Goal: Information Seeking & Learning: Check status

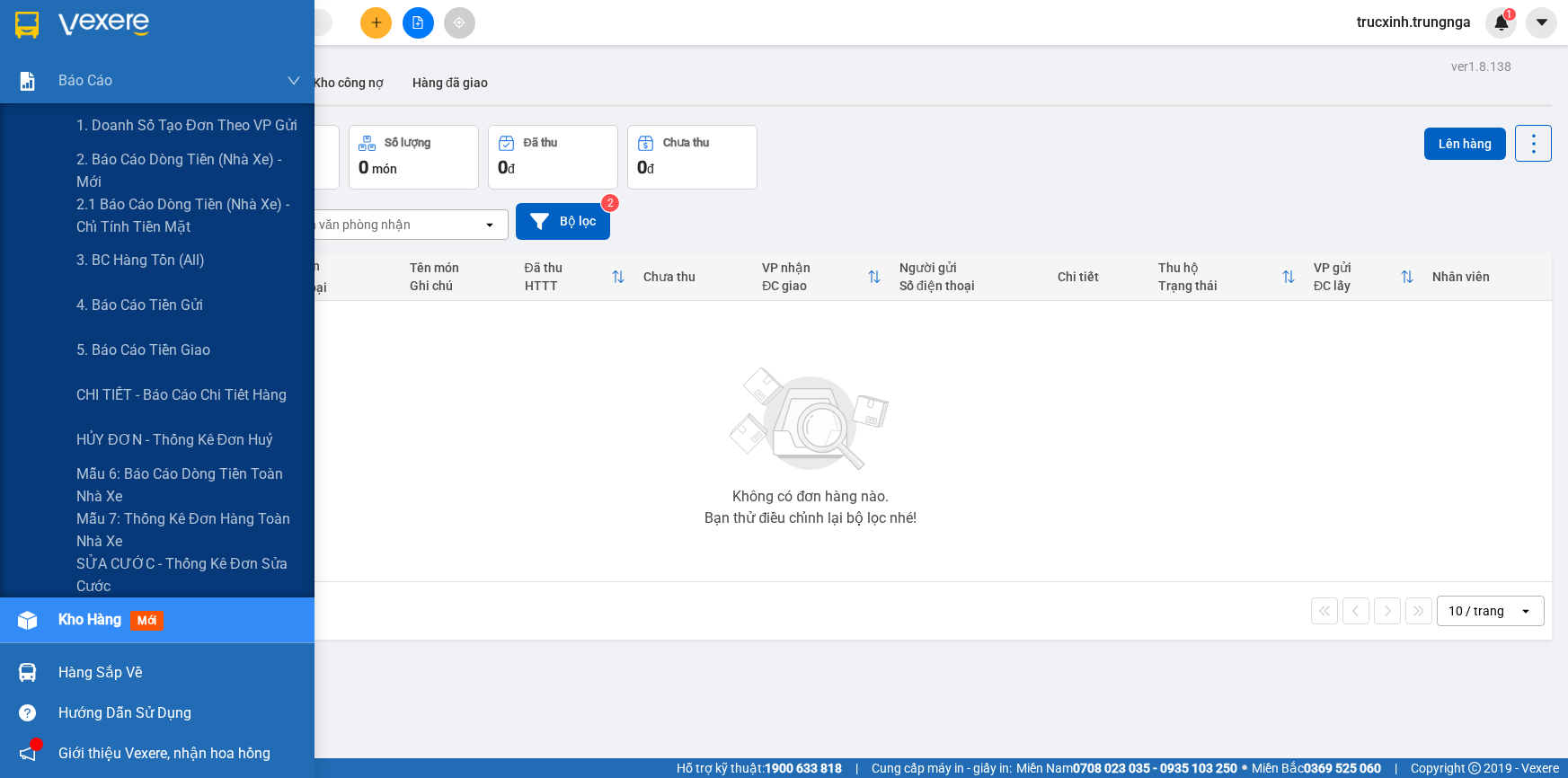
click at [24, 85] on img at bounding box center [28, 81] width 19 height 19
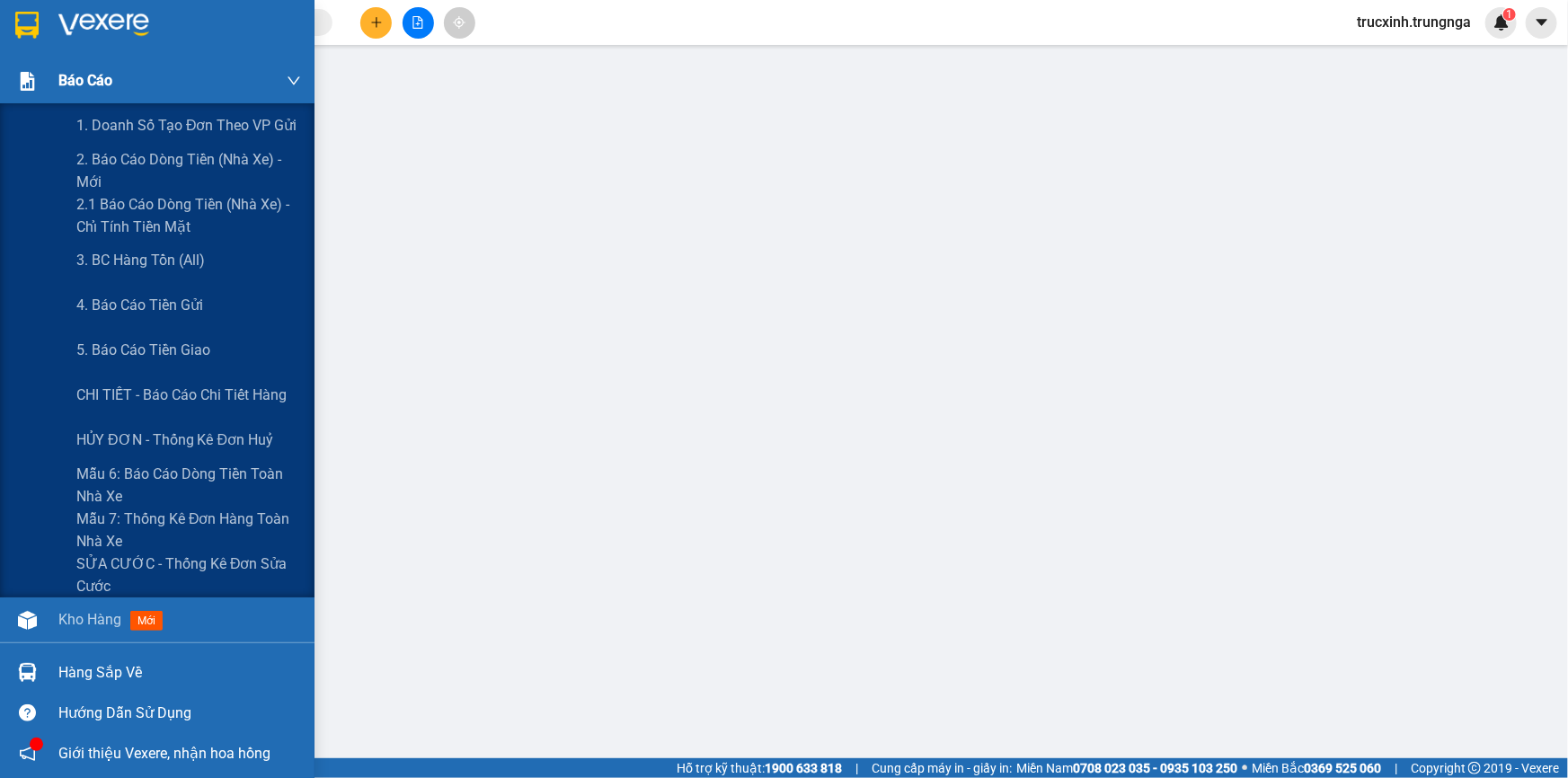
click at [56, 75] on div "Báo cáo" at bounding box center [157, 80] width 315 height 45
click at [180, 395] on span "CHI TIẾT - Báo cáo chi tiết hàng" at bounding box center [182, 394] width 213 height 22
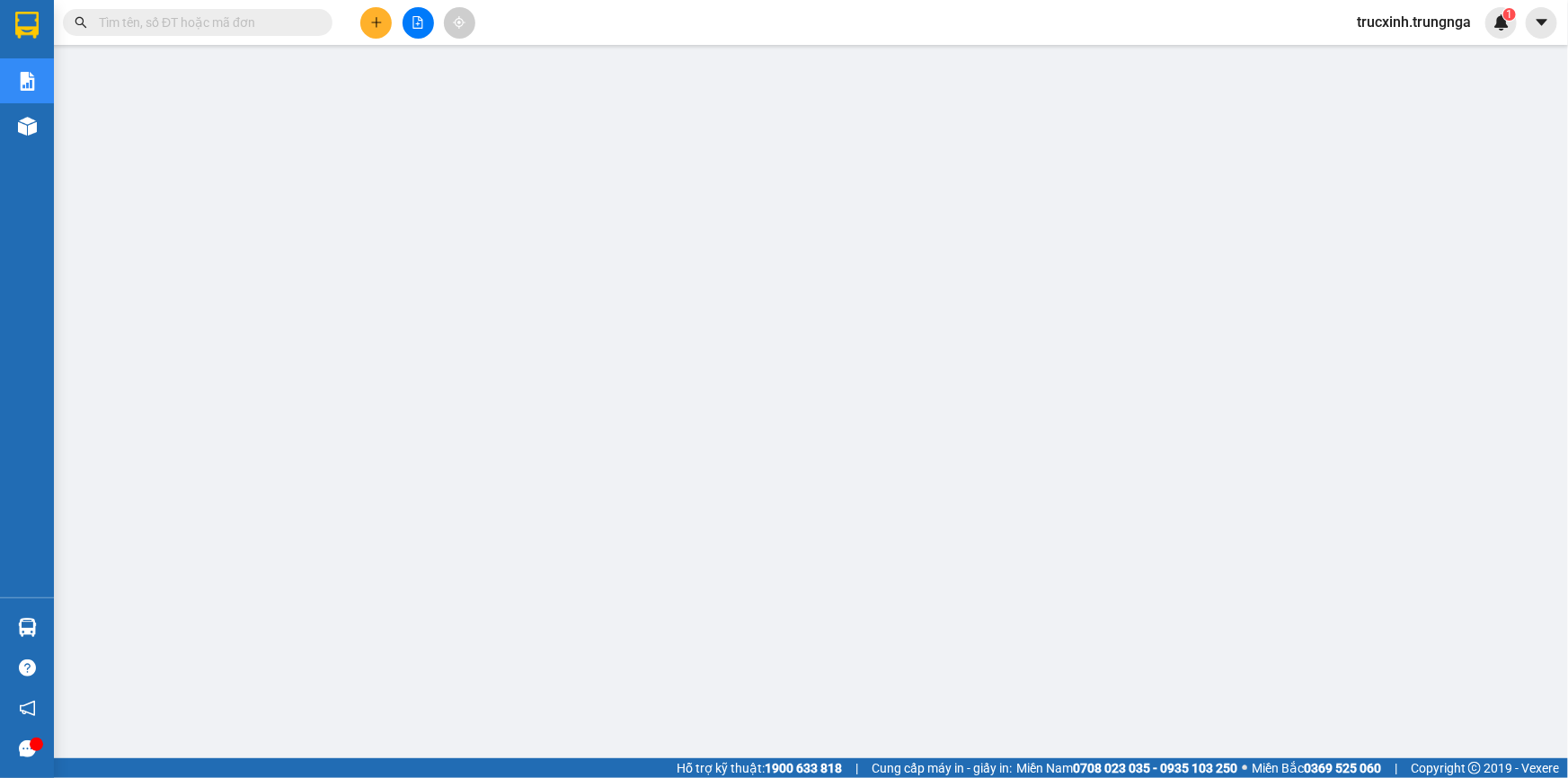
click at [113, 24] on input "text" at bounding box center [205, 22] width 212 height 19
paste input "SG08251242"
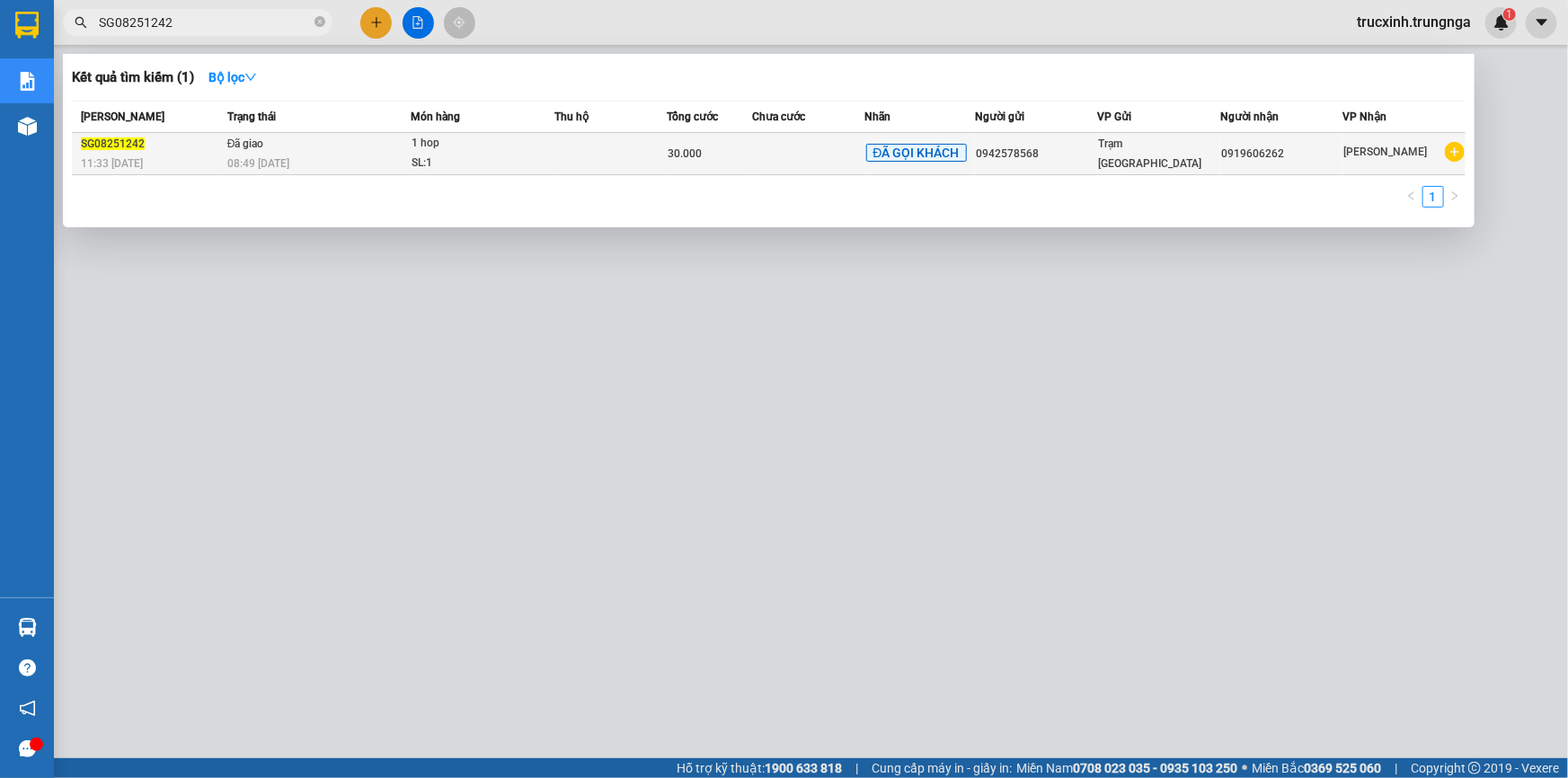
type input "SG08251242"
click at [394, 149] on td "Đã giao 08:49 [DATE]" at bounding box center [317, 154] width 188 height 42
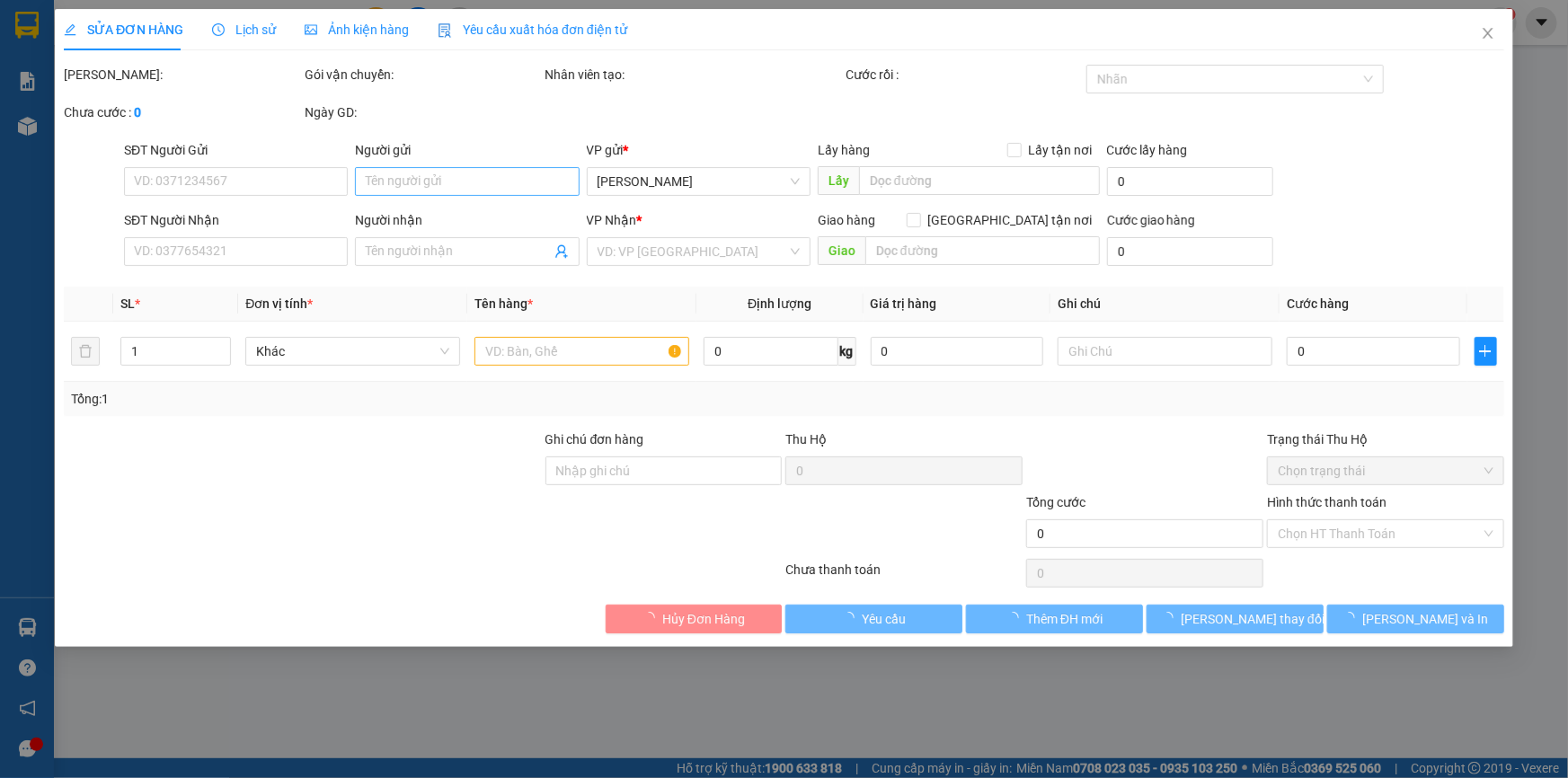
type input "0942578568"
type input "0919606262"
type input "30.000"
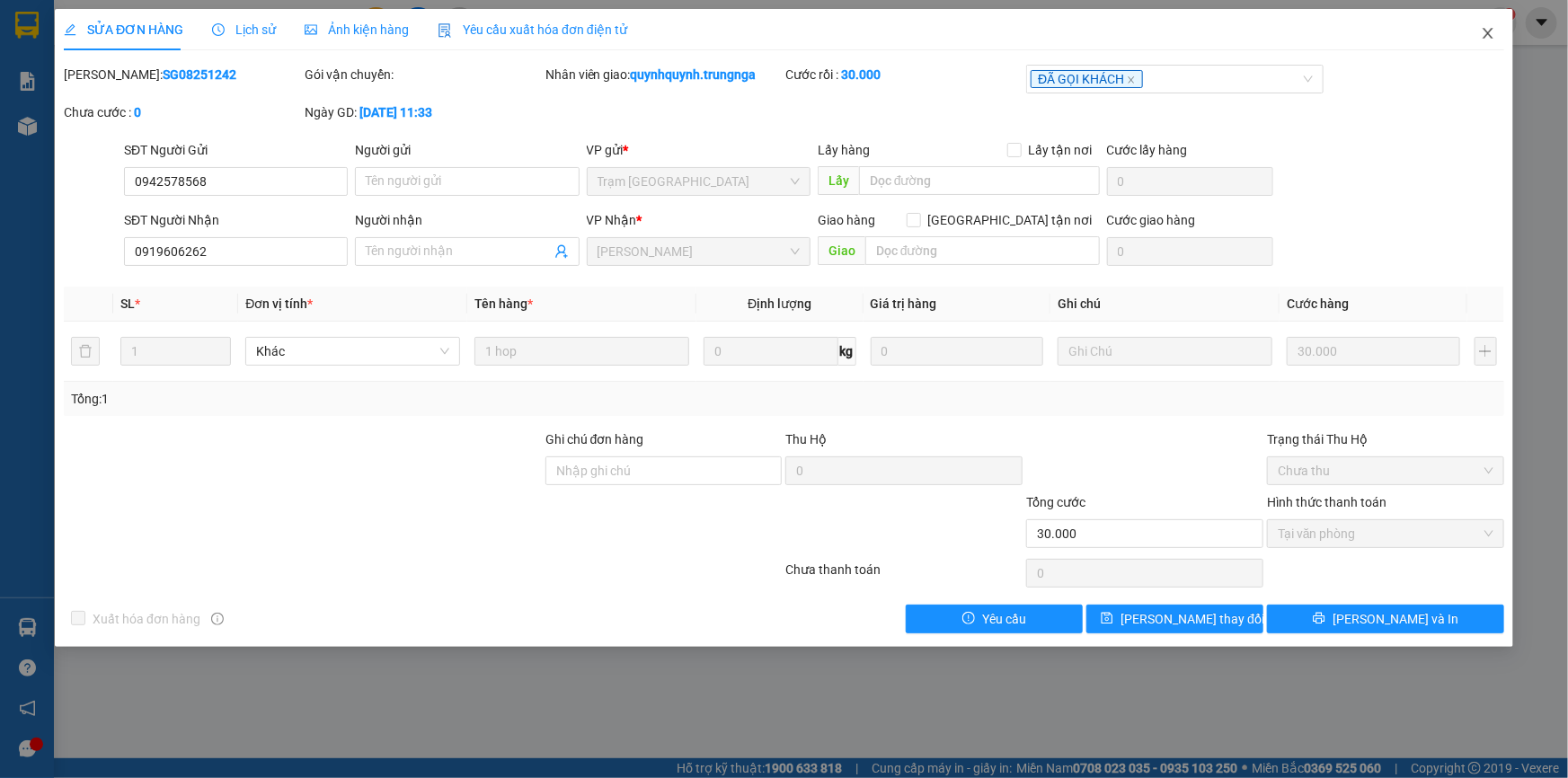
click at [1489, 35] on icon "close" at bounding box center [1488, 33] width 10 height 11
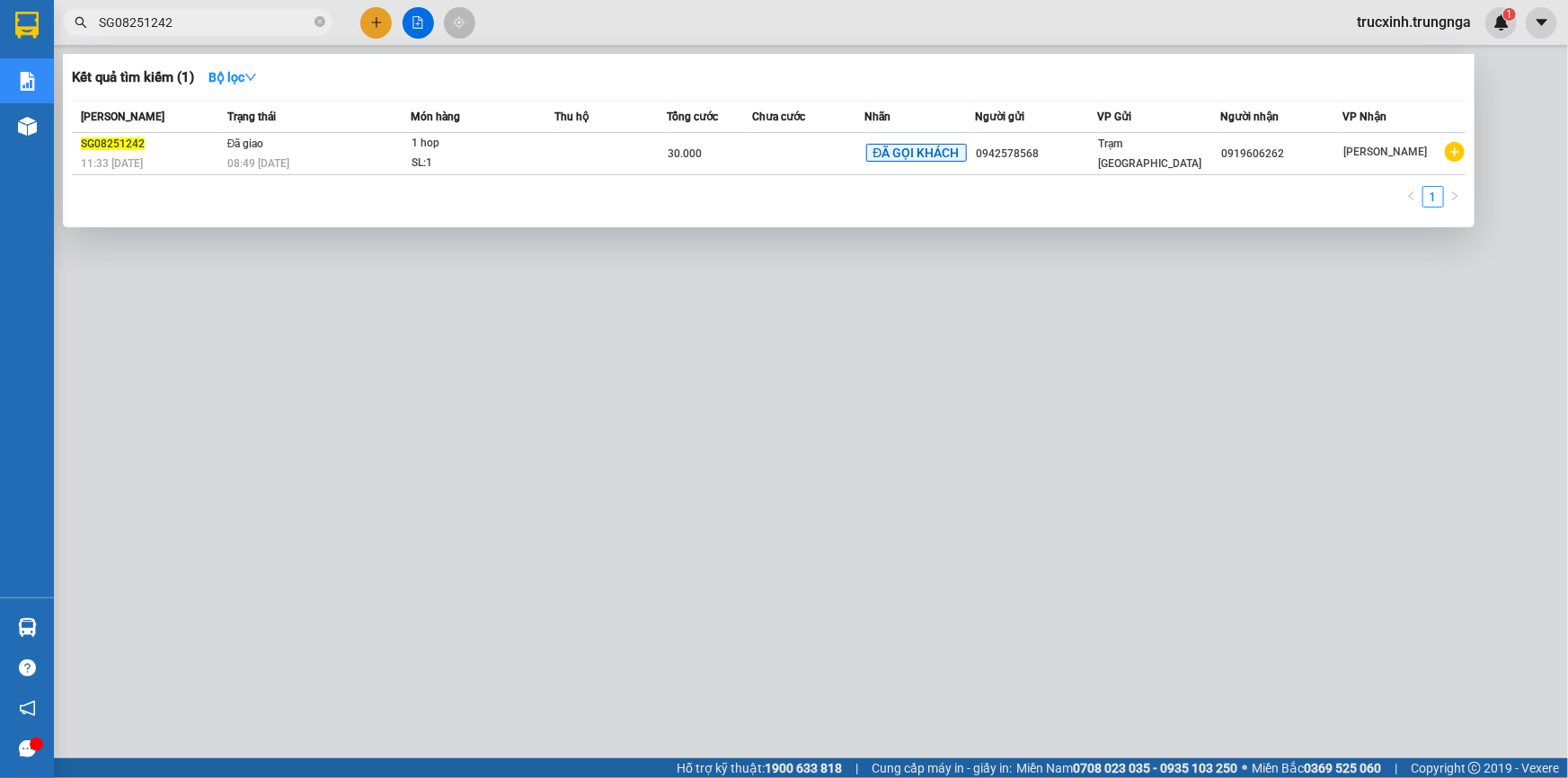
click at [210, 21] on input "SG08251242" at bounding box center [205, 22] width 212 height 19
drag, startPoint x: 186, startPoint y: 14, endPoint x: 44, endPoint y: 14, distance: 142.0
click at [46, 14] on section "Kết quả tìm kiếm ( 1 ) Bộ lọc Mã ĐH Trạng thái Món hàng Thu hộ Tổng cước Chưa c…" at bounding box center [784, 389] width 1568 height 778
paste input "67"
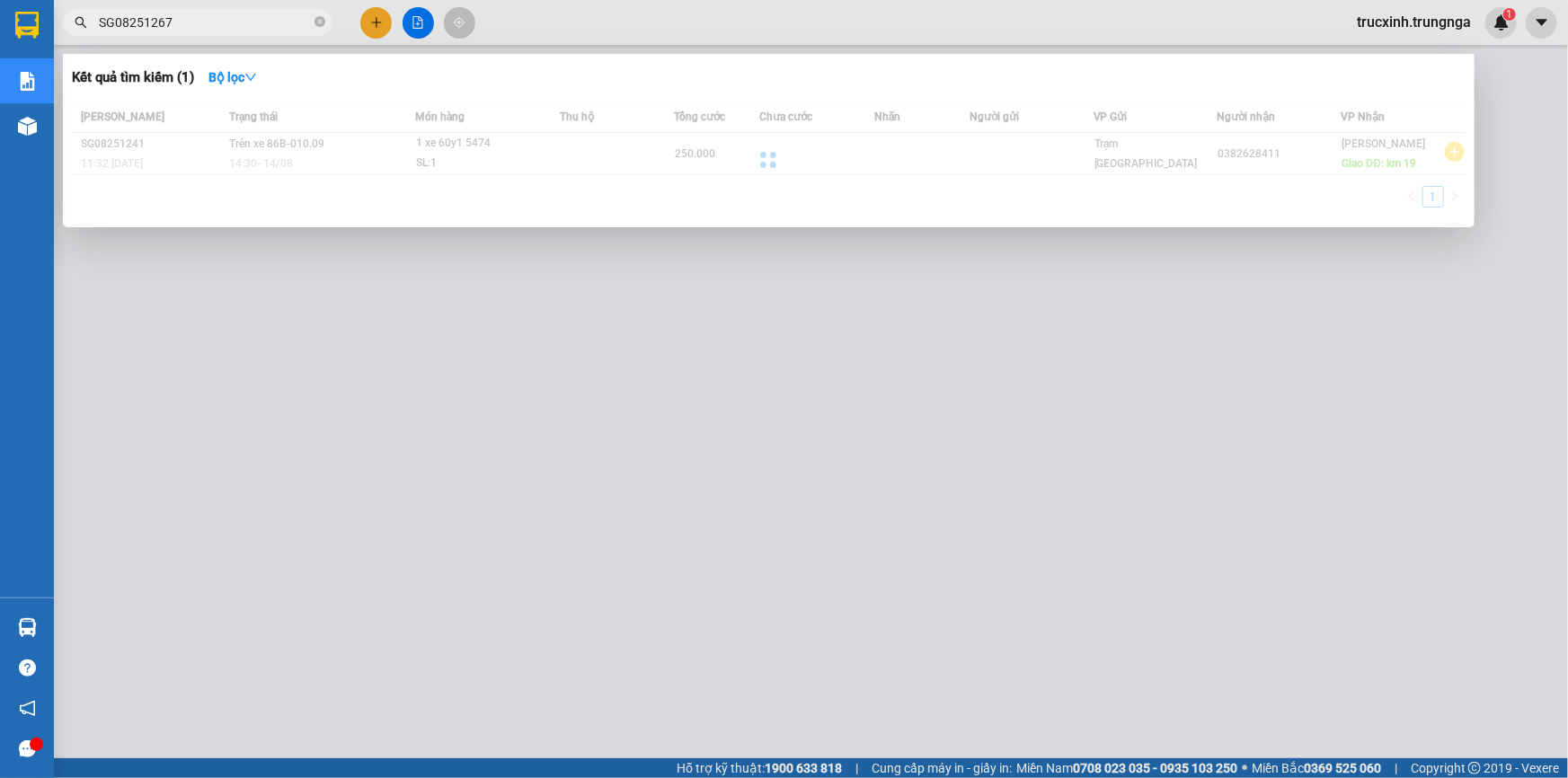
drag, startPoint x: 167, startPoint y: 19, endPoint x: 178, endPoint y: 24, distance: 12.1
click at [175, 22] on input "SG08251267" at bounding box center [205, 22] width 212 height 19
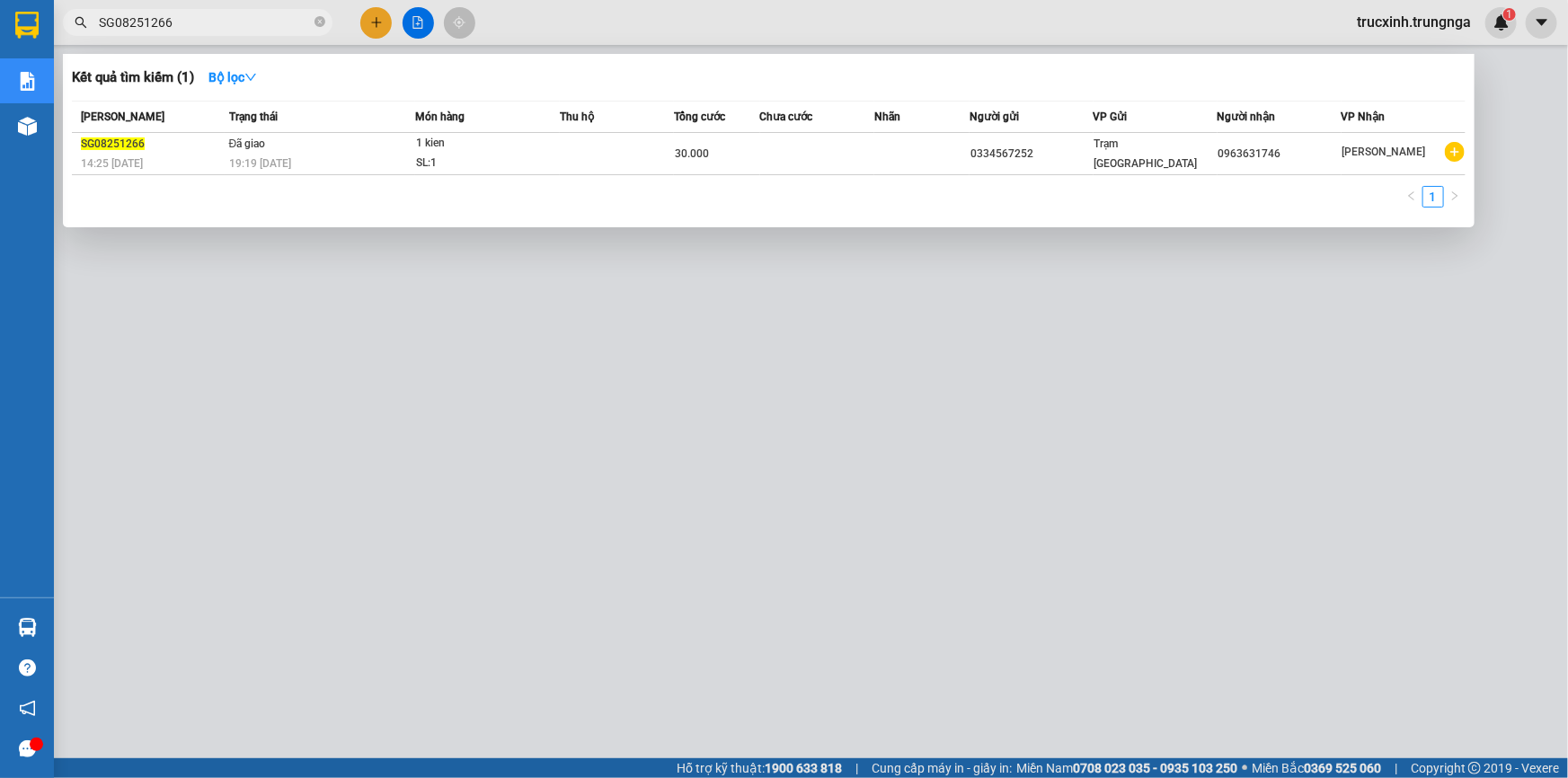
drag, startPoint x: 162, startPoint y: 18, endPoint x: 189, endPoint y: 19, distance: 27.0
click at [189, 19] on input "SG08251266" at bounding box center [205, 22] width 212 height 19
type input "SG08251268"
click at [194, 23] on input "SG08251268" at bounding box center [205, 22] width 212 height 19
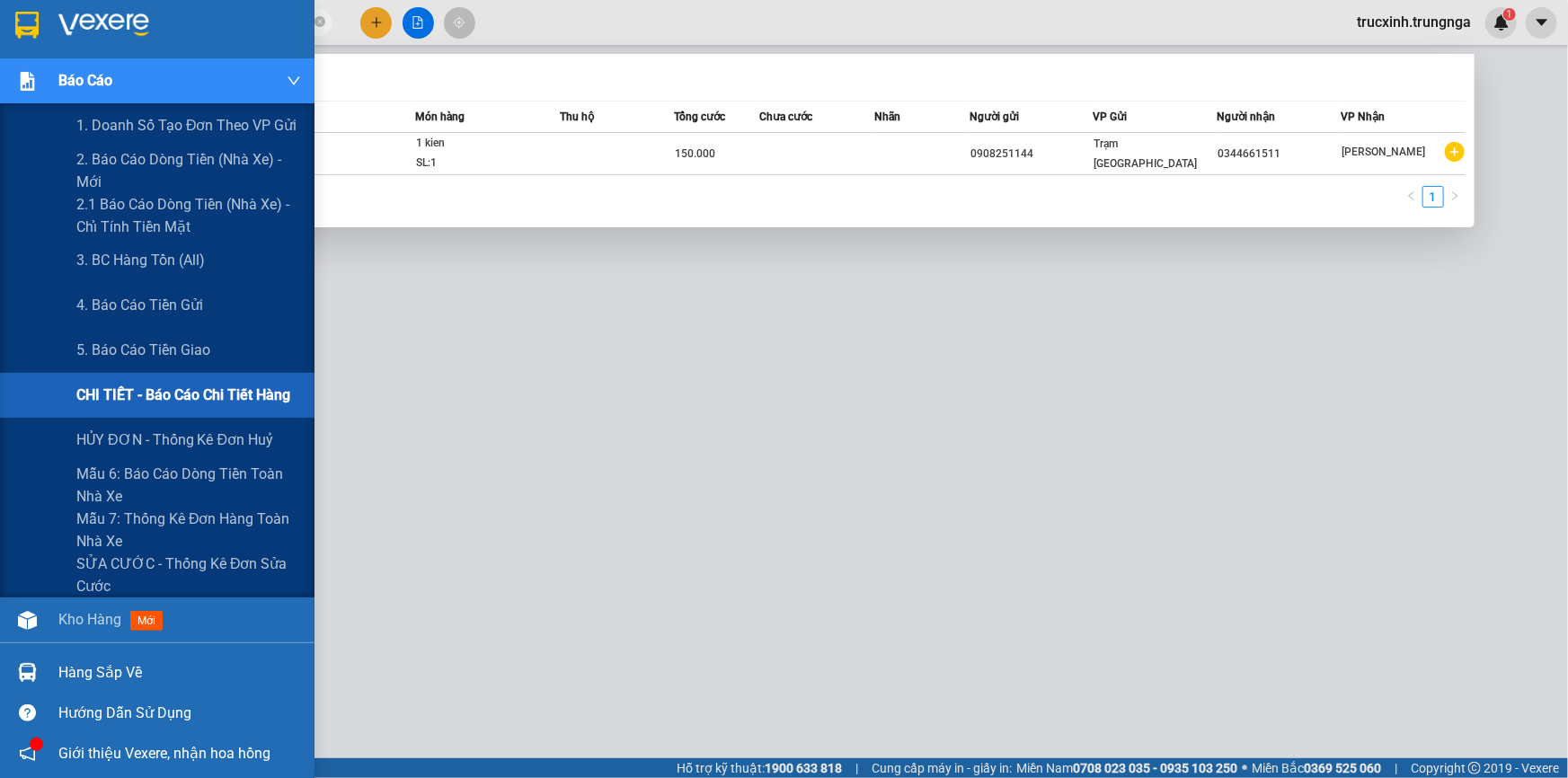
click at [238, 398] on span "CHI TIẾT - Báo cáo chi tiết hàng" at bounding box center [182, 394] width 213 height 22
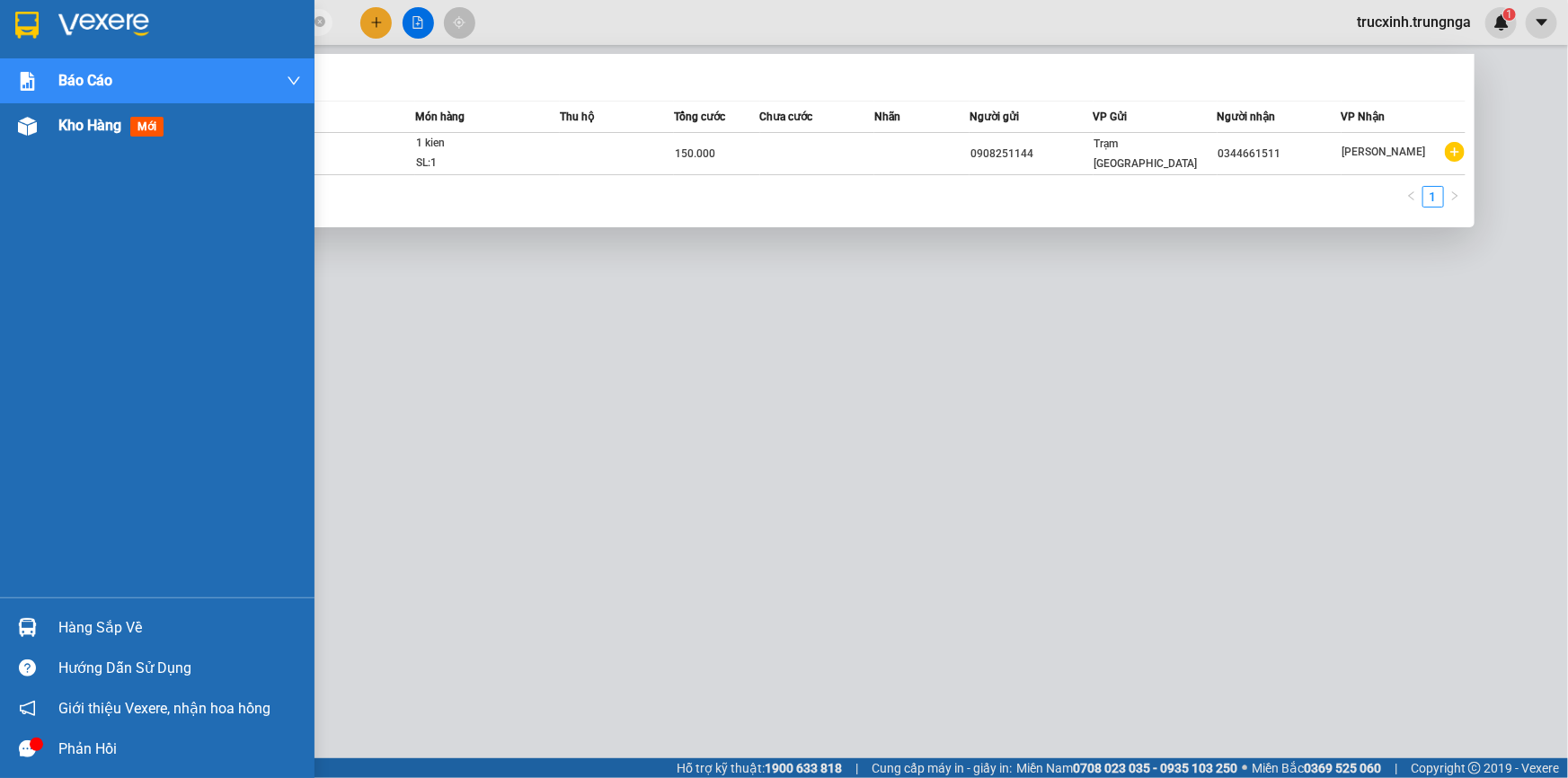
click at [98, 120] on span "Kho hàng" at bounding box center [89, 125] width 63 height 17
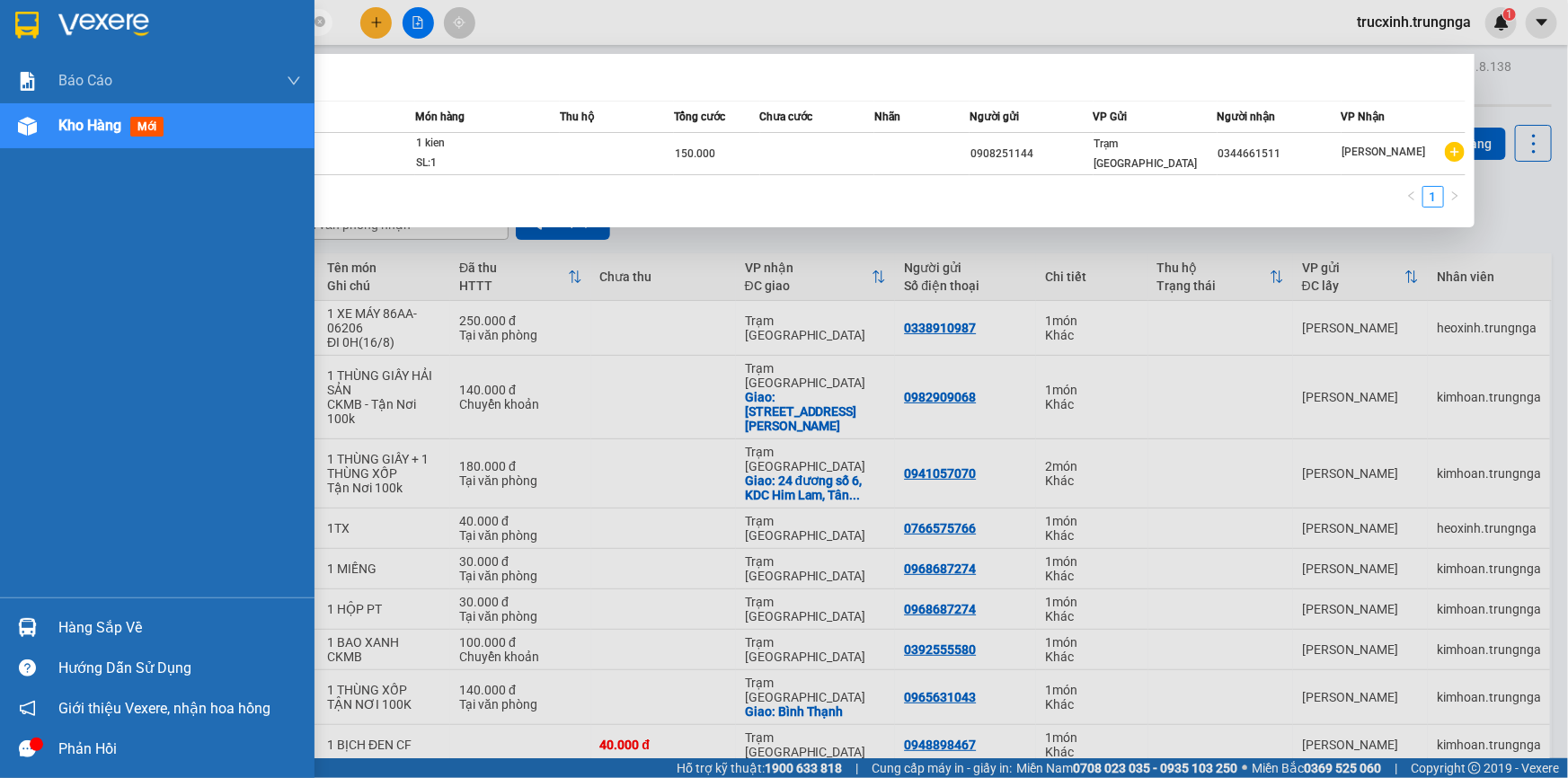
click at [93, 129] on span "Kho hàng" at bounding box center [89, 125] width 63 height 17
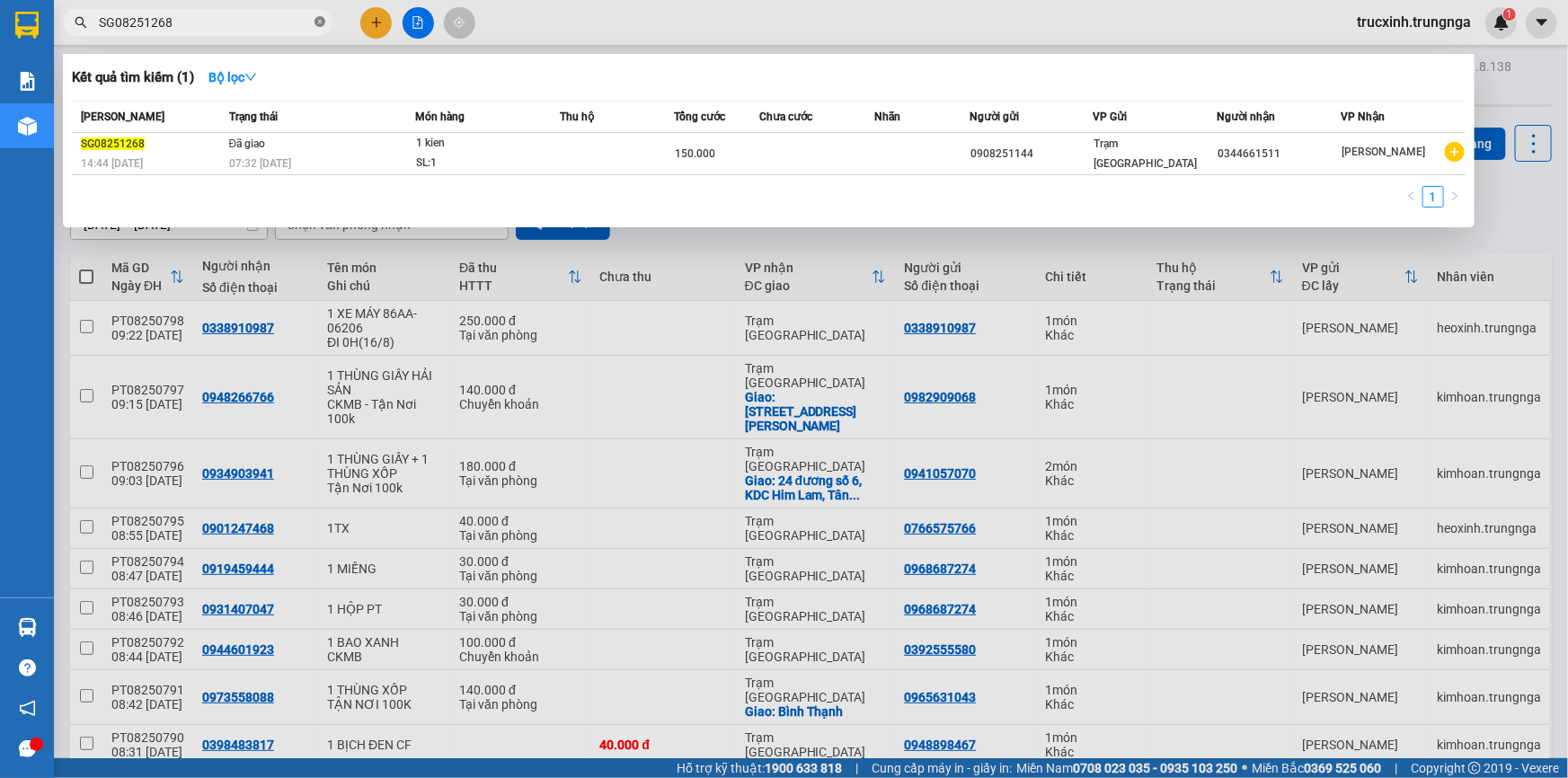
click at [320, 19] on icon "close-circle" at bounding box center [320, 21] width 11 height 11
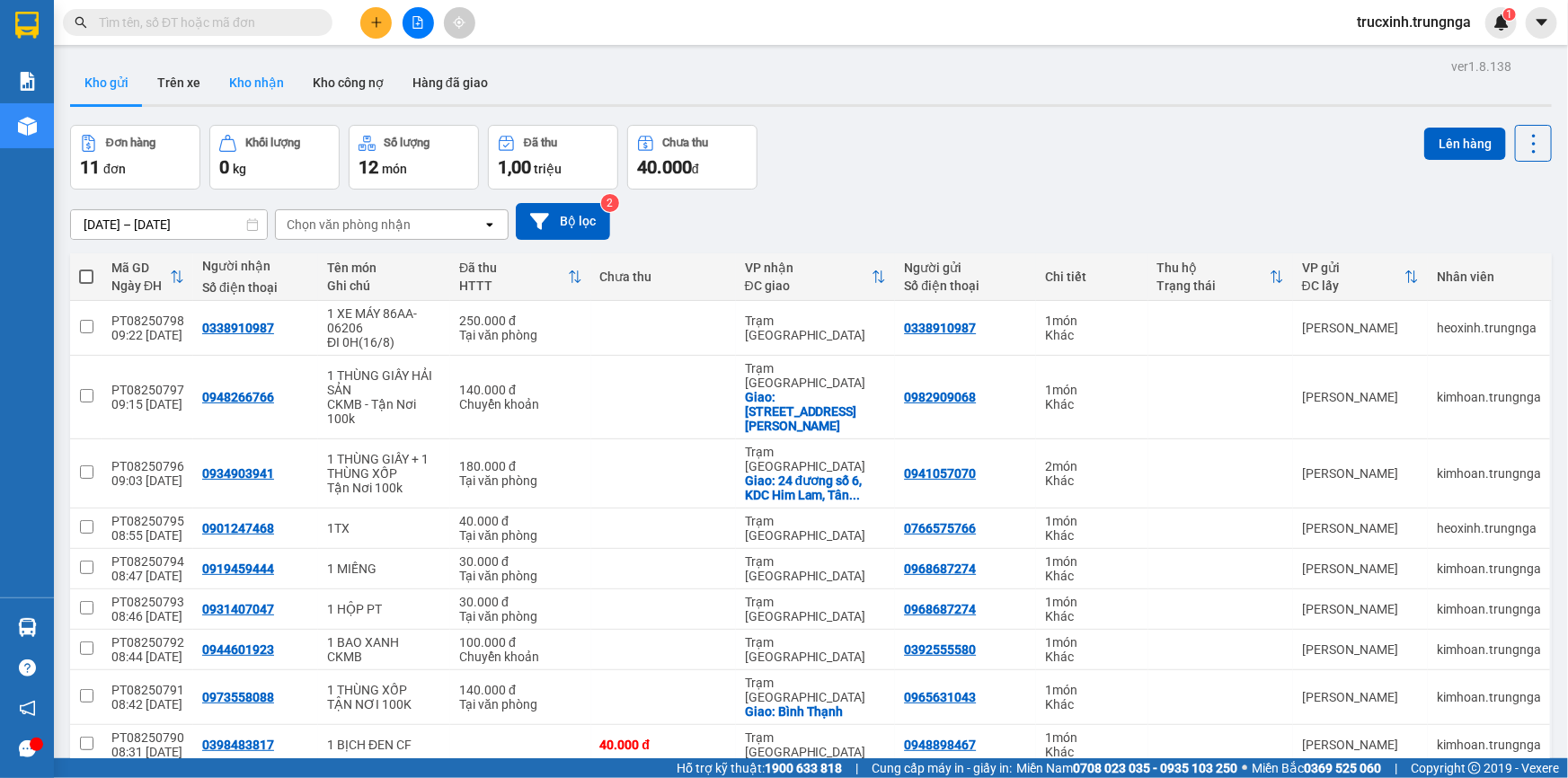
drag, startPoint x: 251, startPoint y: 81, endPoint x: 261, endPoint y: 81, distance: 10.0
click at [251, 81] on button "Kho nhận" at bounding box center [256, 82] width 84 height 43
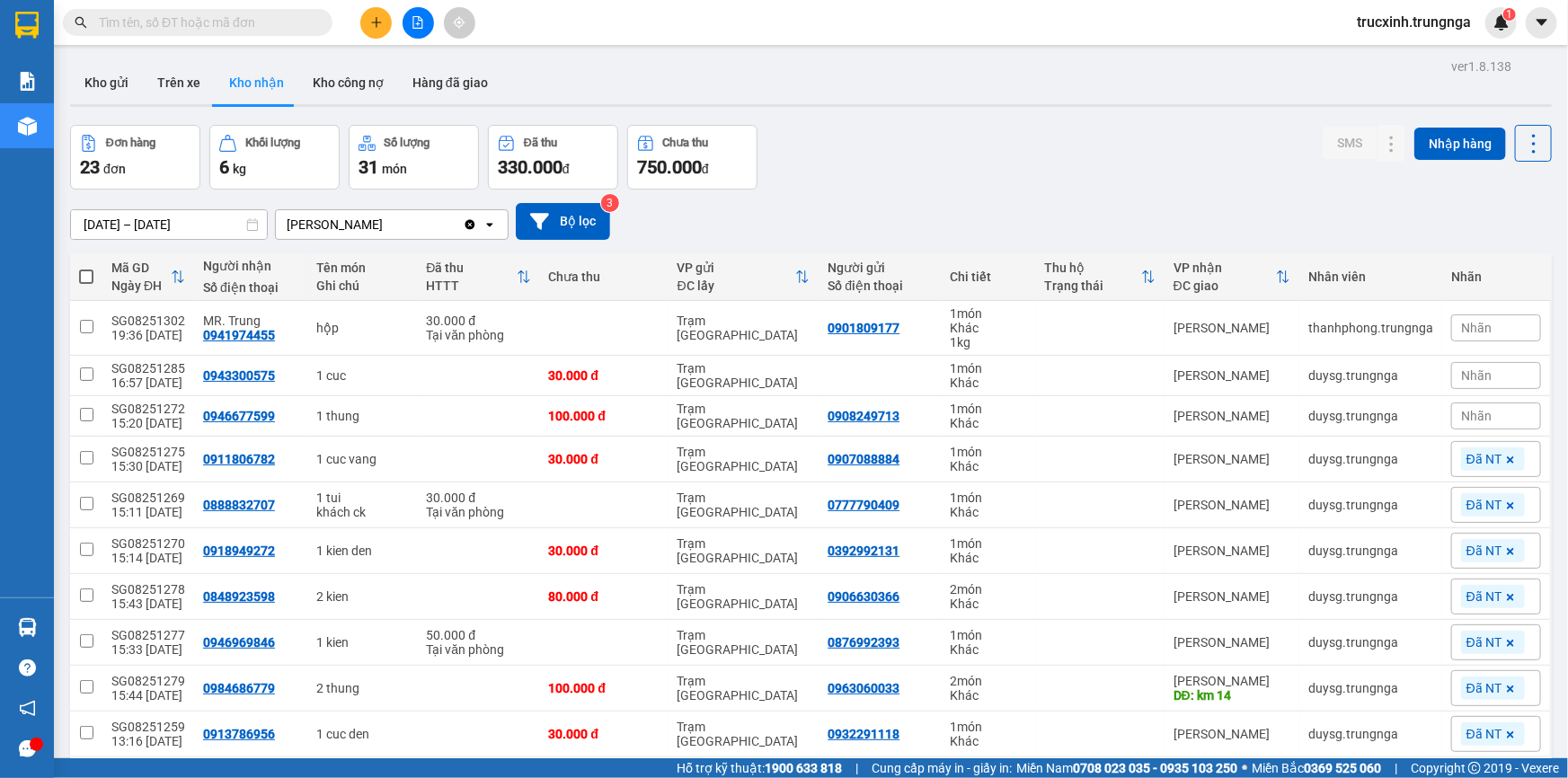
click at [157, 227] on input "[DATE] – [DATE]" at bounding box center [169, 225] width 196 height 29
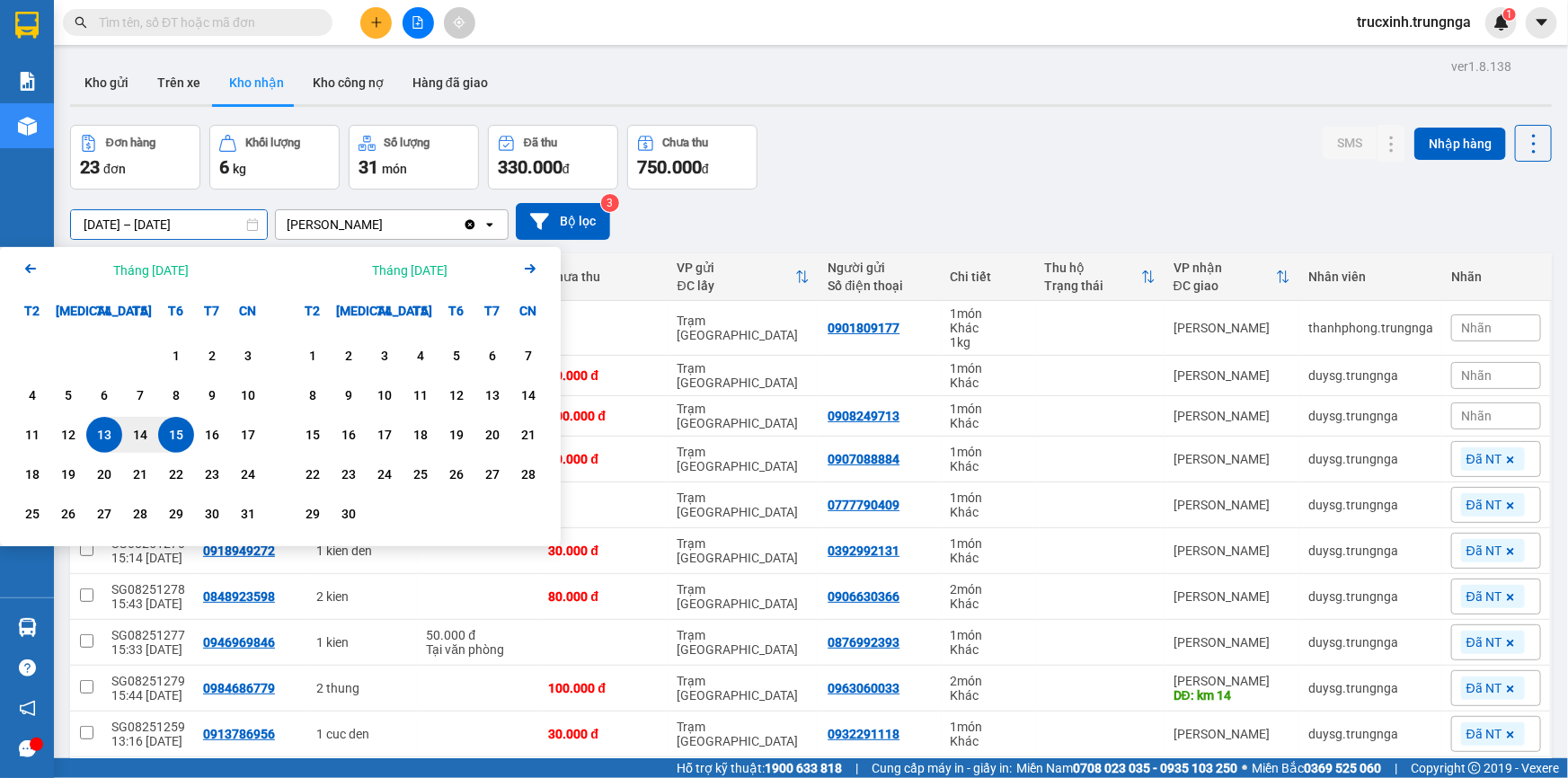
click at [33, 266] on icon "Arrow Left" at bounding box center [30, 268] width 21 height 21
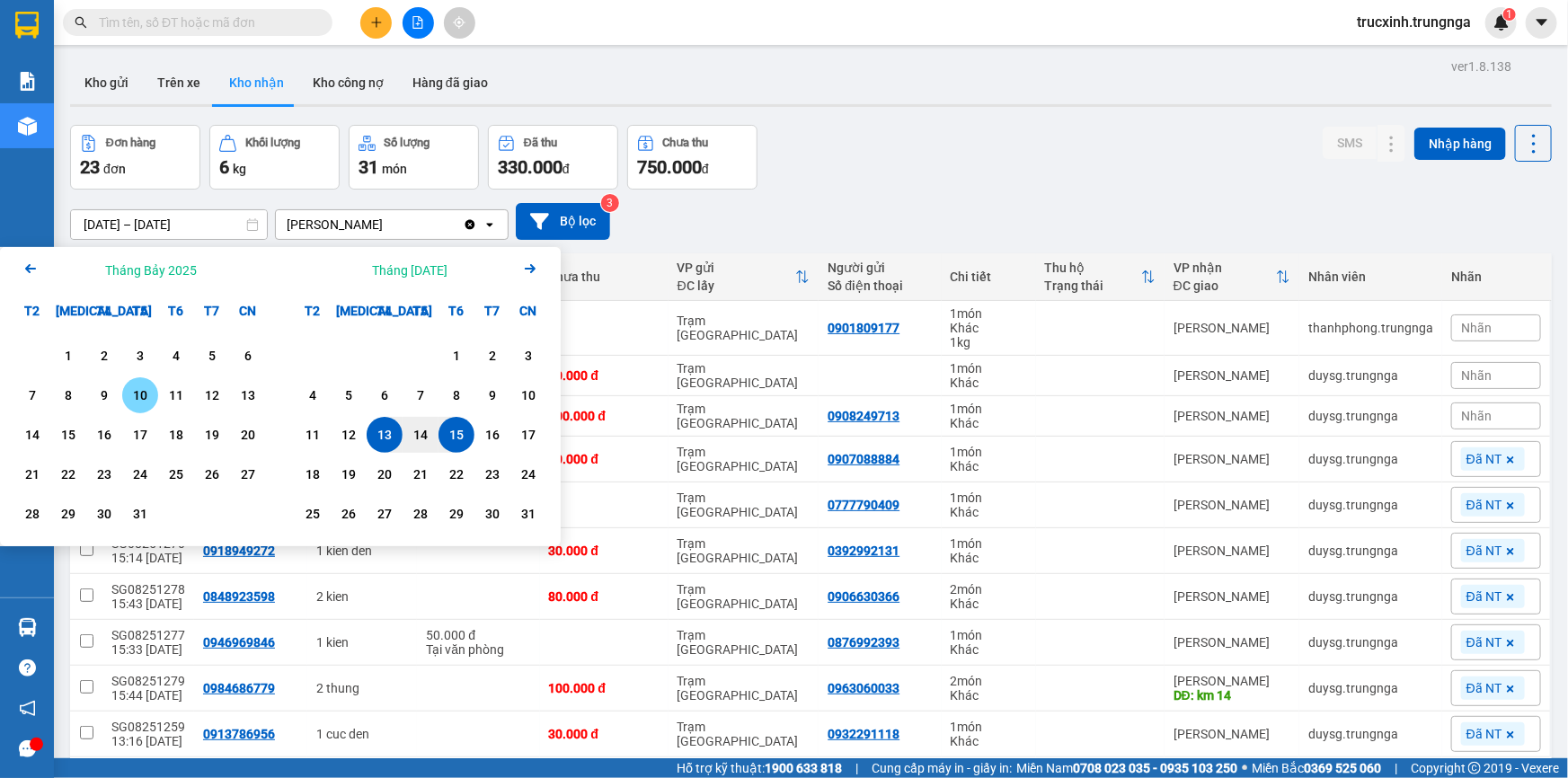
drag, startPoint x: 137, startPoint y: 402, endPoint x: 204, endPoint y: 369, distance: 74.7
click at [136, 402] on div "10" at bounding box center [140, 395] width 25 height 21
click at [205, 224] on input "[DATE] – / /" at bounding box center [169, 225] width 196 height 29
click at [243, 400] on div "13" at bounding box center [248, 395] width 25 height 21
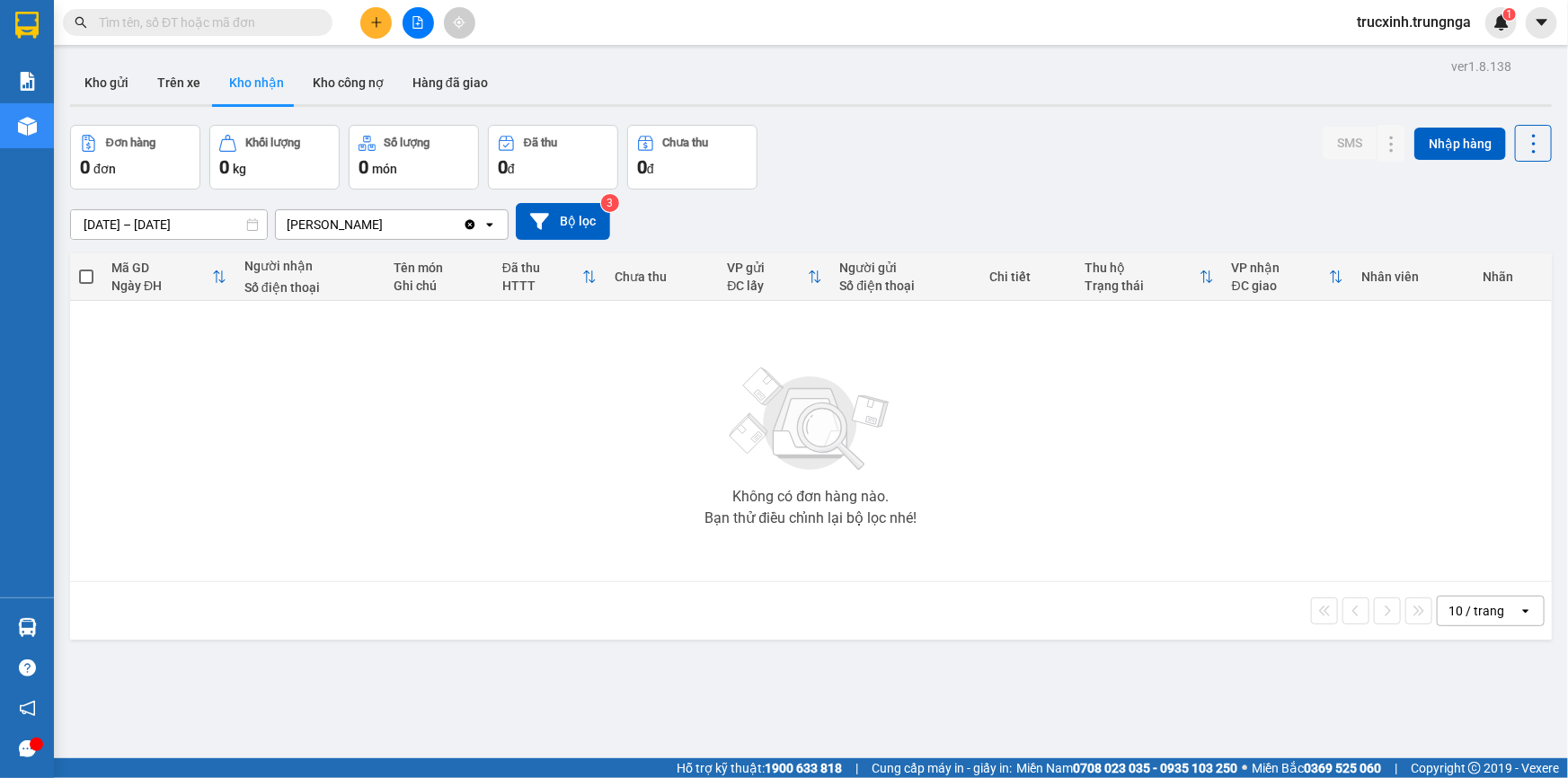
click at [184, 211] on input "[DATE] – [DATE]" at bounding box center [169, 225] width 196 height 29
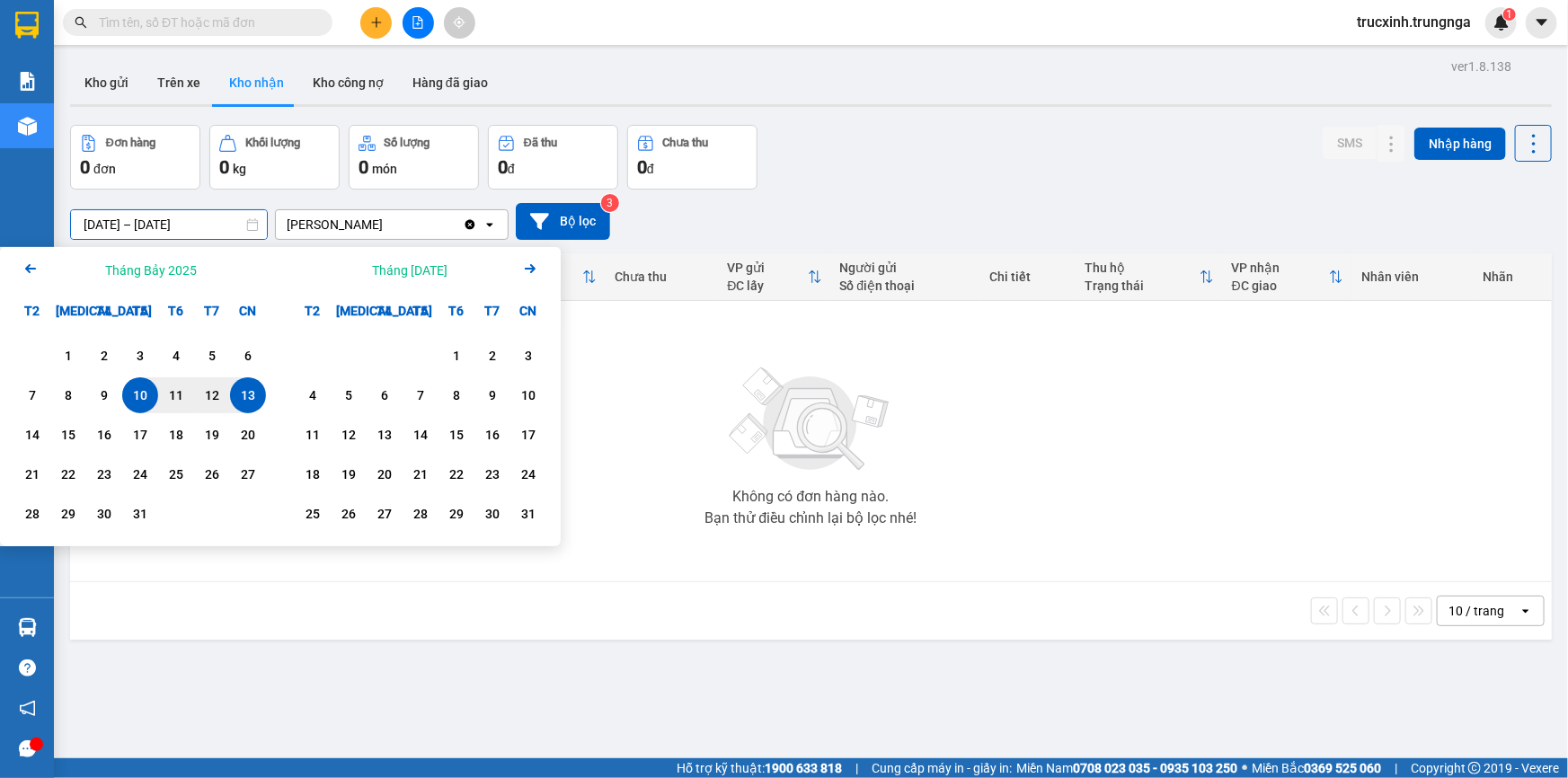
click at [119, 227] on input "[DATE] – [DATE]" at bounding box center [169, 225] width 196 height 29
click at [138, 393] on div "10" at bounding box center [140, 395] width 25 height 21
click at [212, 224] on input "[DATE] – / /" at bounding box center [169, 225] width 196 height 29
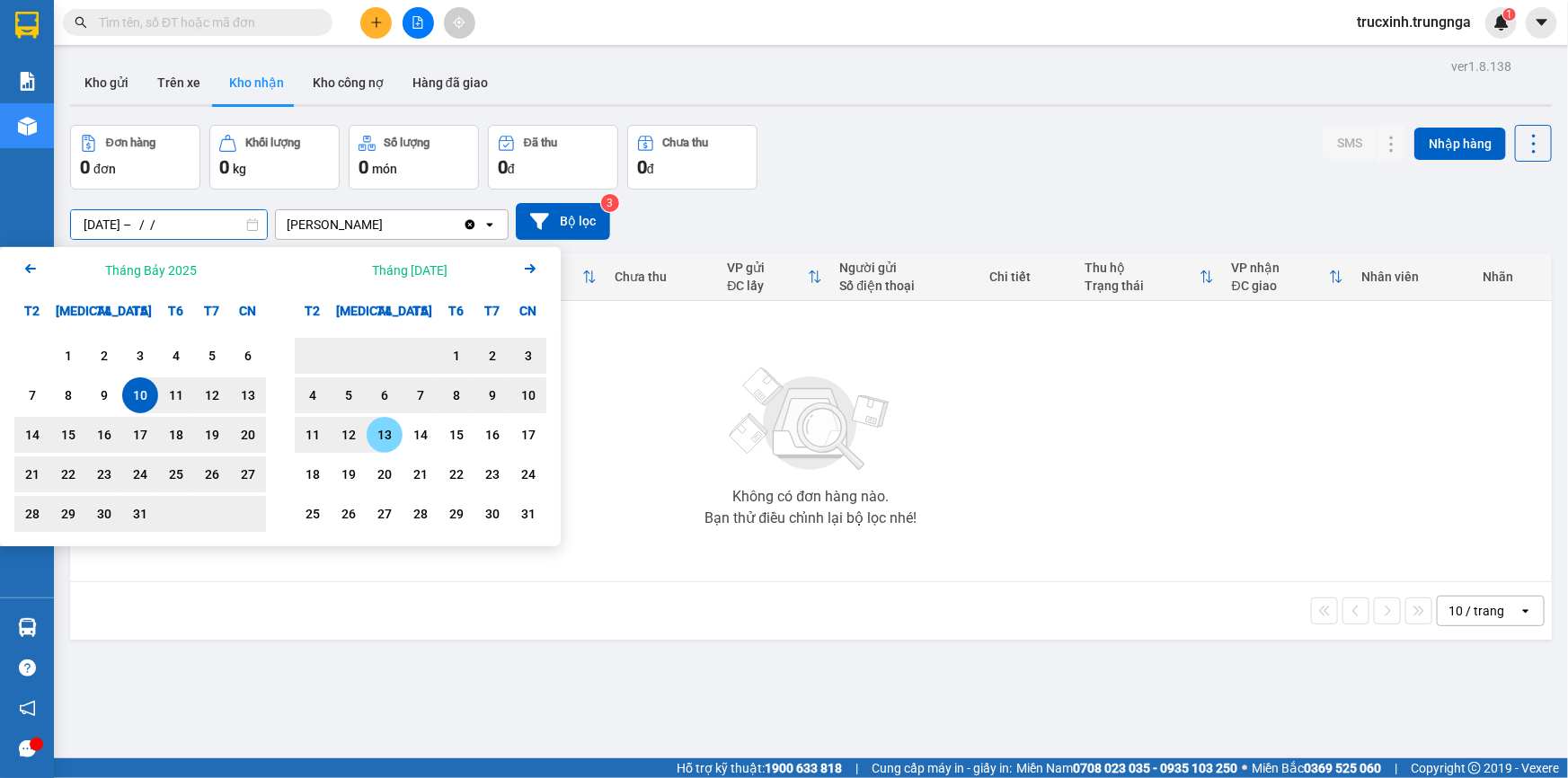
click at [384, 428] on div "13" at bounding box center [384, 434] width 25 height 21
type input "[DATE] – [DATE]"
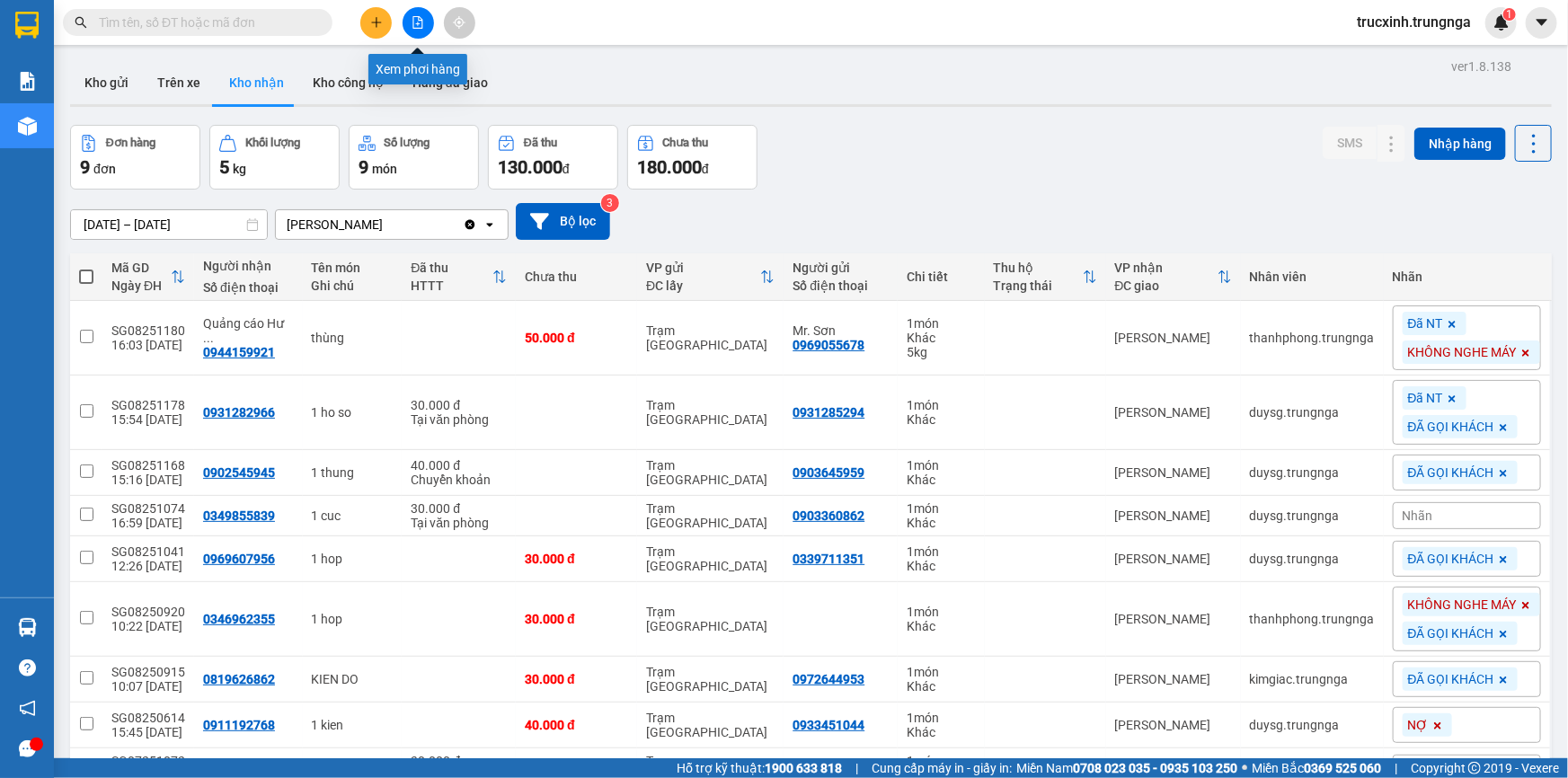
click at [411, 18] on icon "file-add" at bounding box center [417, 22] width 13 height 13
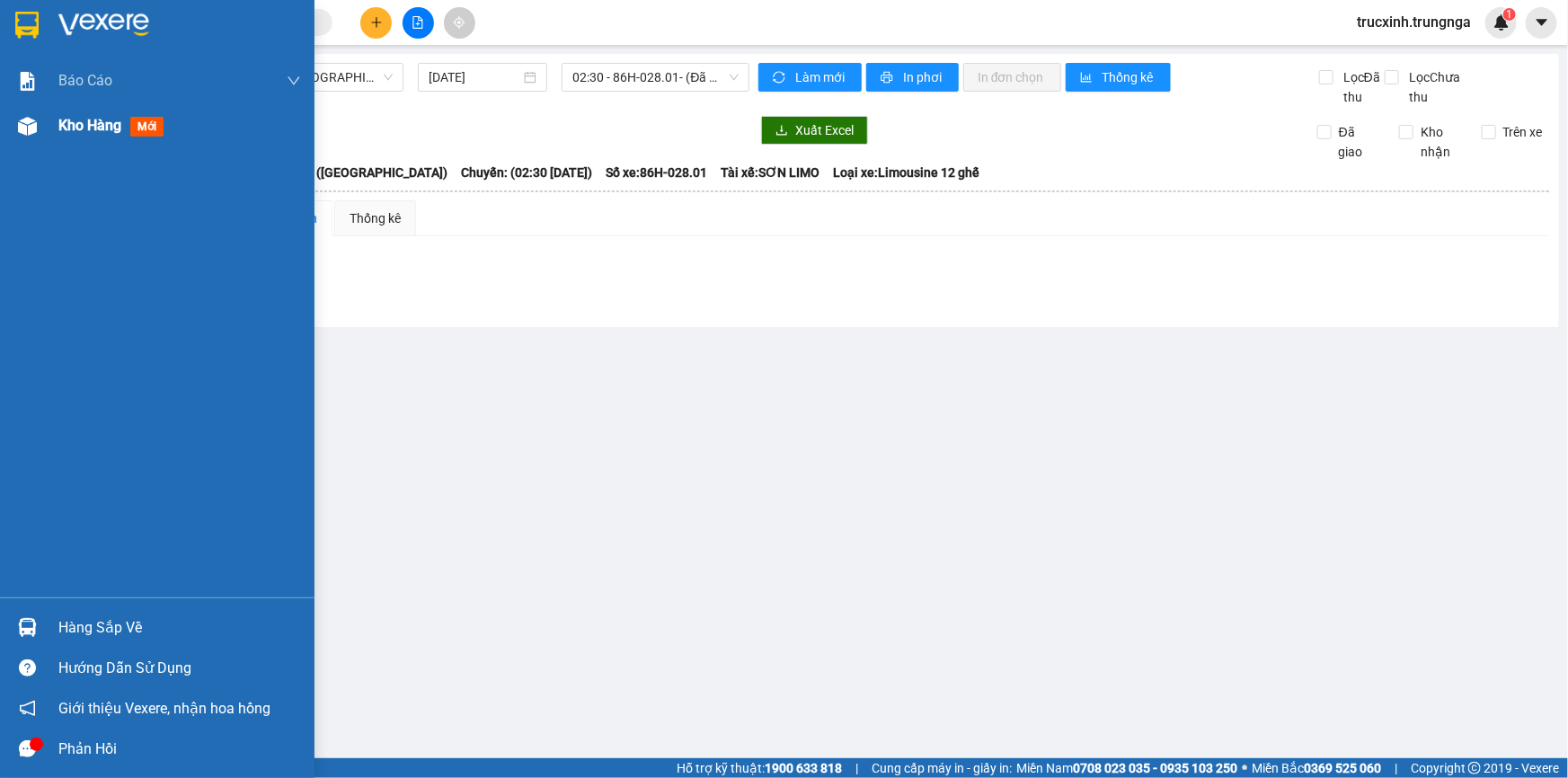
click at [76, 126] on span "Kho hàng" at bounding box center [89, 125] width 63 height 17
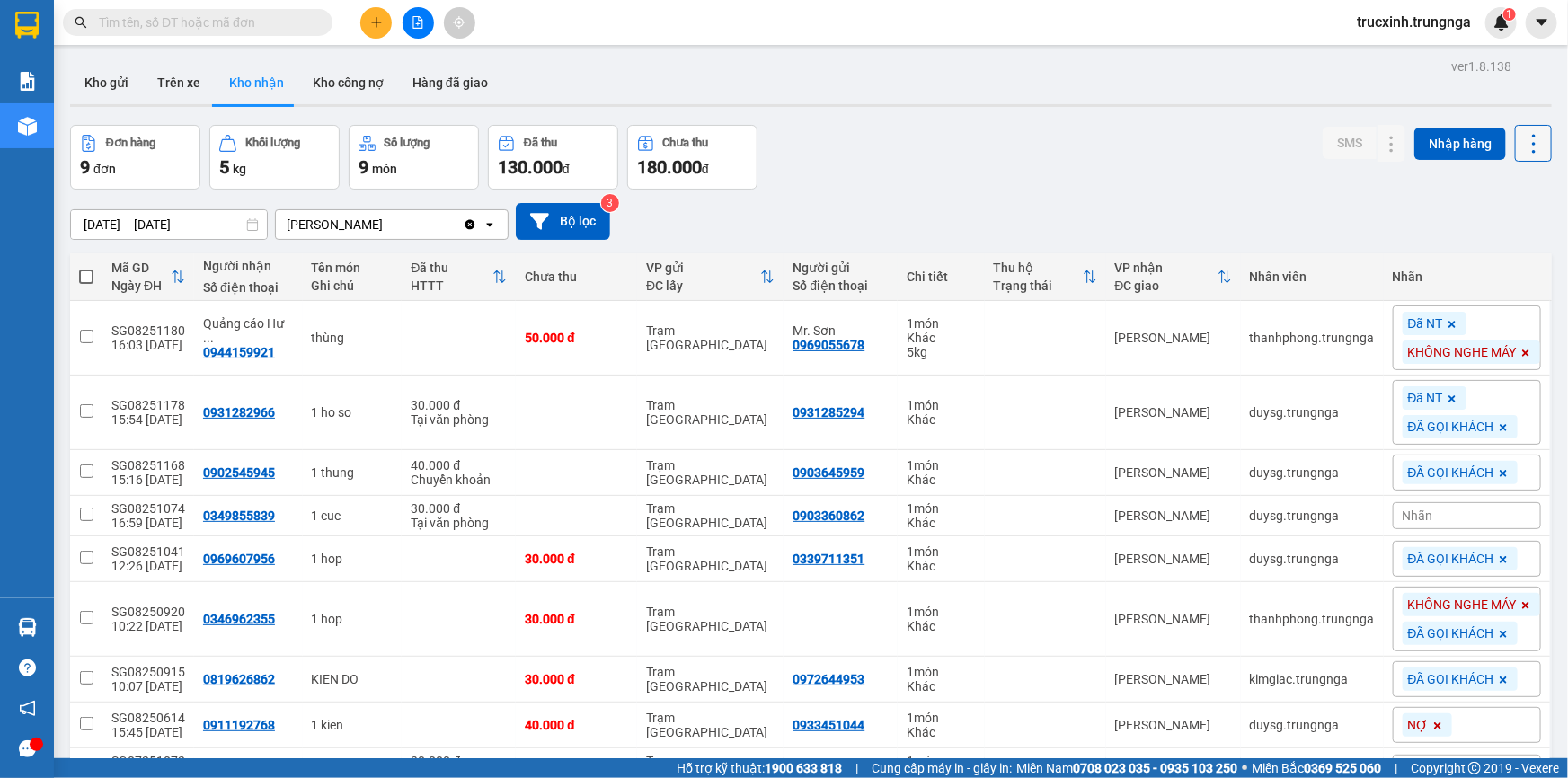
click at [1522, 140] on icon at bounding box center [1534, 144] width 25 height 25
click at [1508, 192] on span "Xuất excel" at bounding box center [1500, 191] width 58 height 18
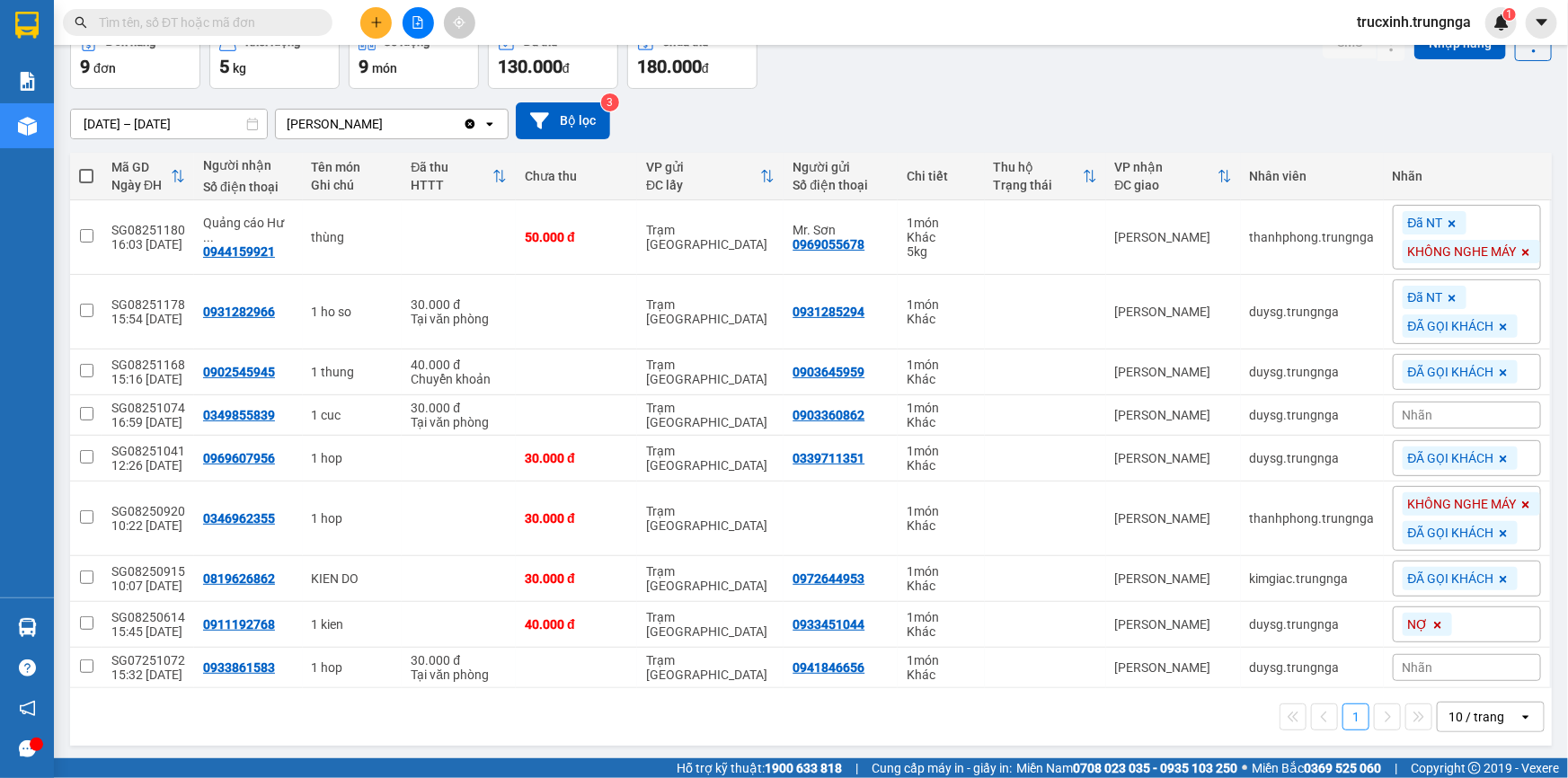
click at [1483, 717] on div "10 / trang" at bounding box center [1476, 716] width 56 height 18
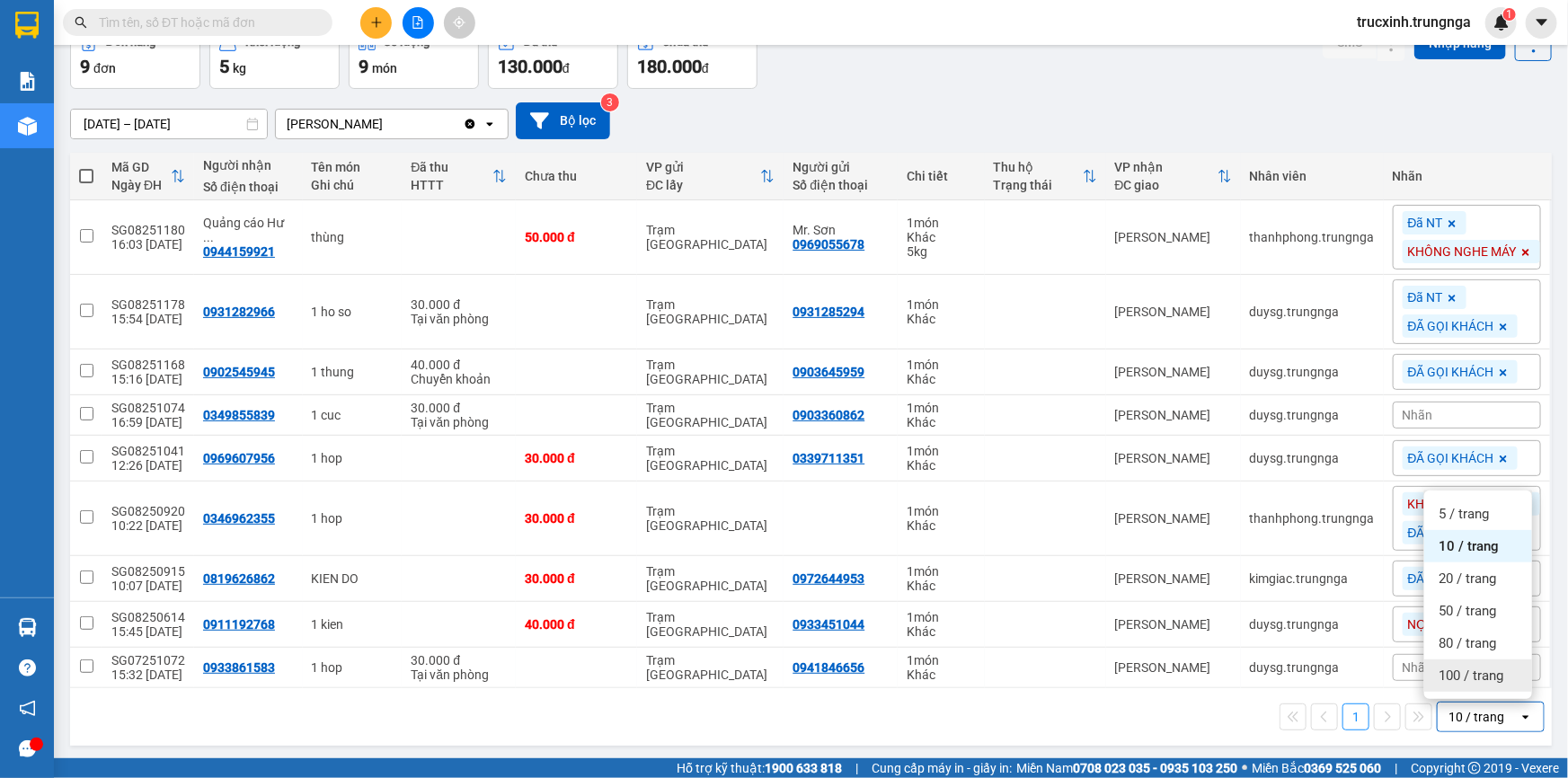
click at [1474, 660] on div "100 / trang" at bounding box center [1478, 676] width 108 height 33
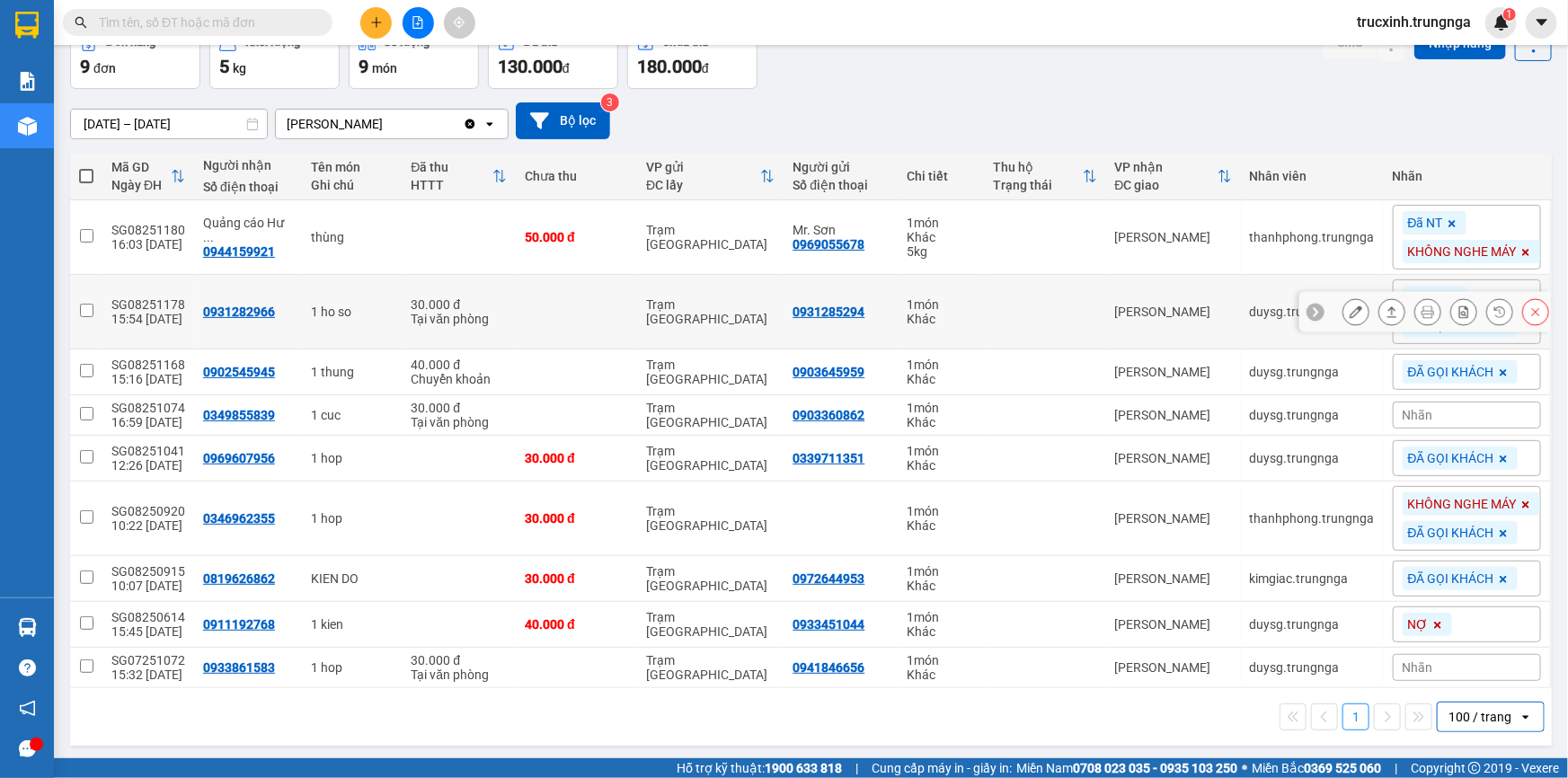
scroll to position [0, 0]
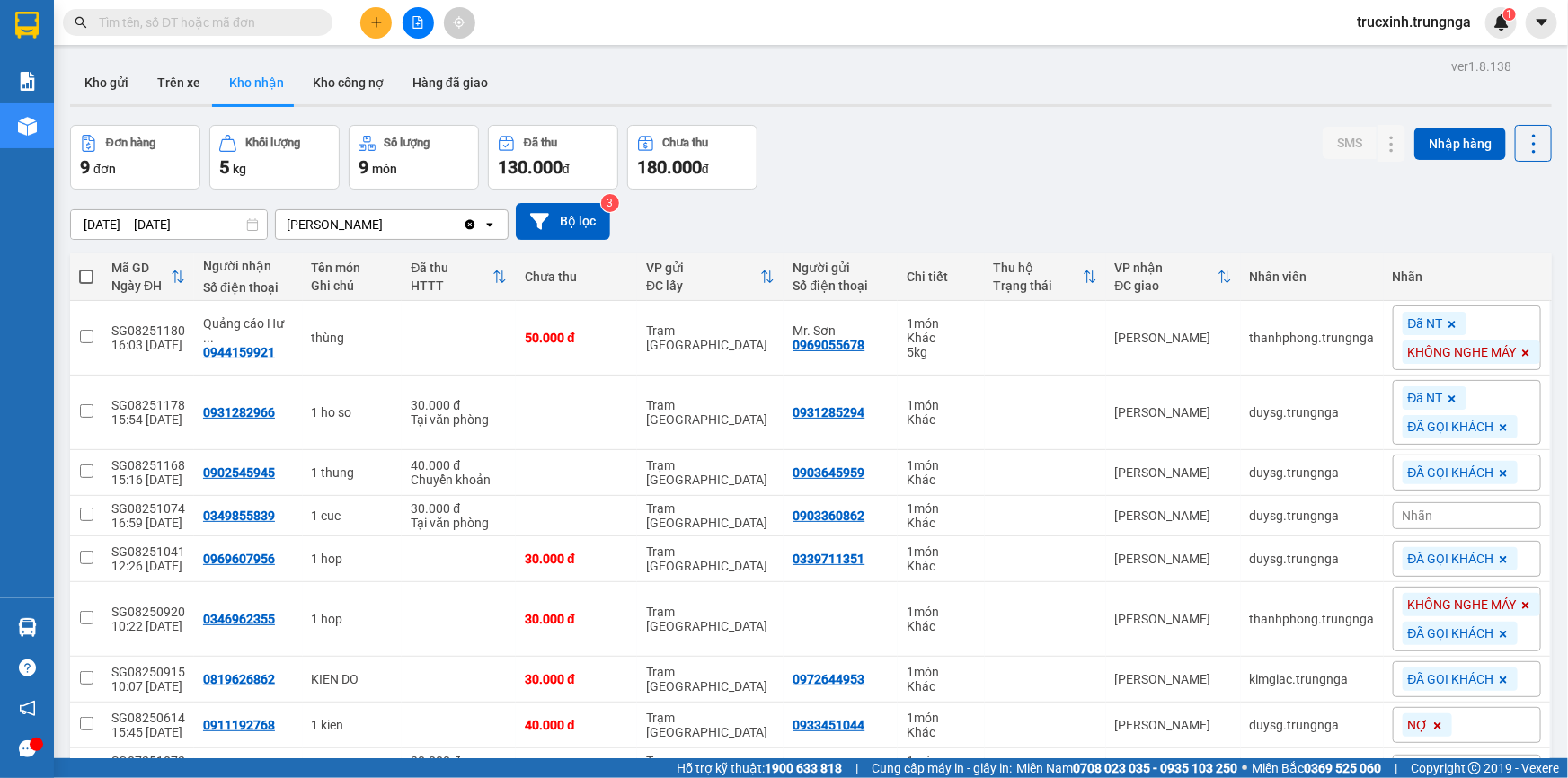
click at [81, 273] on span at bounding box center [86, 276] width 14 height 14
click at [86, 267] on input "checkbox" at bounding box center [86, 267] width 0 height 0
checkbox input "true"
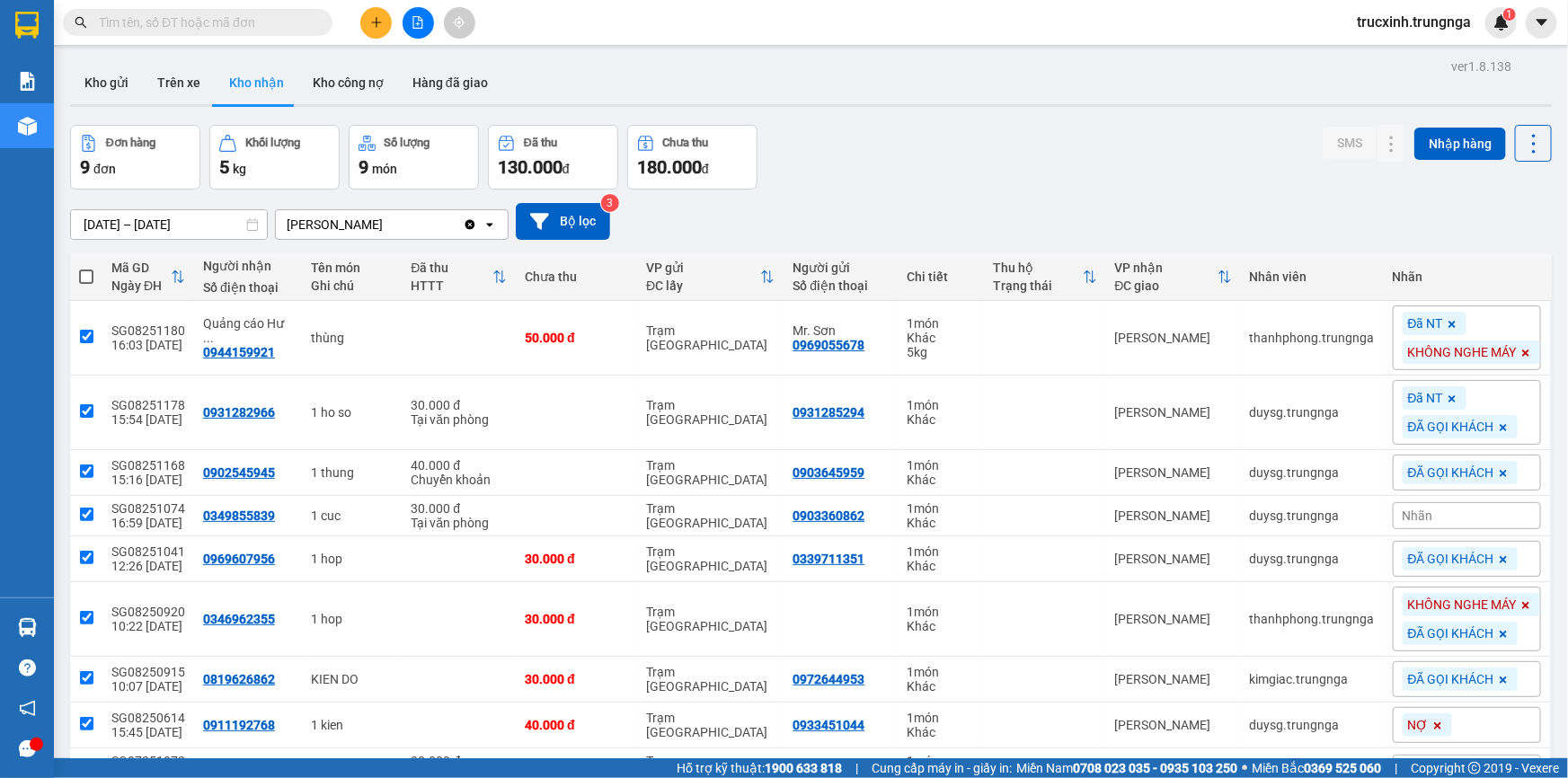
checkbox input "true"
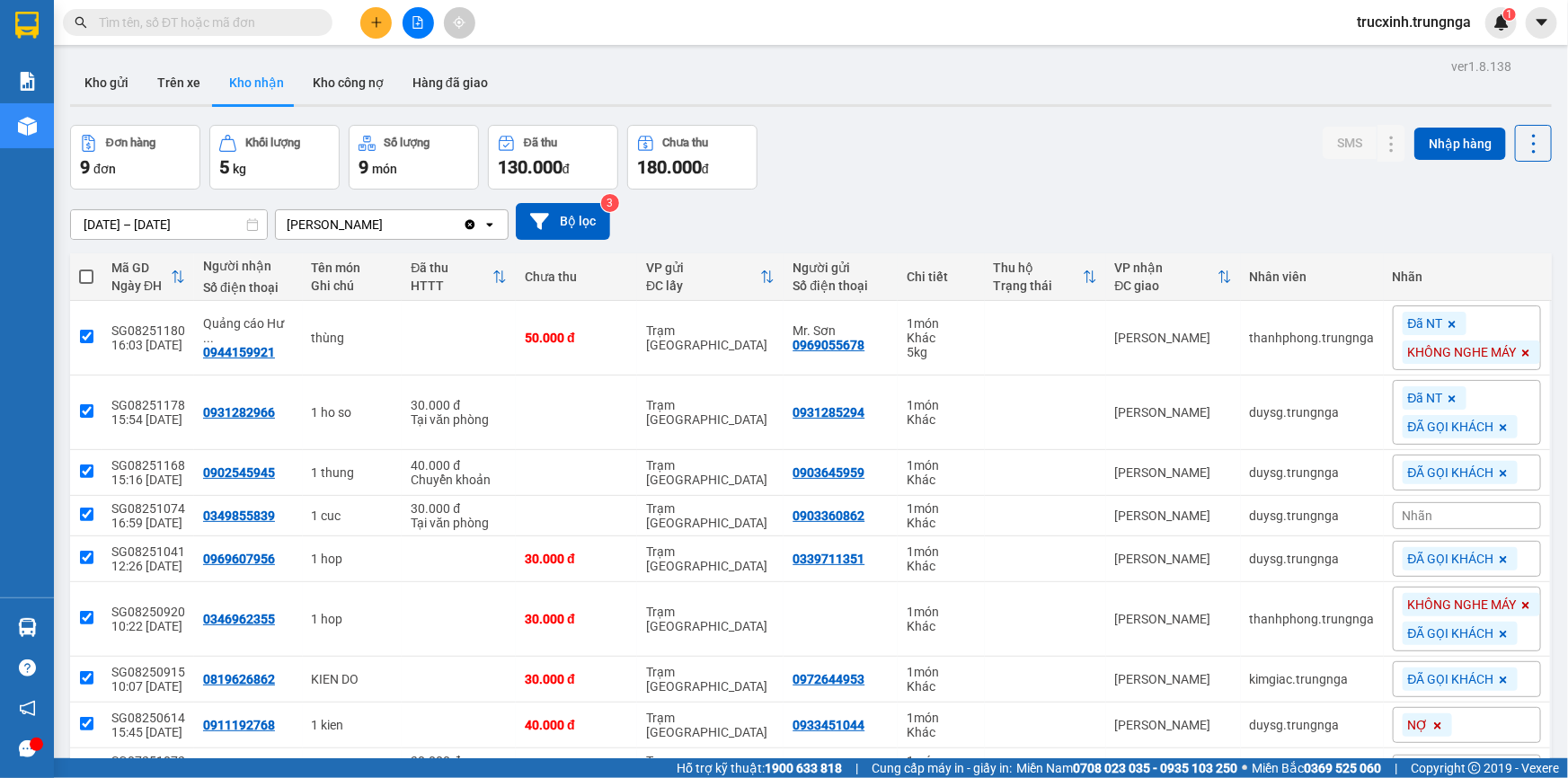
checkbox input "true"
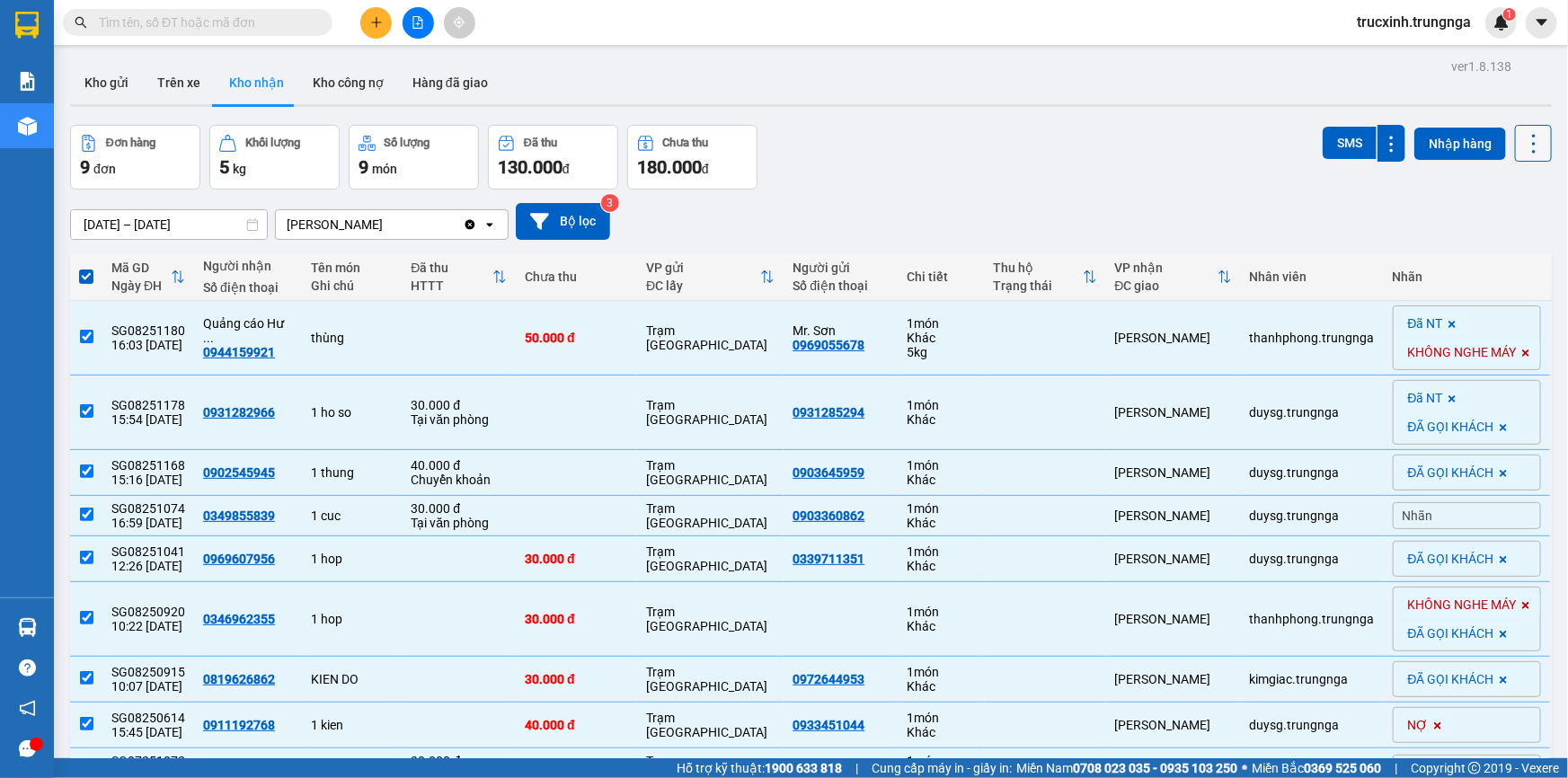
click at [1522, 140] on icon at bounding box center [1534, 144] width 25 height 25
click at [1492, 191] on span "Xuất excel" at bounding box center [1500, 191] width 58 height 18
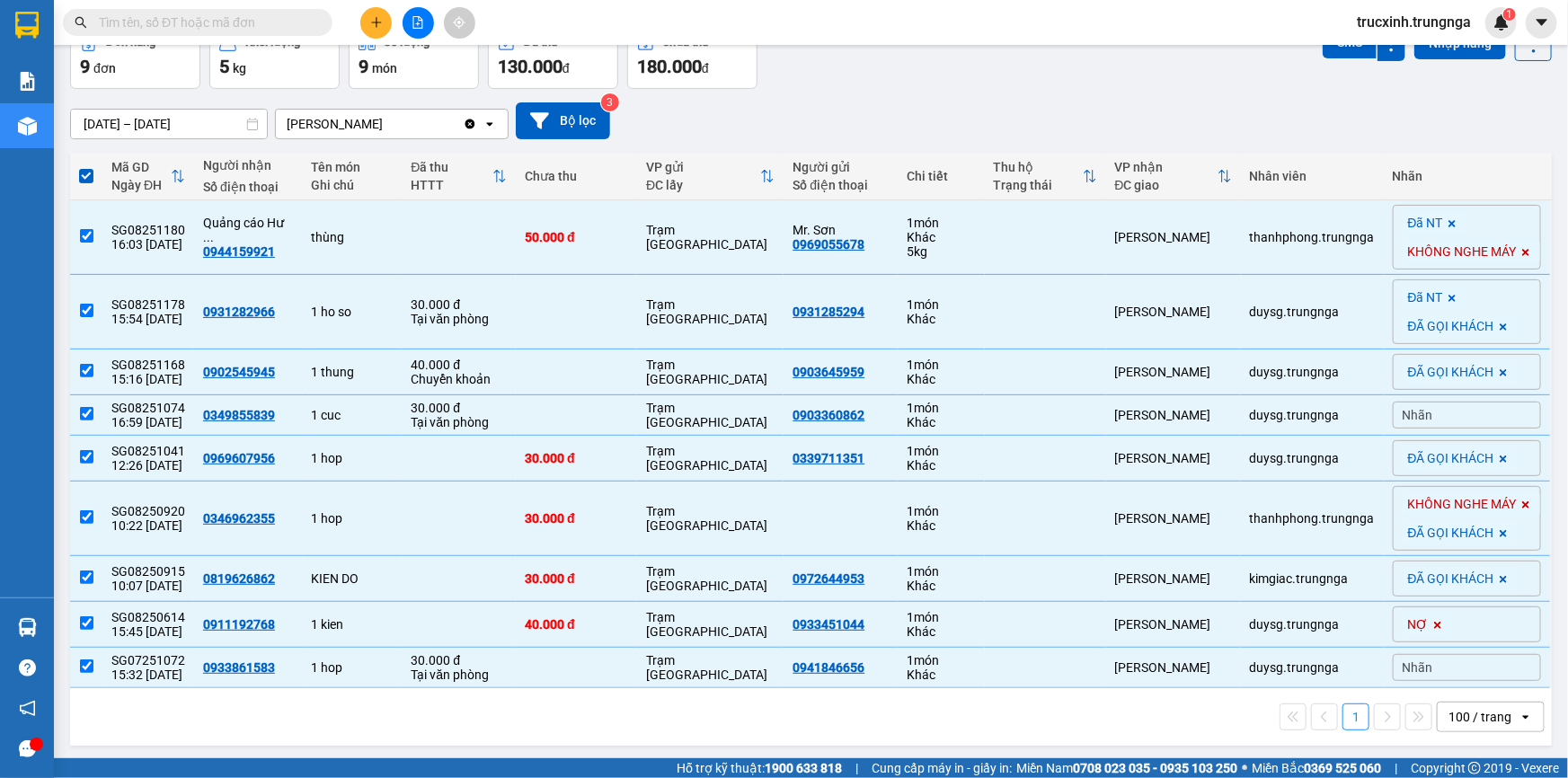
click at [124, 117] on input "[DATE] – [DATE]" at bounding box center [169, 125] width 196 height 29
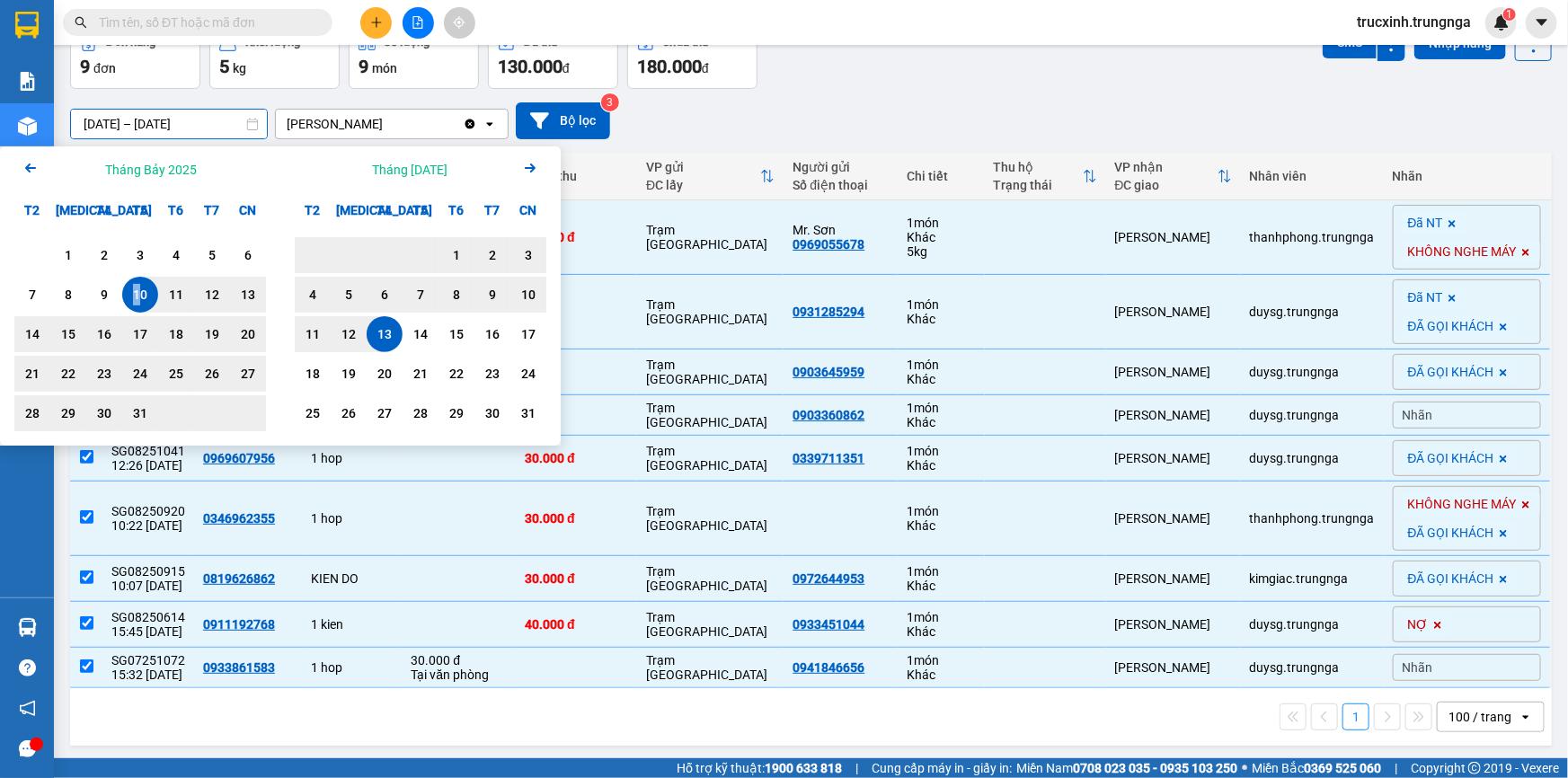
click at [136, 291] on div "10" at bounding box center [140, 294] width 25 height 21
click at [449, 336] on div "15" at bounding box center [457, 334] width 25 height 21
type input "[DATE] – [DATE]"
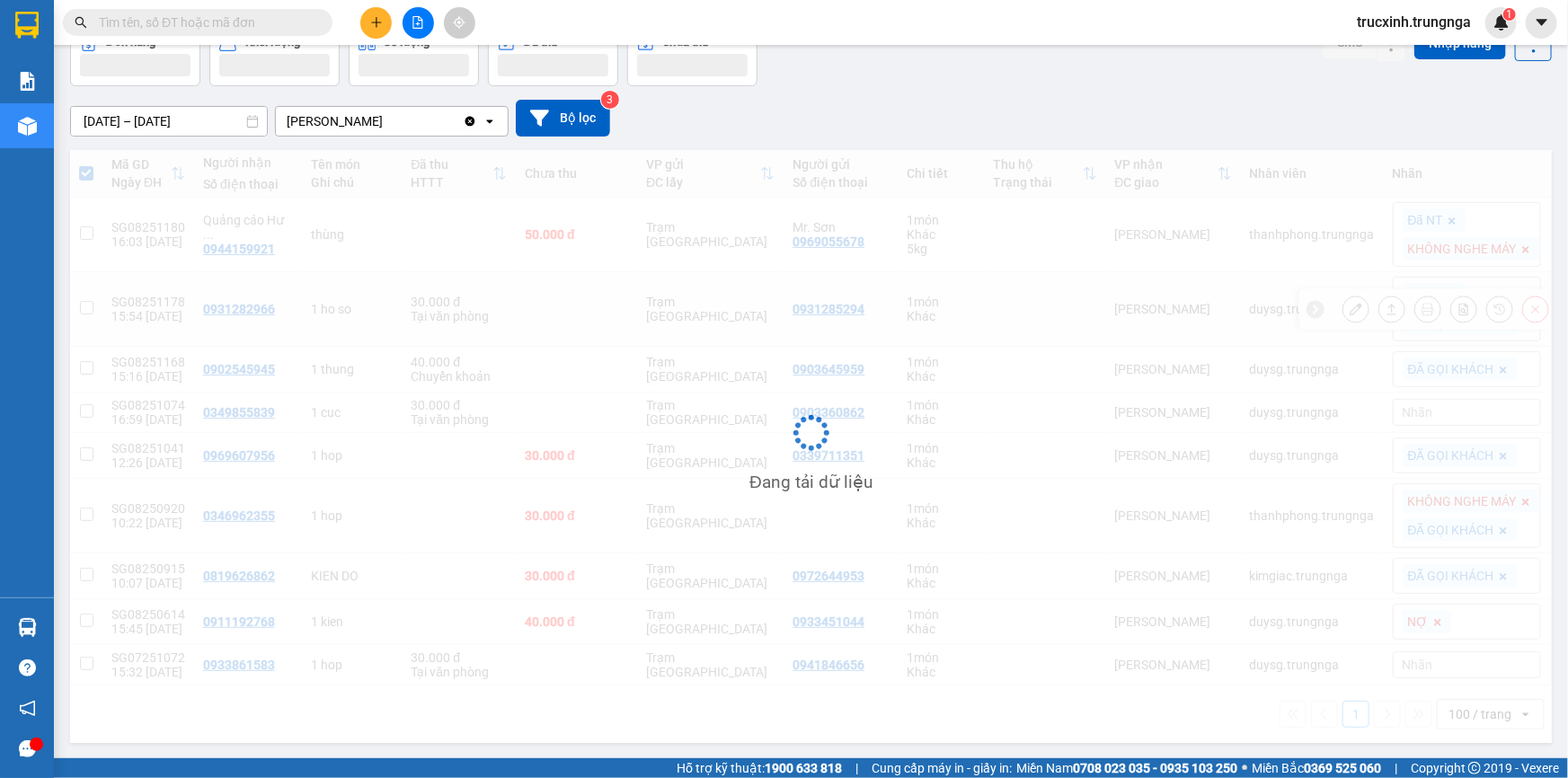
checkbox input "false"
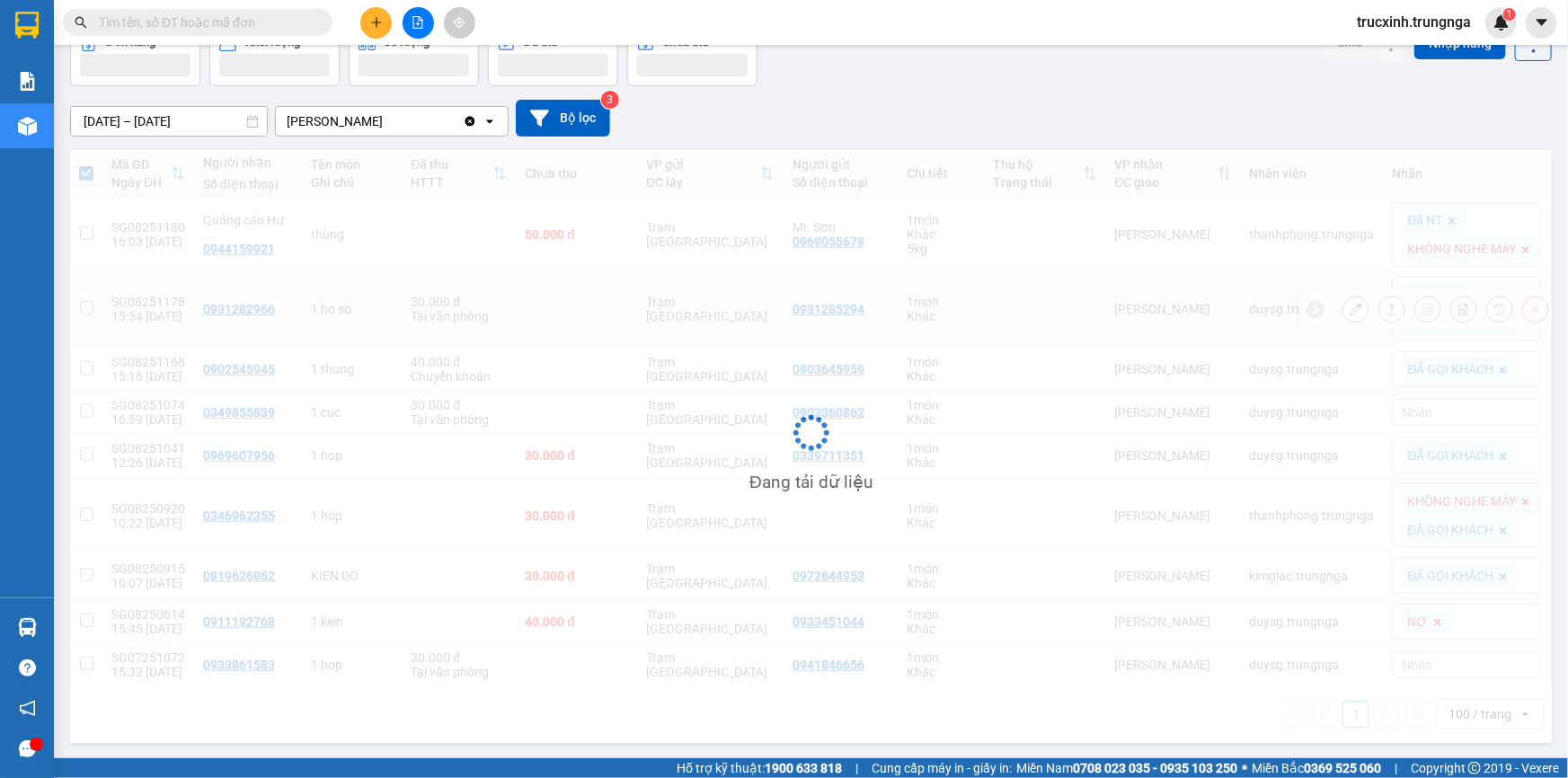
checkbox input "false"
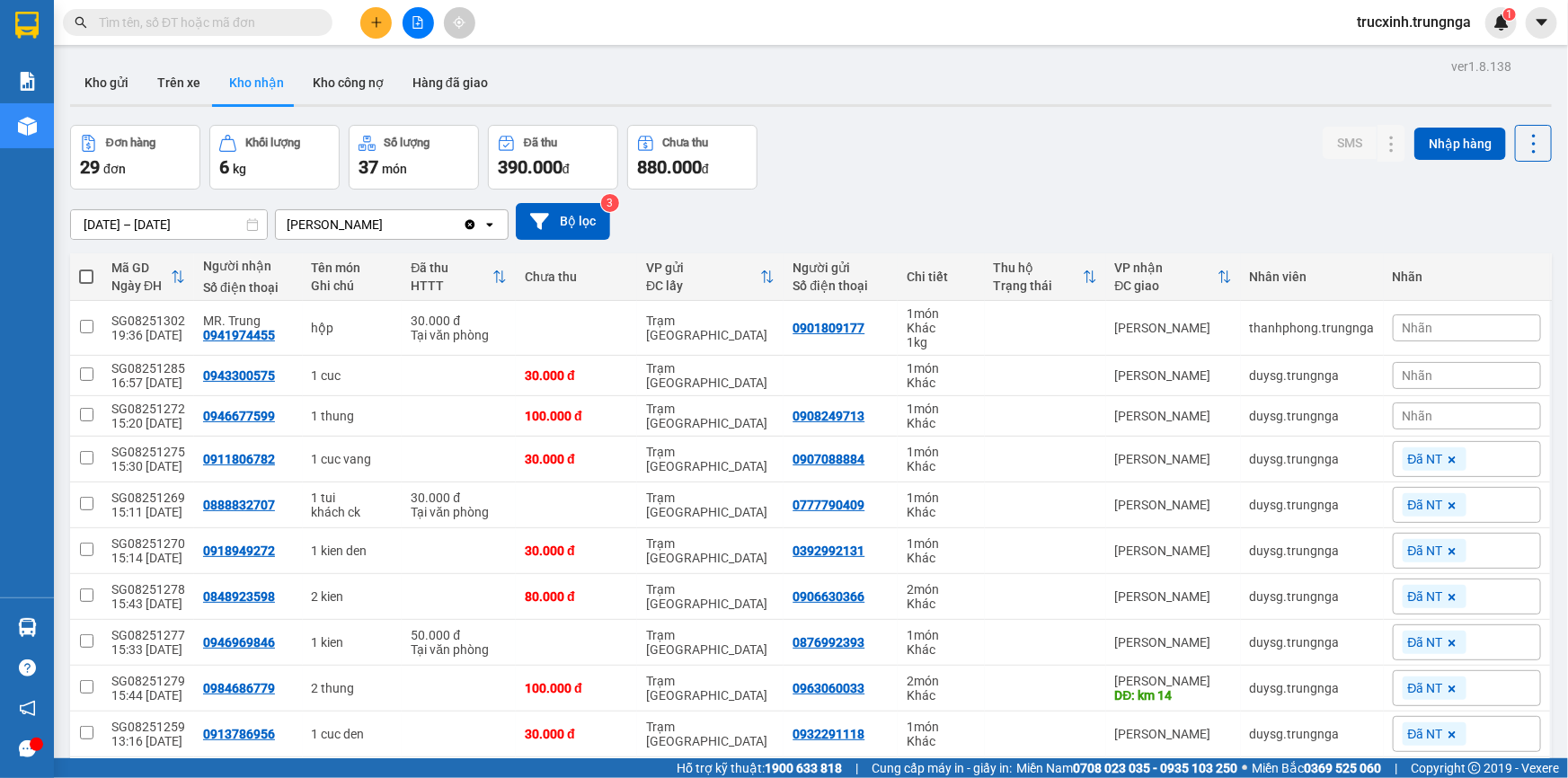
scroll to position [407, 0]
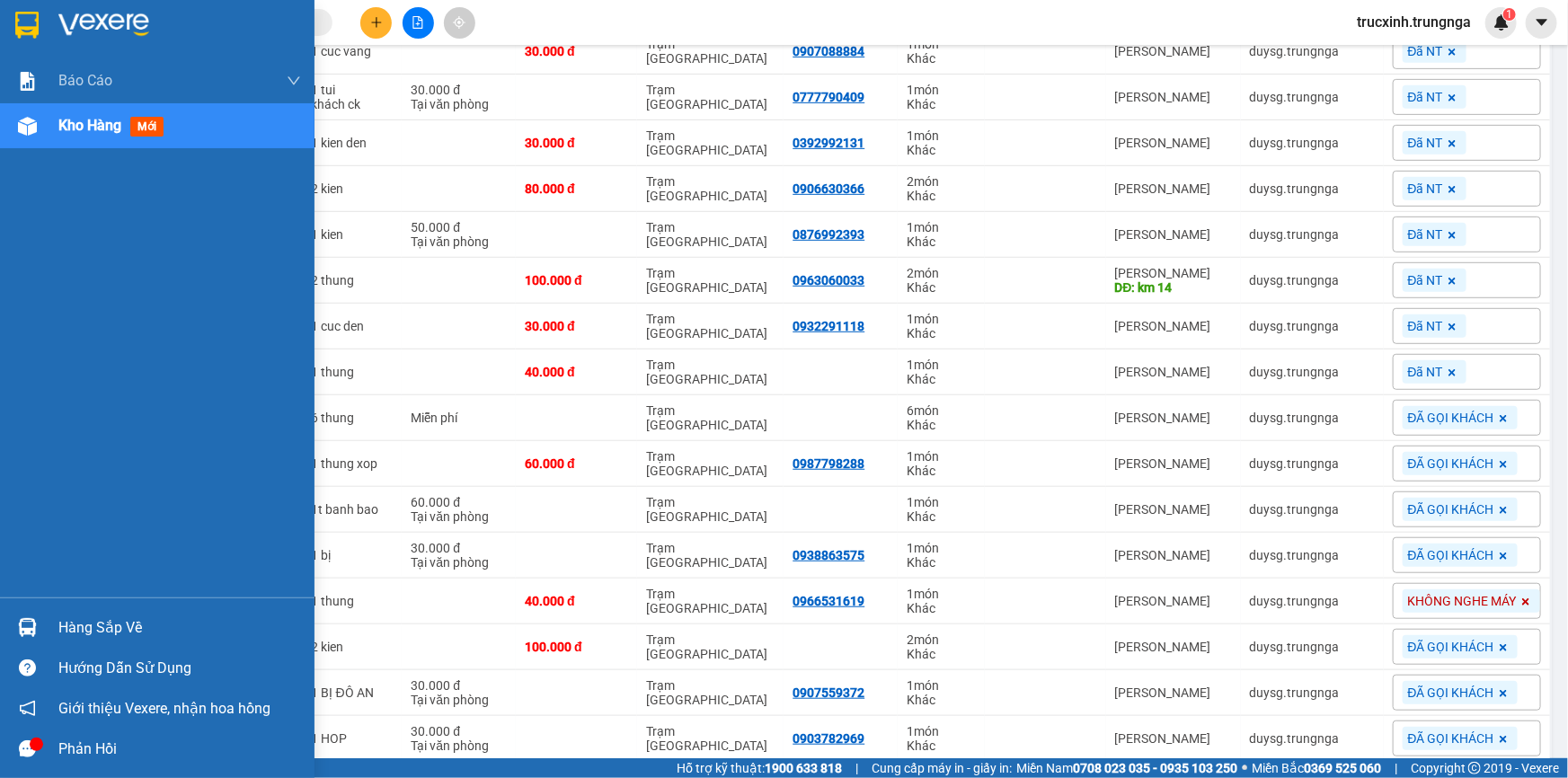
click at [26, 622] on img at bounding box center [28, 627] width 19 height 19
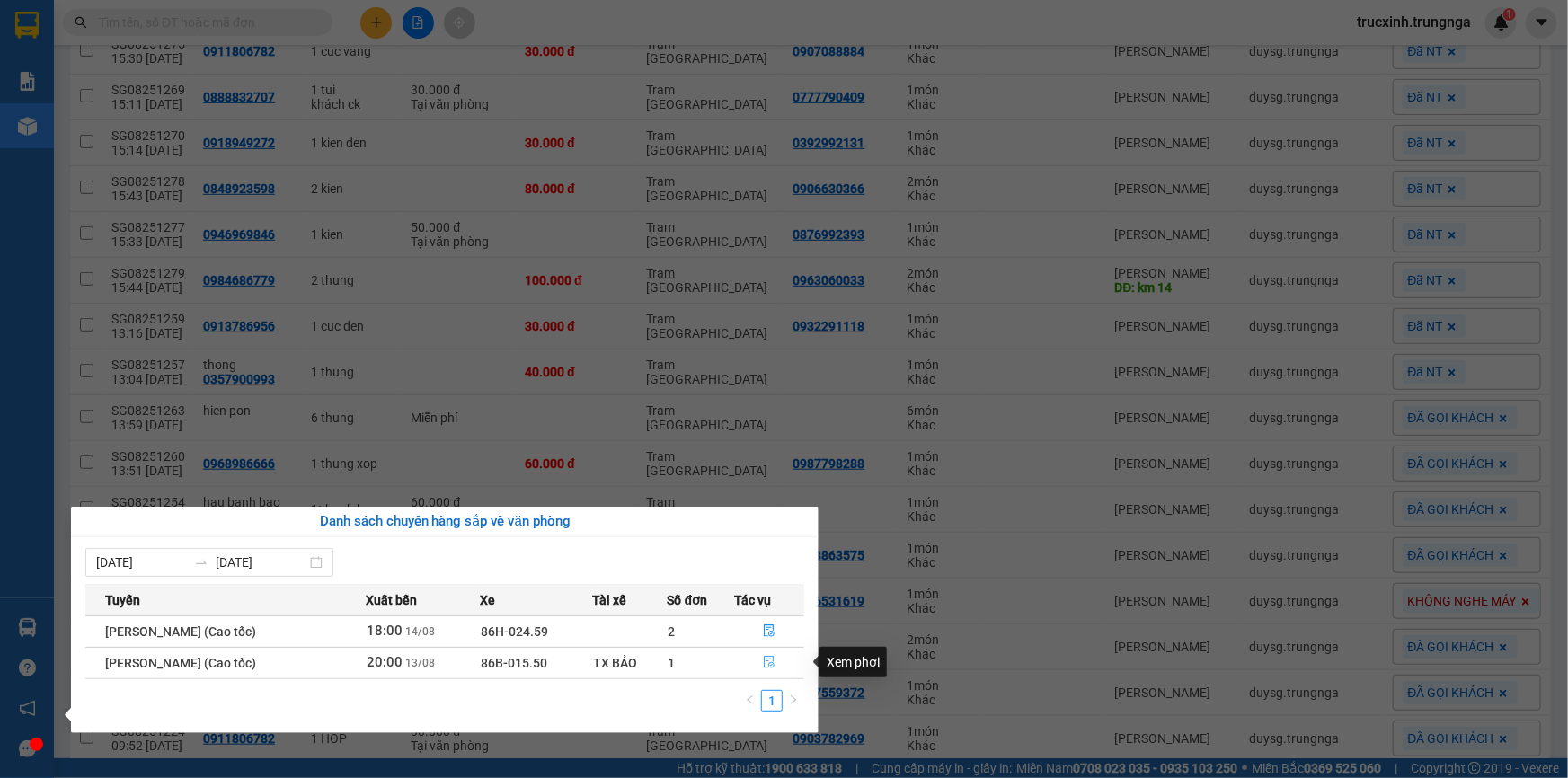
click at [770, 664] on icon "file-done" at bounding box center [769, 661] width 13 height 13
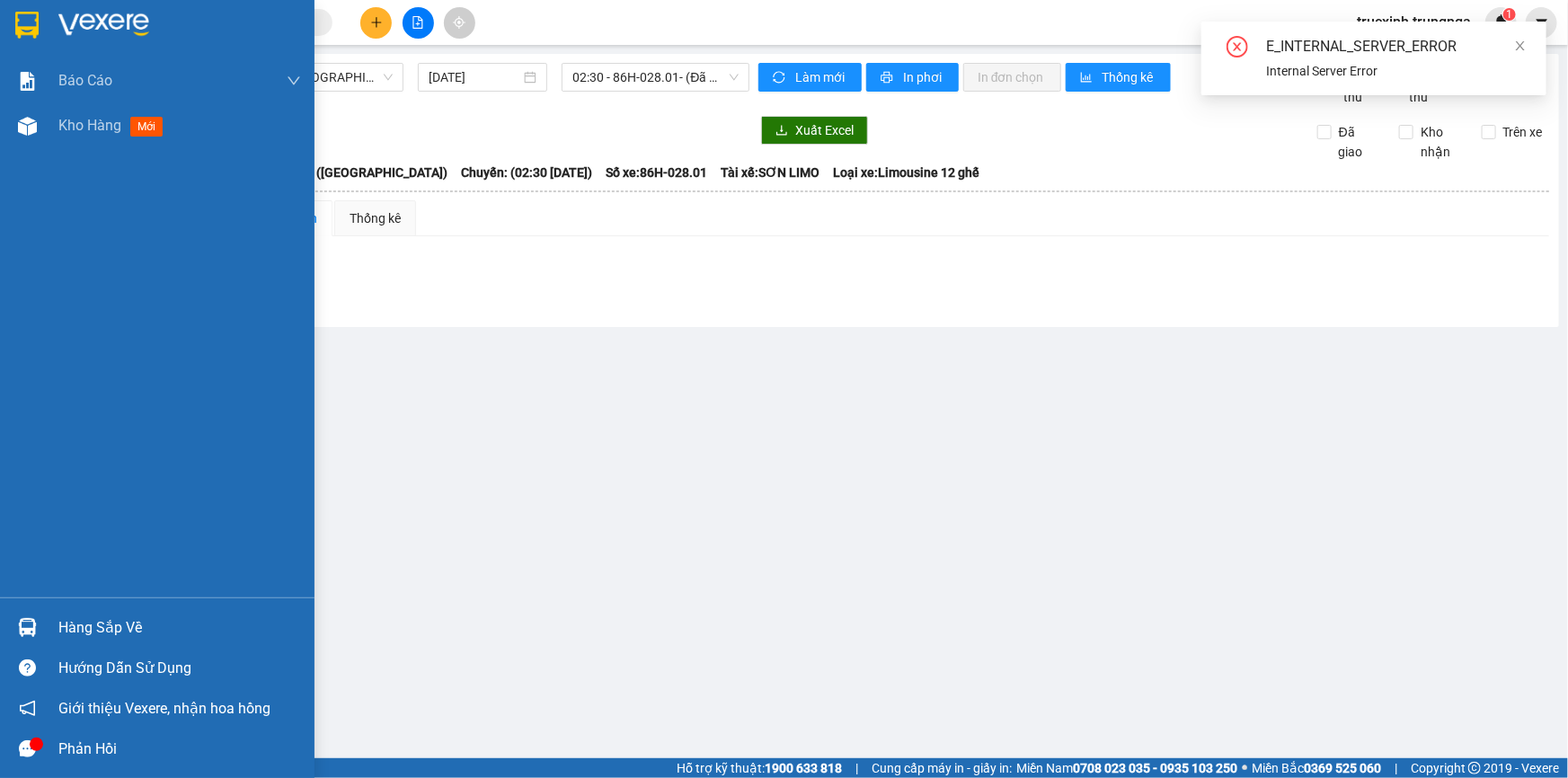
drag, startPoint x: 53, startPoint y: 628, endPoint x: 74, endPoint y: 628, distance: 21.0
click at [54, 628] on div "Hàng sắp về" at bounding box center [157, 627] width 315 height 41
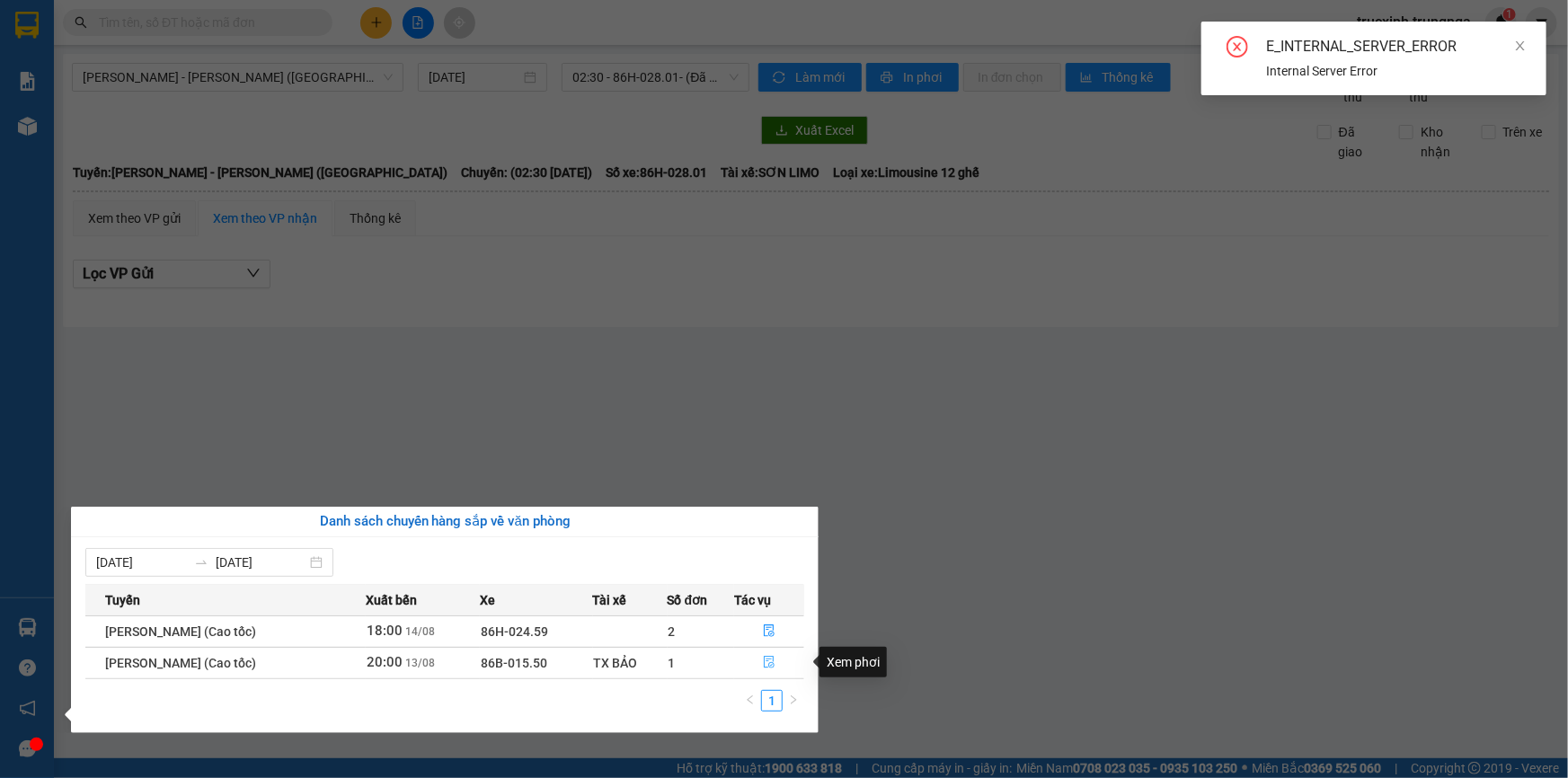
click at [769, 658] on icon "file-done" at bounding box center [769, 661] width 13 height 13
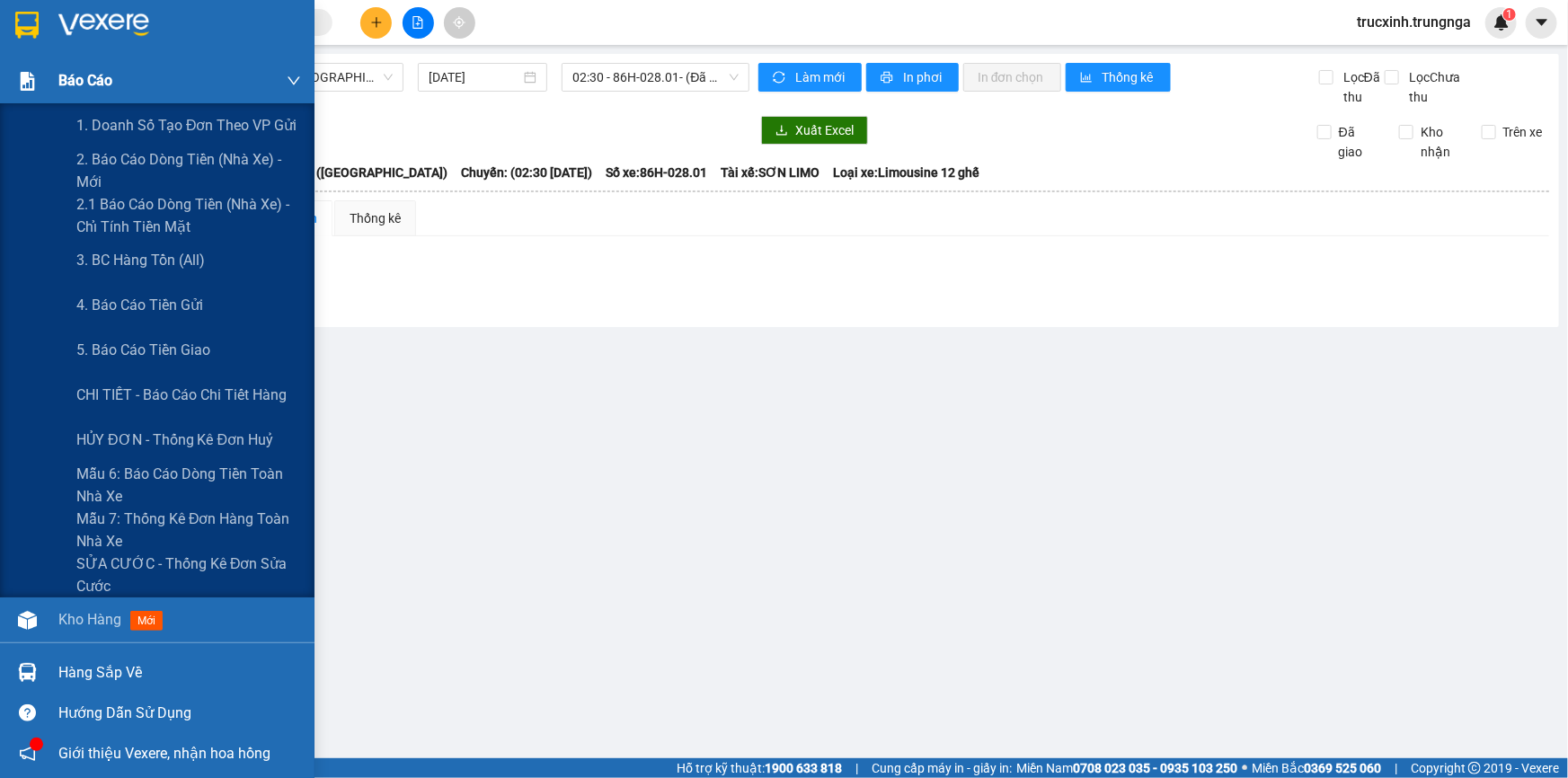
click at [57, 84] on div "Báo cáo" at bounding box center [157, 80] width 315 height 45
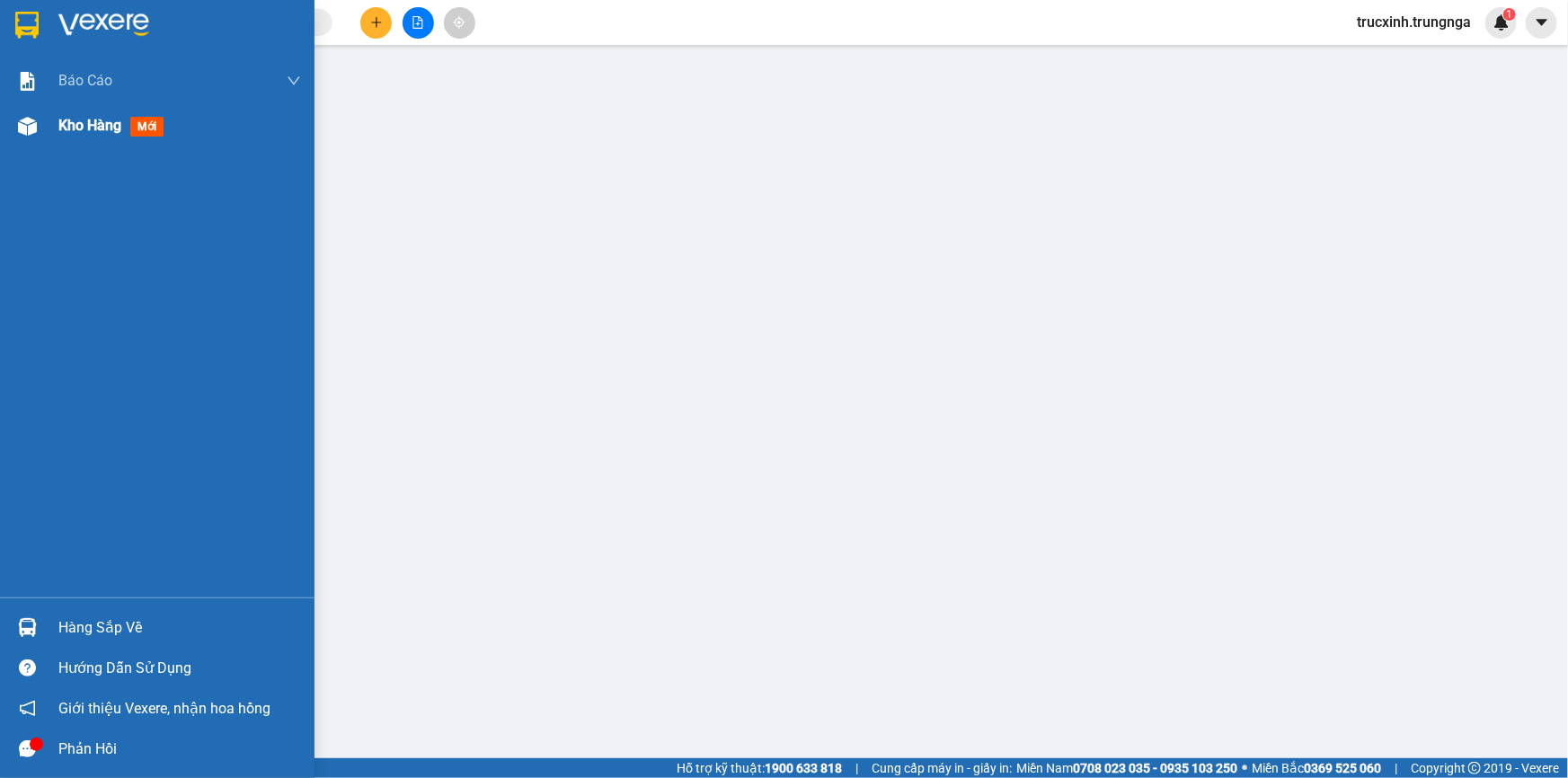
click at [108, 125] on span "Kho hàng" at bounding box center [89, 125] width 63 height 17
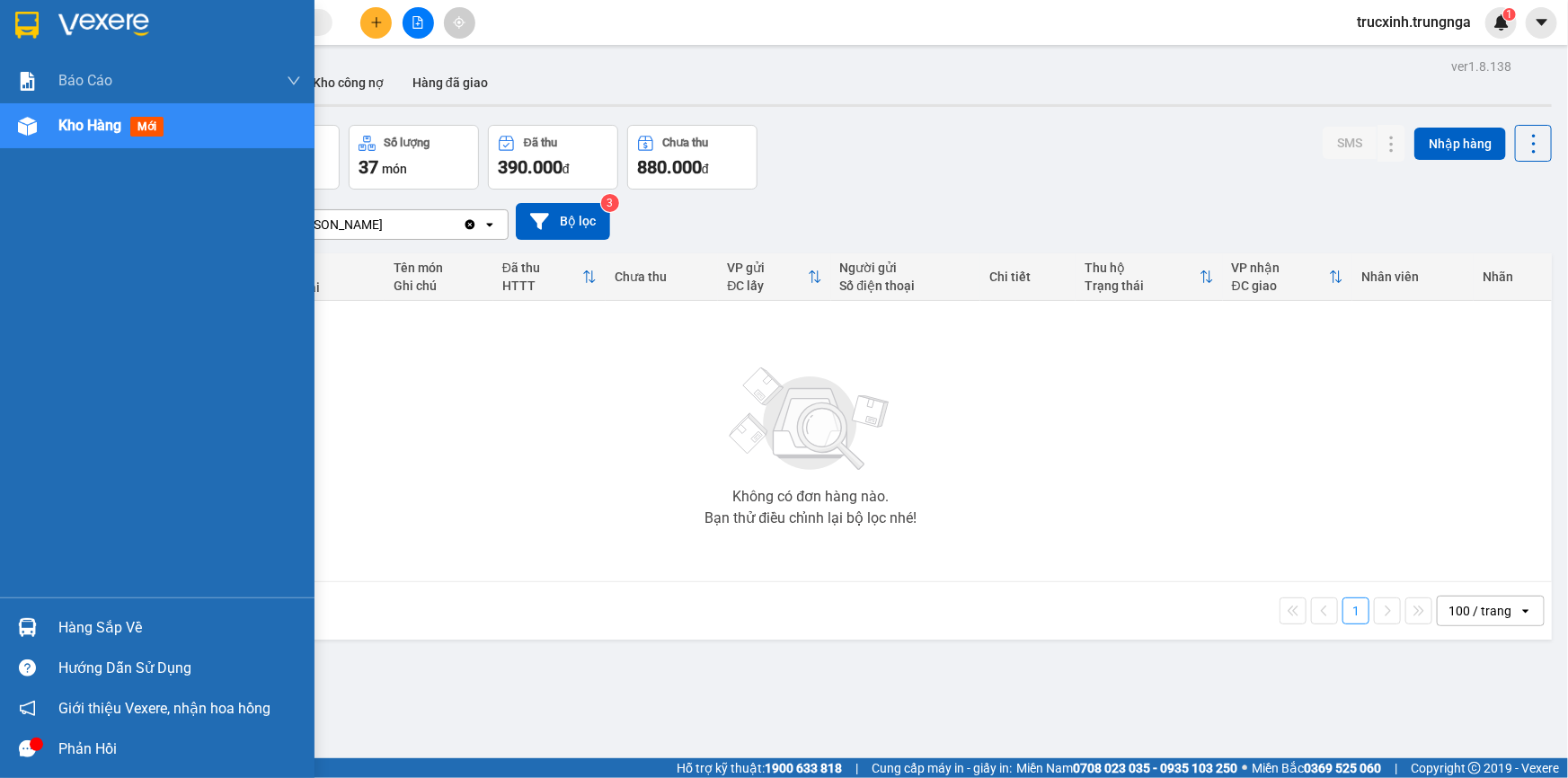
click at [125, 621] on div "Hàng sắp về" at bounding box center [179, 628] width 242 height 27
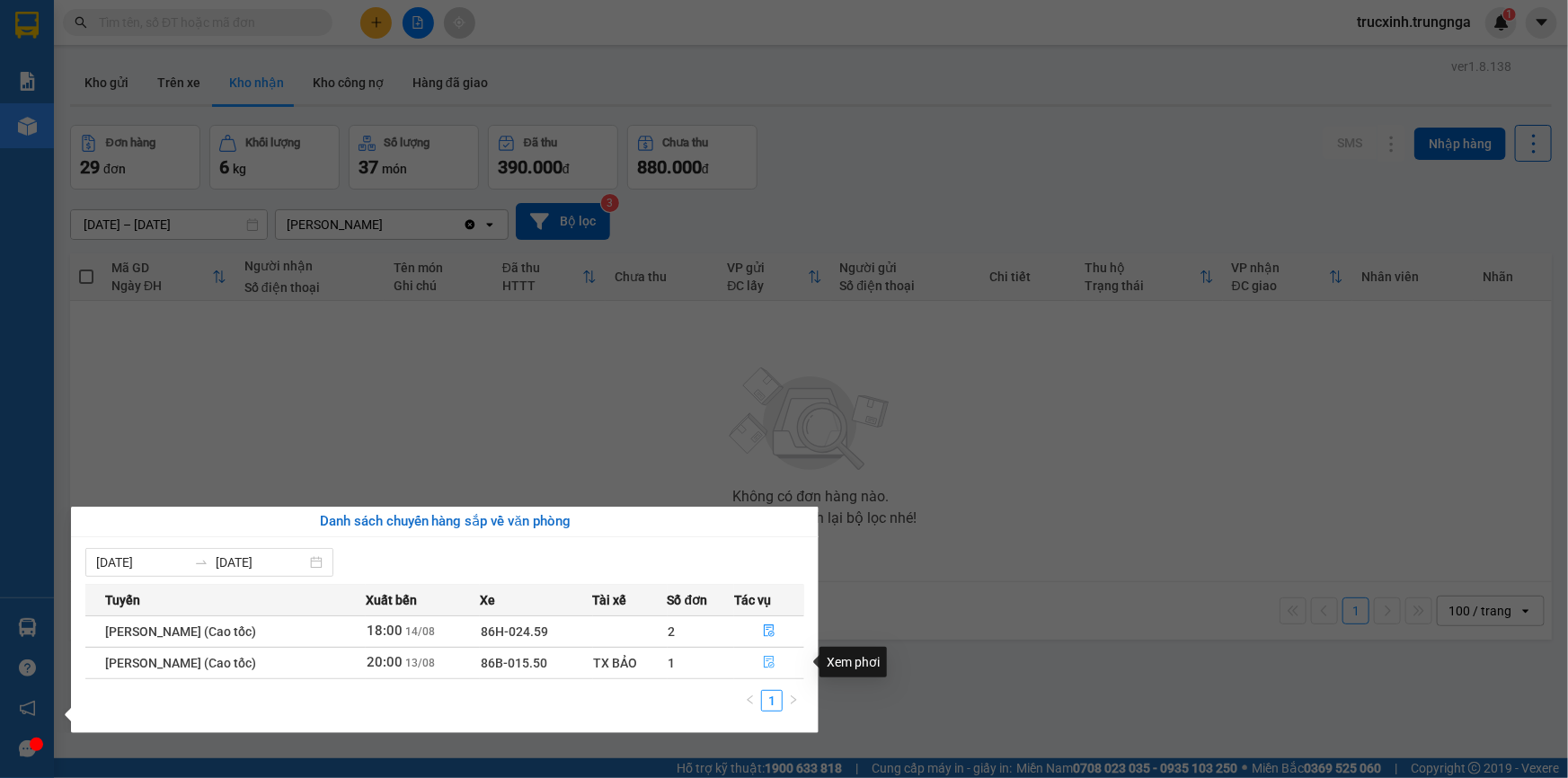
click at [770, 665] on icon "file-done" at bounding box center [769, 661] width 13 height 13
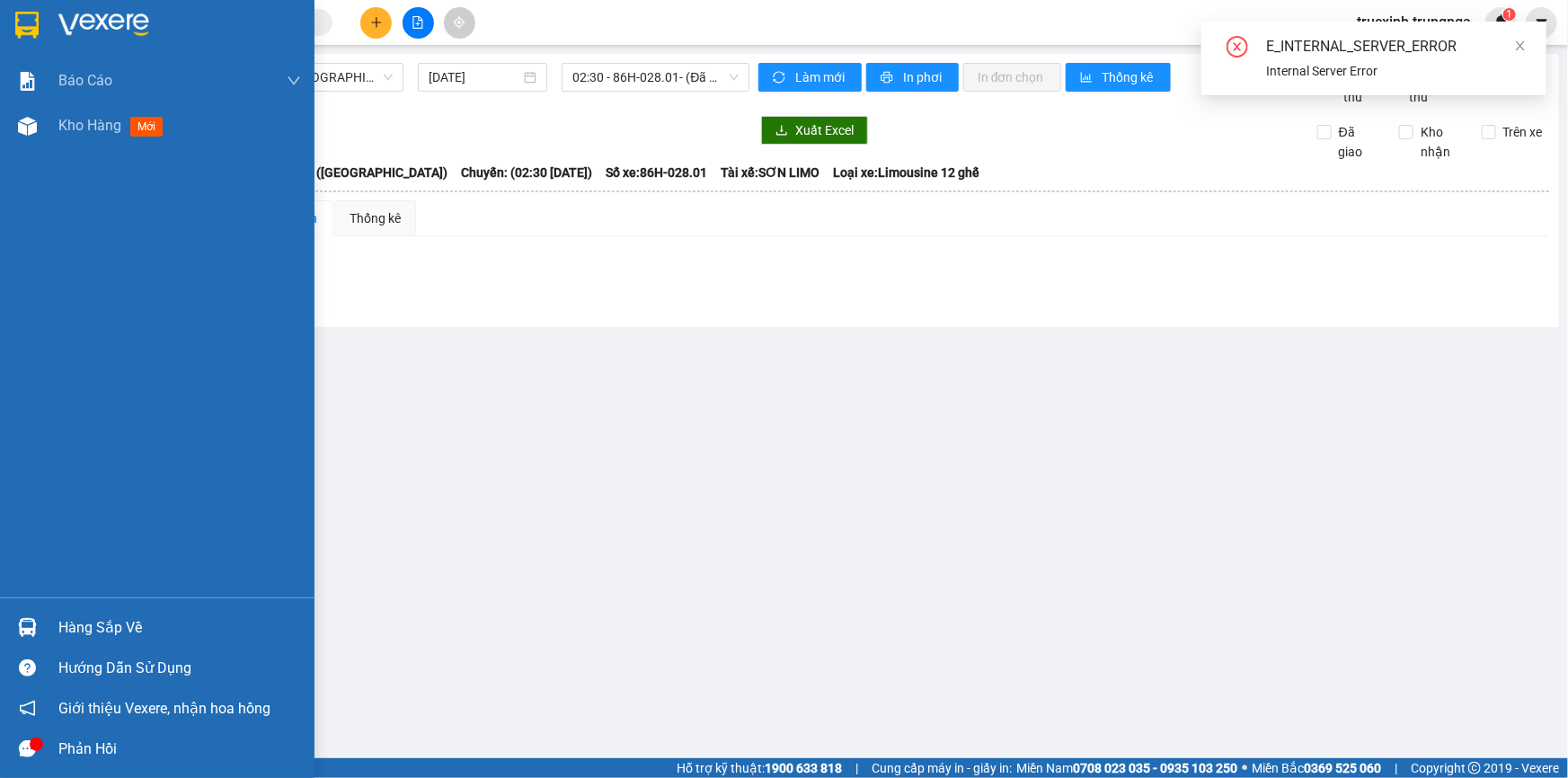
click at [109, 620] on div "Hàng sắp về" at bounding box center [179, 628] width 242 height 27
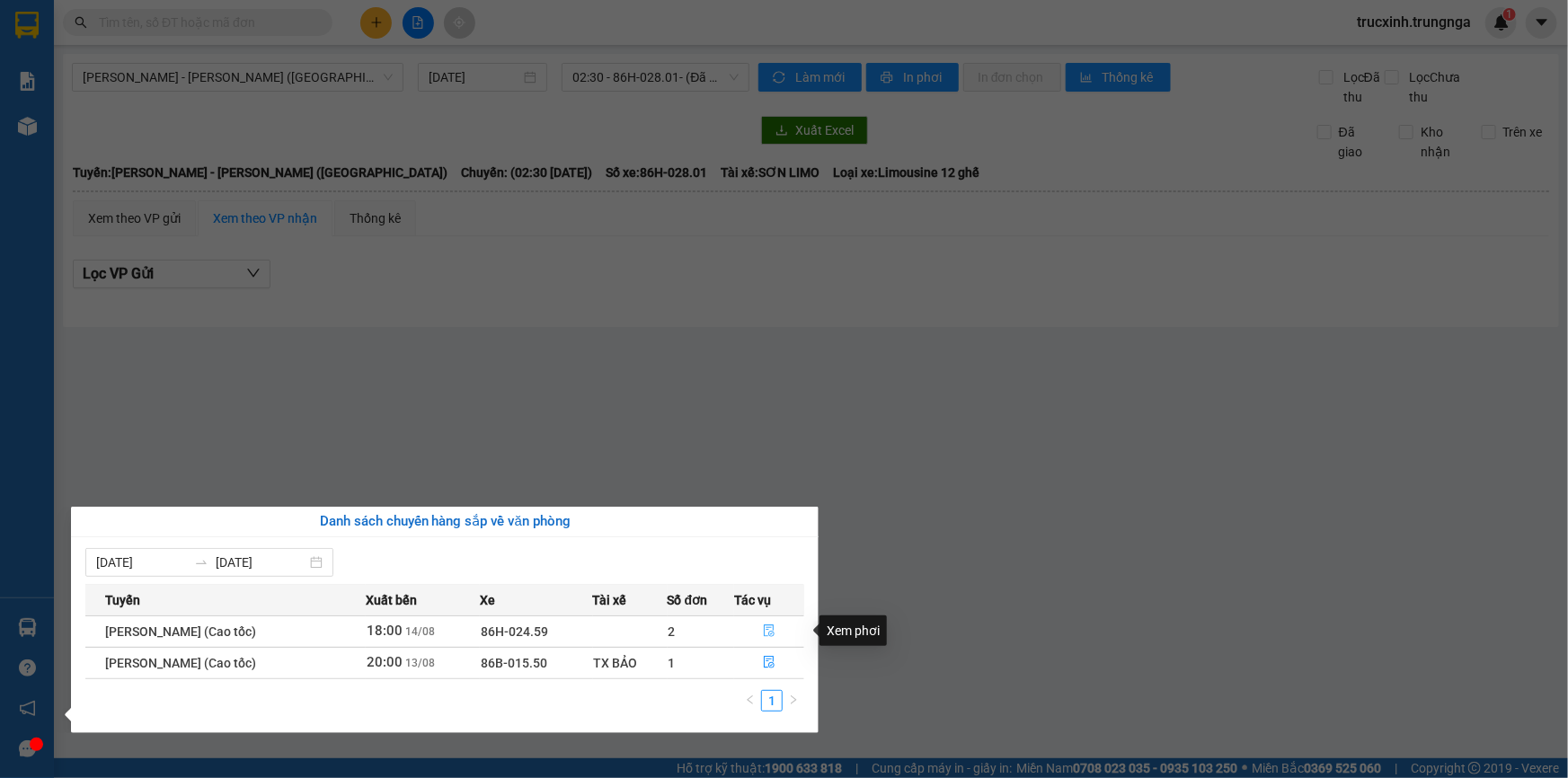
click at [775, 629] on icon "file-done" at bounding box center [769, 630] width 13 height 13
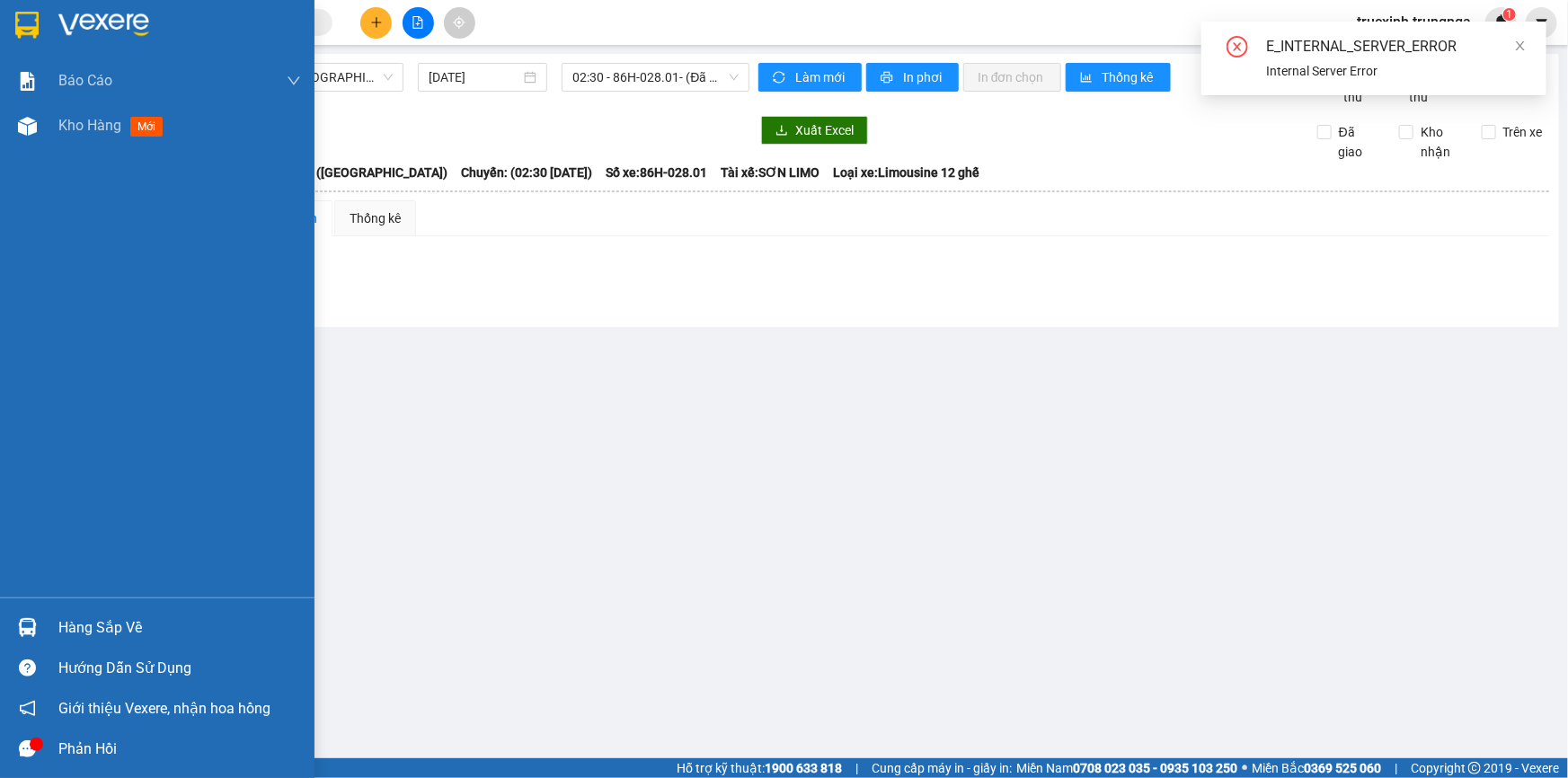
click at [109, 628] on div "Hàng sắp về" at bounding box center [179, 628] width 242 height 27
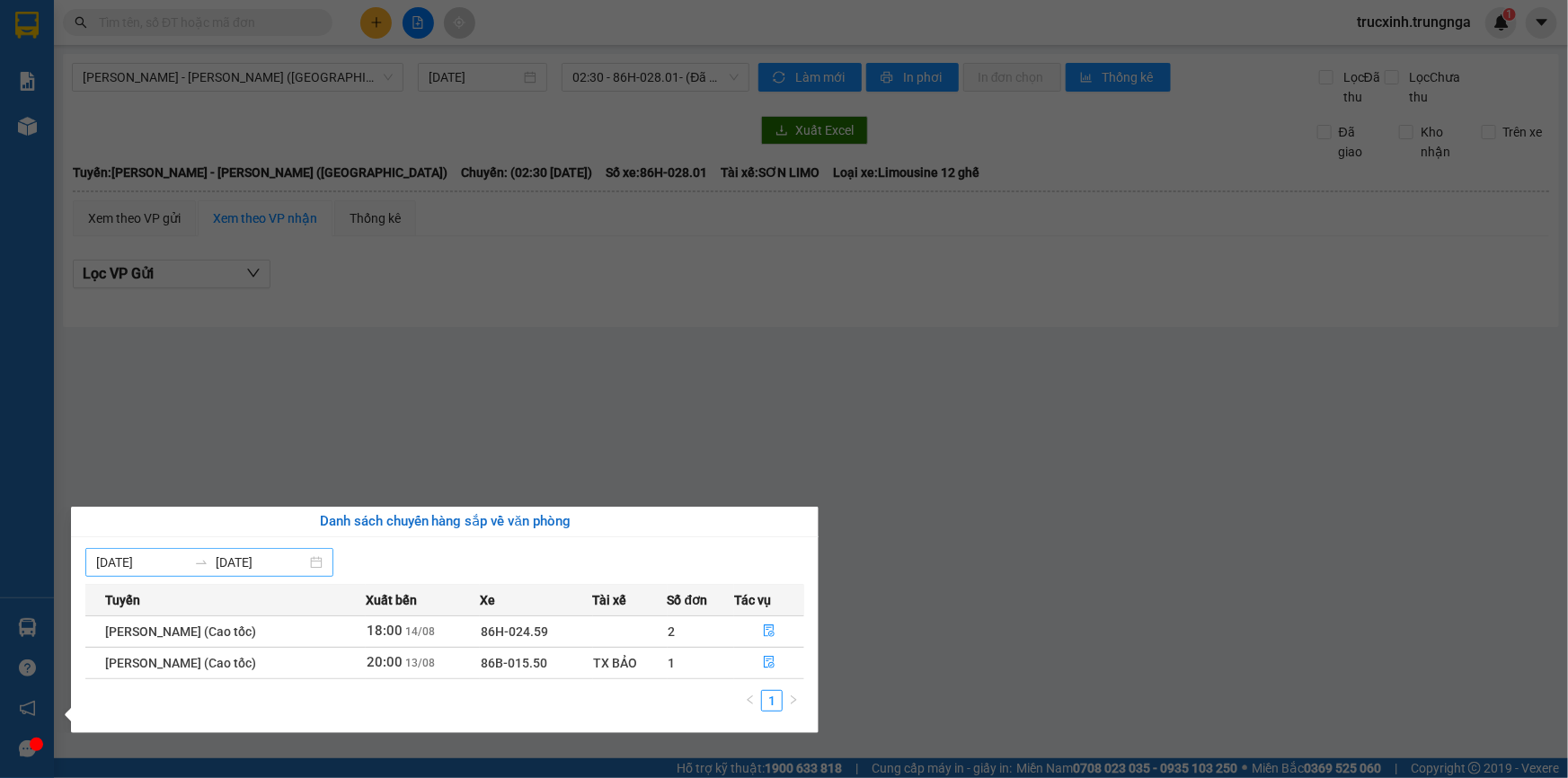
click at [325, 562] on div "[DATE] [DATE]" at bounding box center [209, 563] width 248 height 29
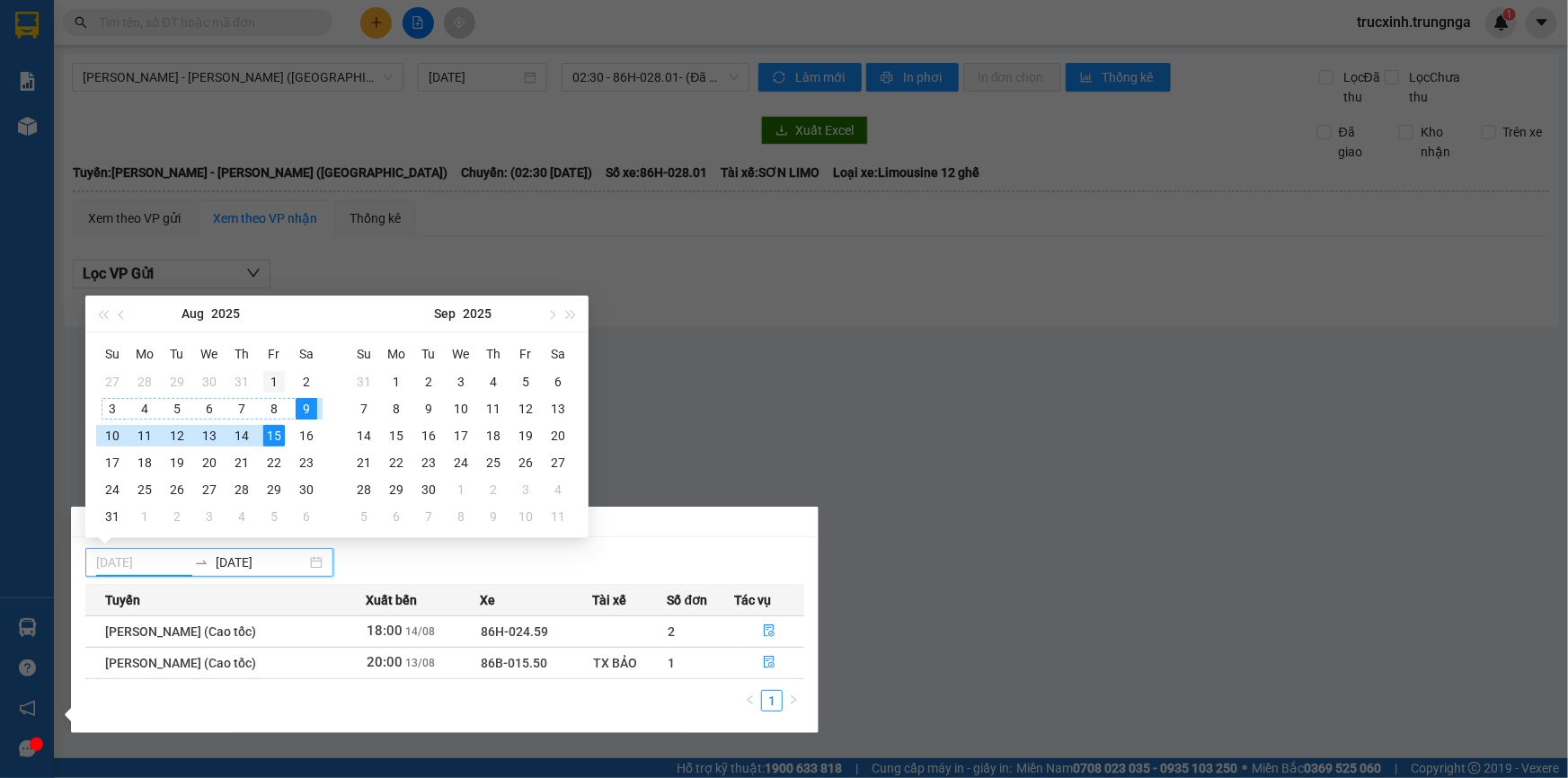
type input "[DATE]"
click at [278, 384] on div "1" at bounding box center [274, 381] width 21 height 21
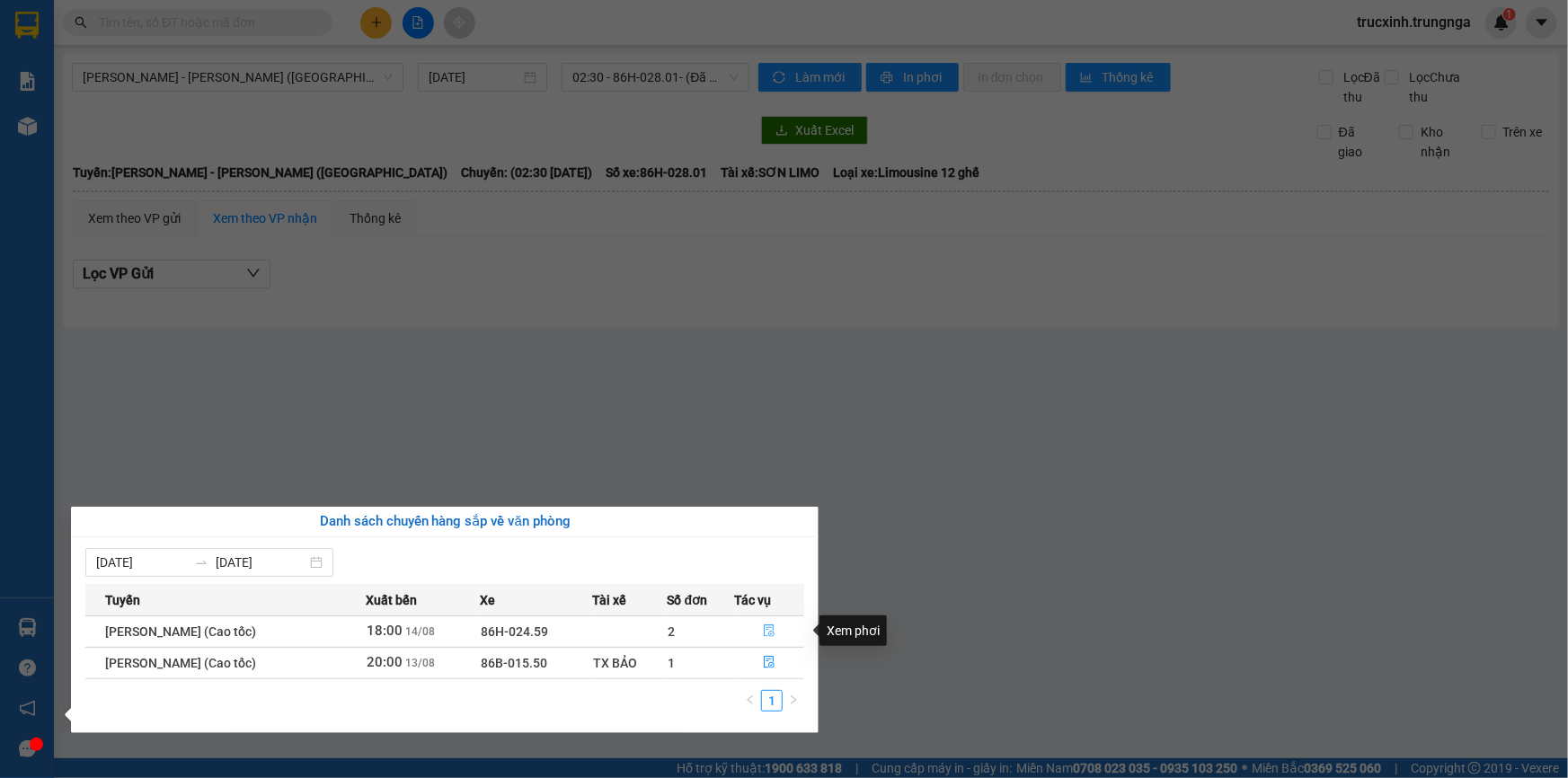
click at [770, 629] on icon "file-done" at bounding box center [769, 630] width 13 height 13
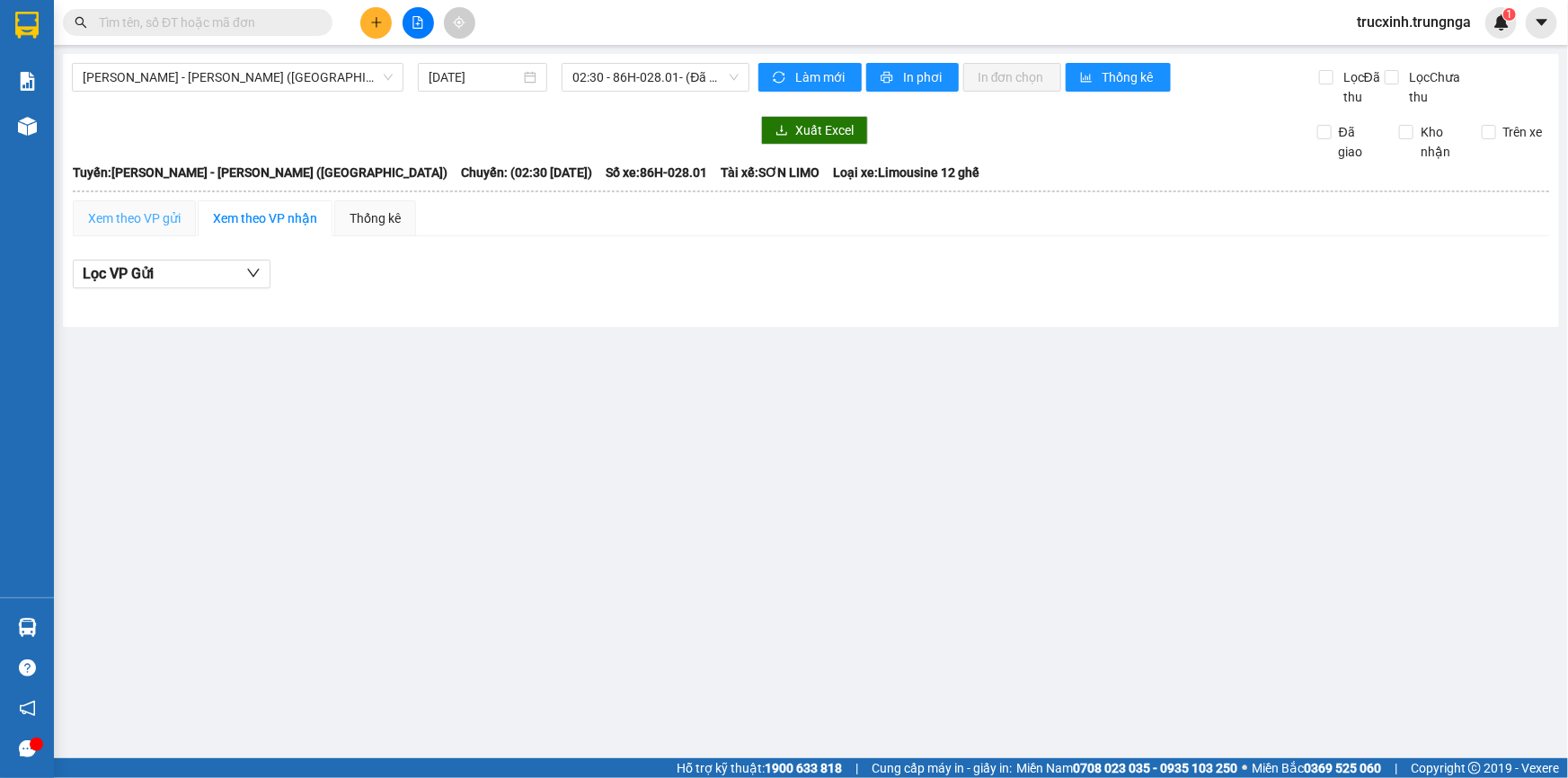
click at [126, 229] on div "Xem theo VP gửi" at bounding box center [133, 218] width 123 height 36
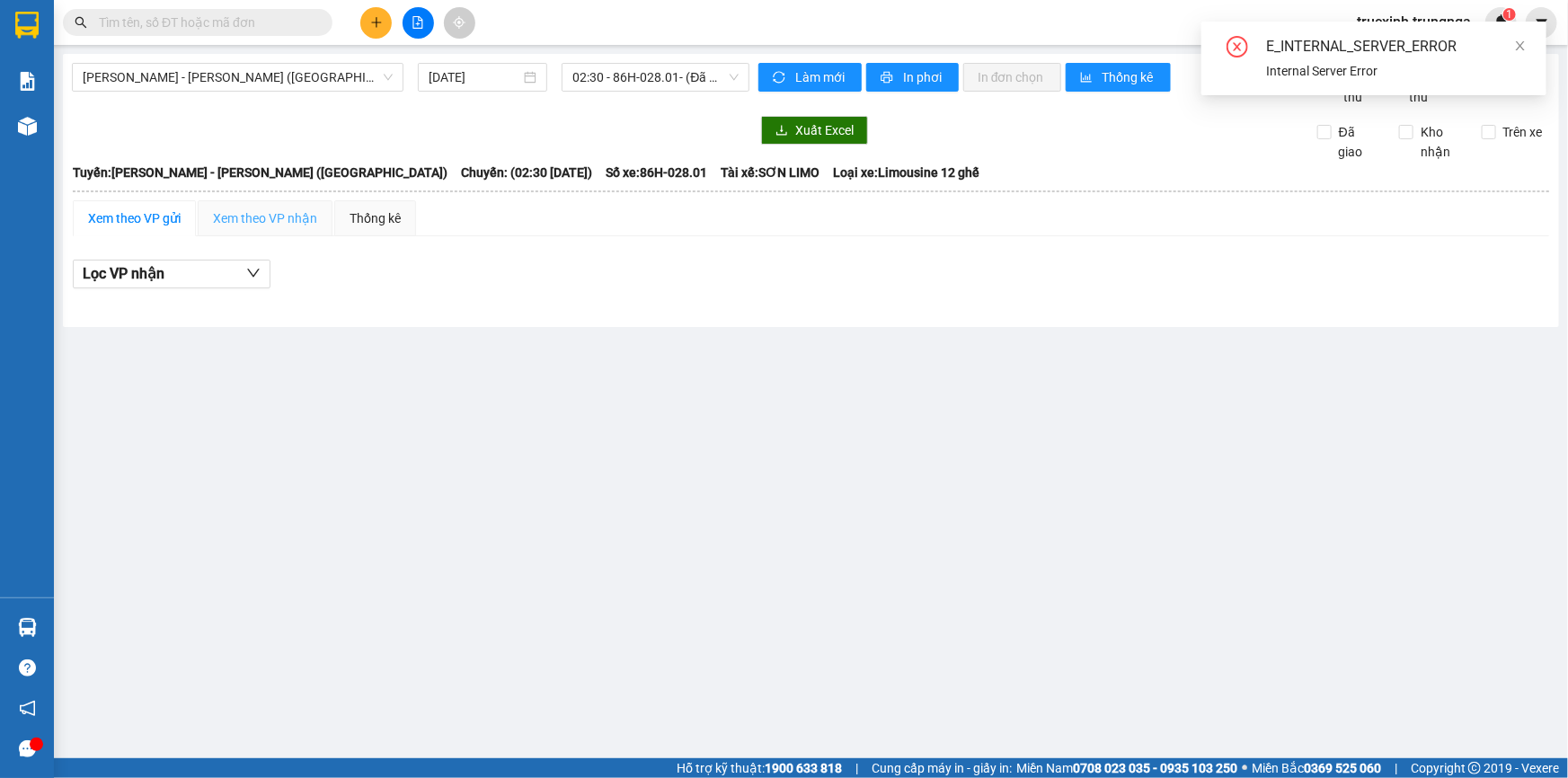
click at [305, 231] on div "Xem theo VP nhận" at bounding box center [266, 218] width 135 height 36
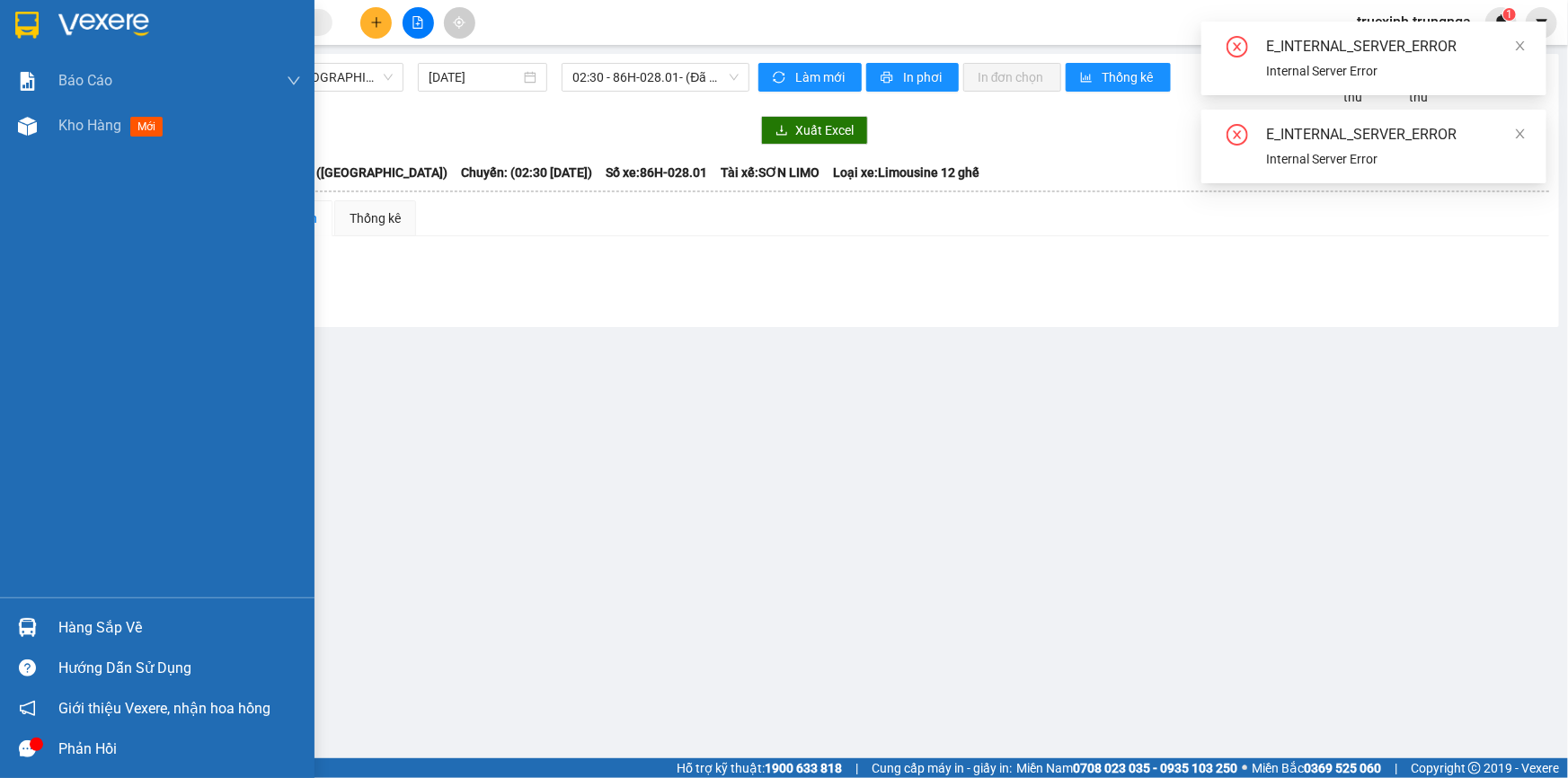
click at [91, 615] on div "Hàng sắp về" at bounding box center [179, 628] width 242 height 27
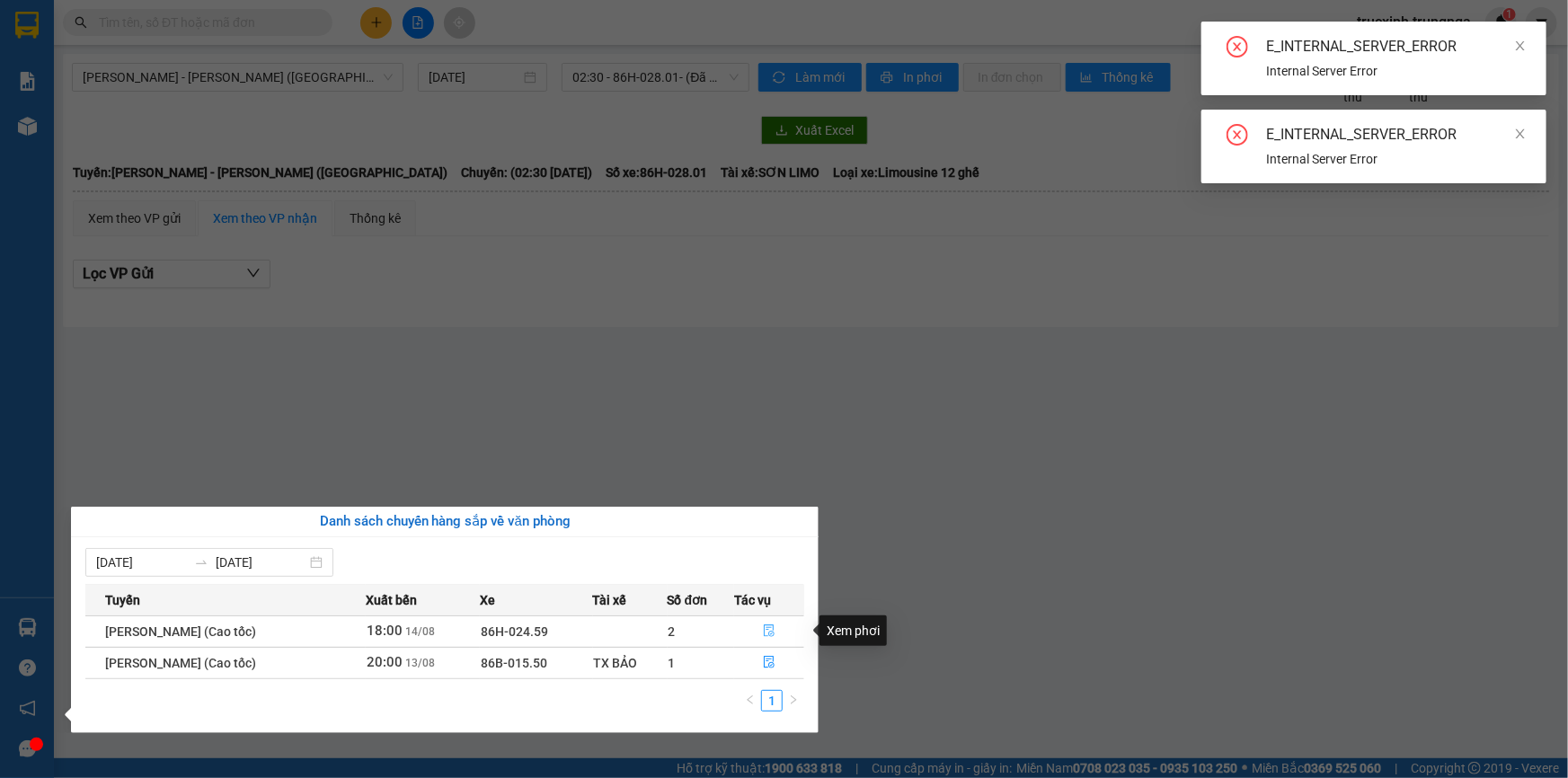
click at [775, 630] on icon "file-done" at bounding box center [769, 630] width 13 height 13
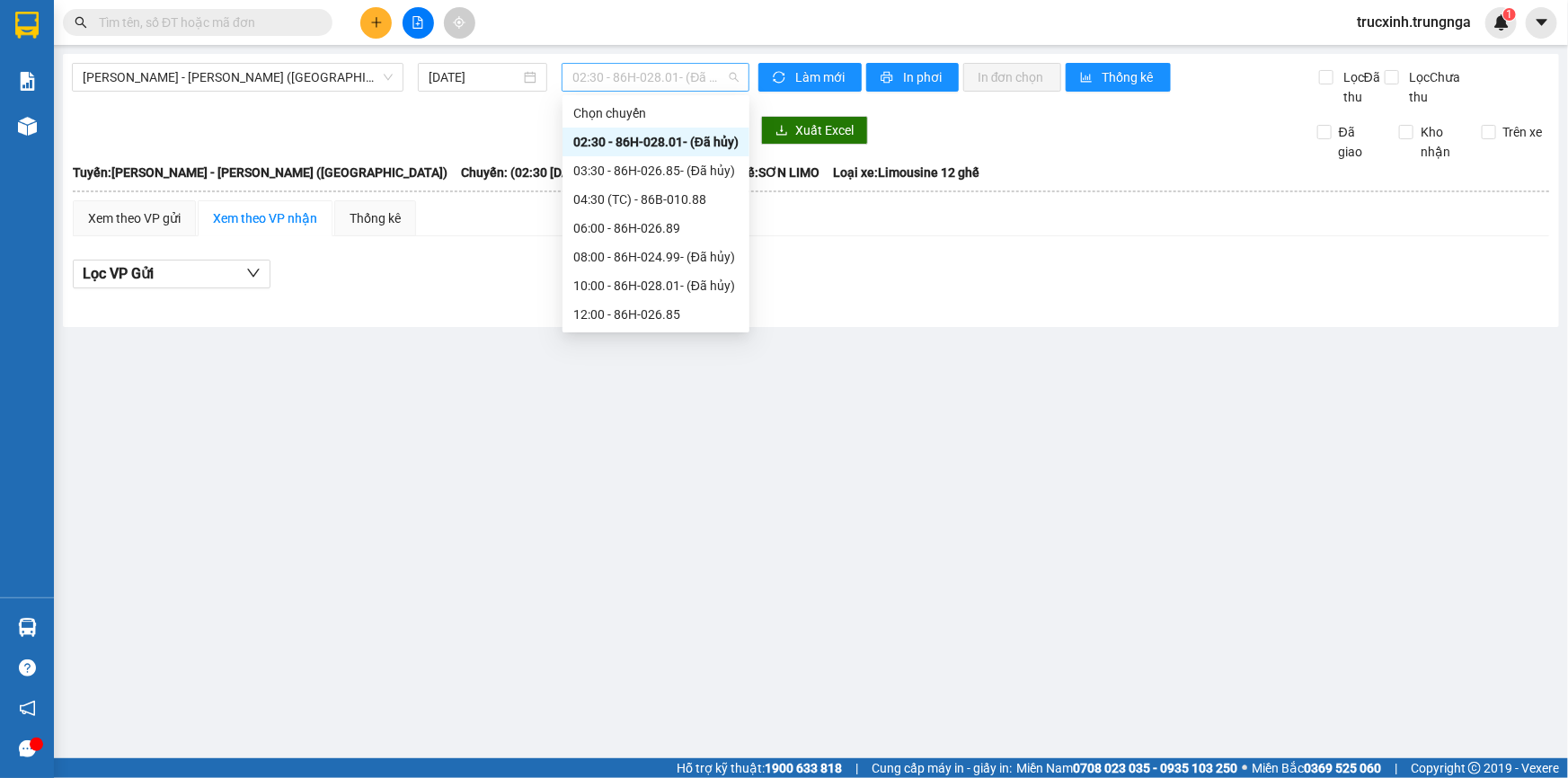
click at [658, 85] on span "02:30 - 86H-028.01 - (Đã hủy)" at bounding box center [656, 77] width 166 height 27
drag, startPoint x: 351, startPoint y: 414, endPoint x: 167, endPoint y: 558, distance: 233.6
click at [350, 414] on main "[PERSON_NAME] - [PERSON_NAME] ([GEOGRAPHIC_DATA]) [DATE] 02:30 - 86H-028.01 - (…" at bounding box center [784, 378] width 1568 height 758
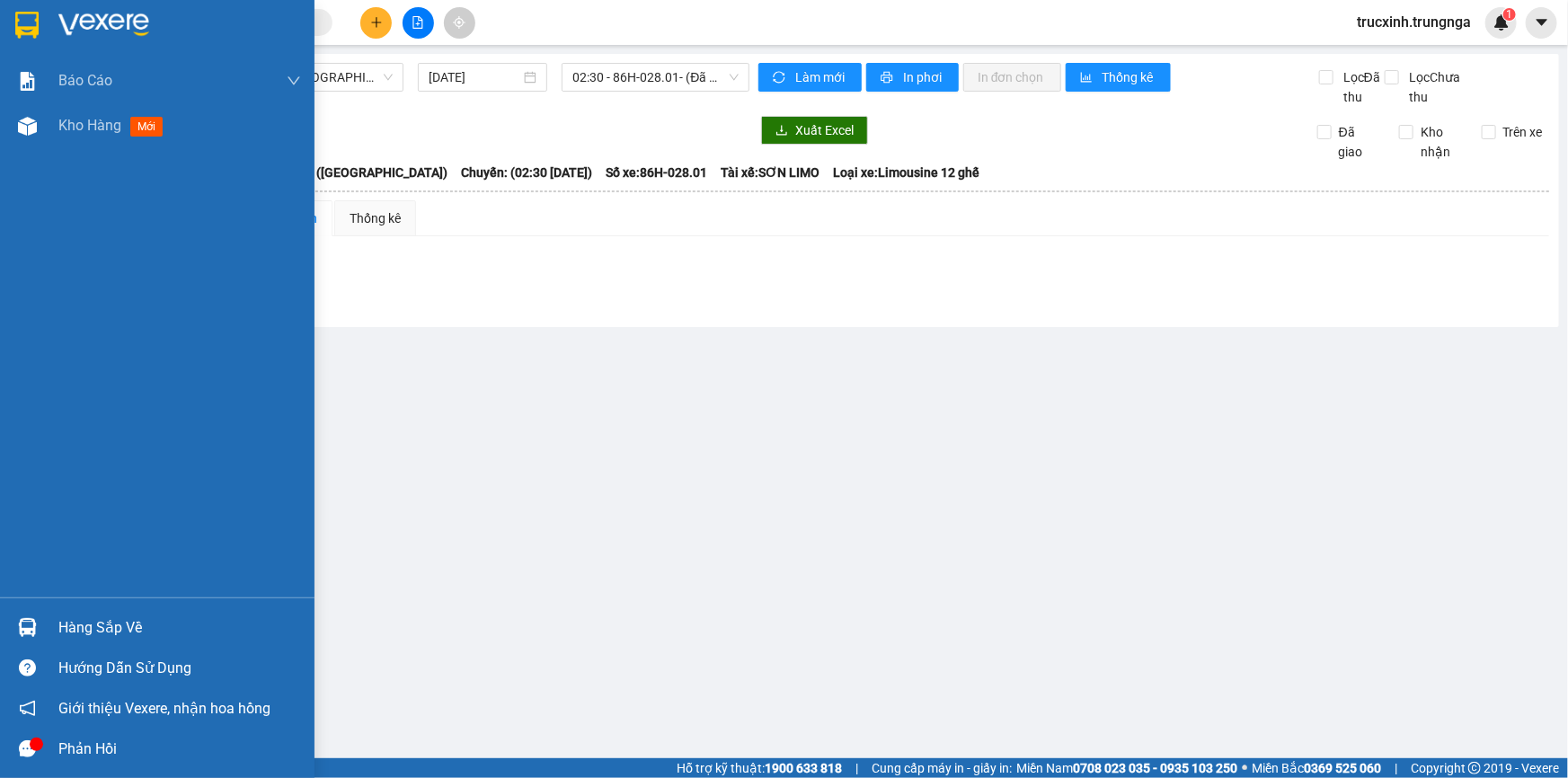
click at [81, 615] on div "Hàng sắp về" at bounding box center [179, 628] width 242 height 27
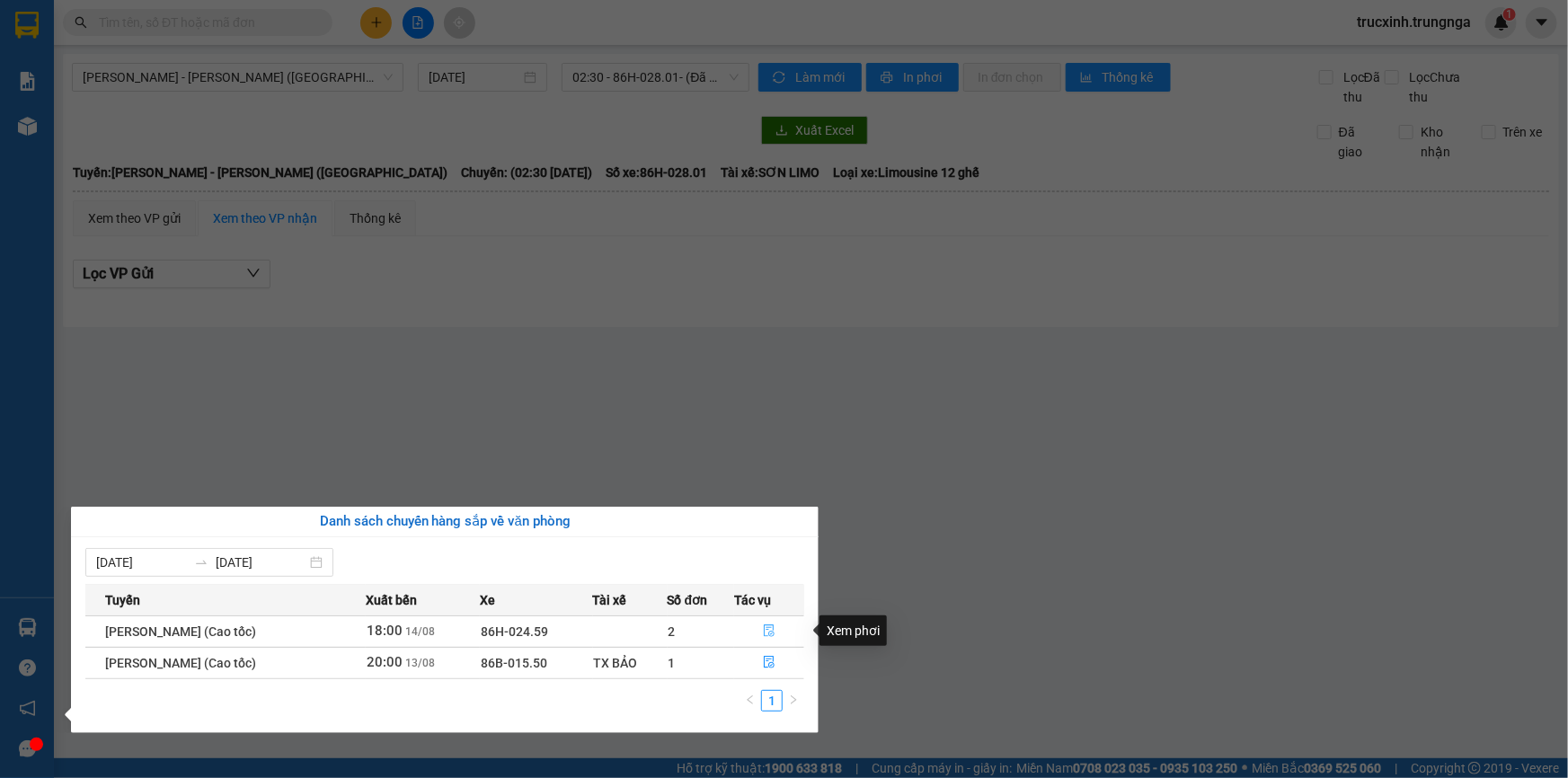
click at [770, 633] on icon "file-done" at bounding box center [769, 630] width 13 height 13
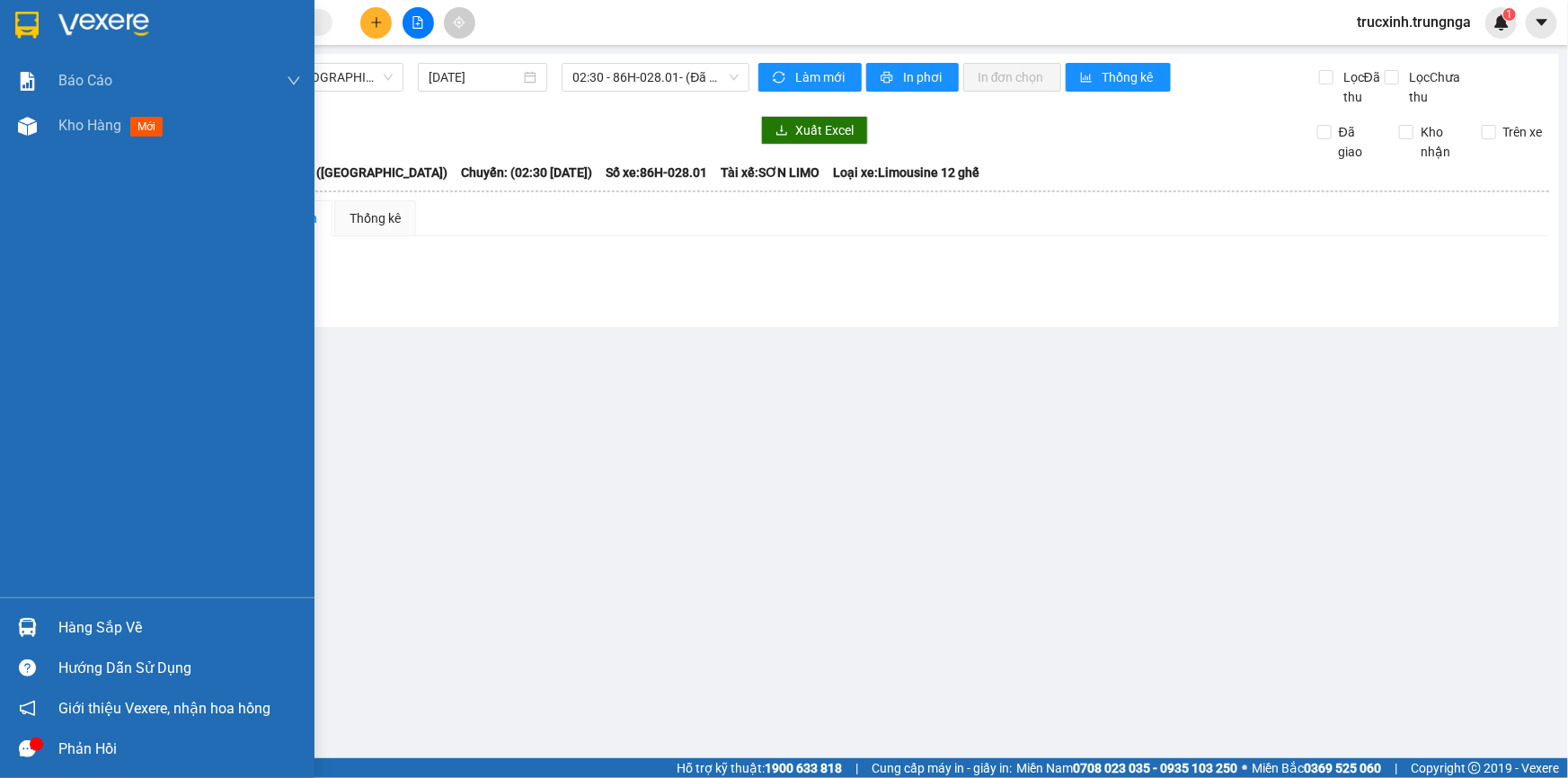
click at [92, 626] on div "Hàng sắp về" at bounding box center [179, 628] width 242 height 27
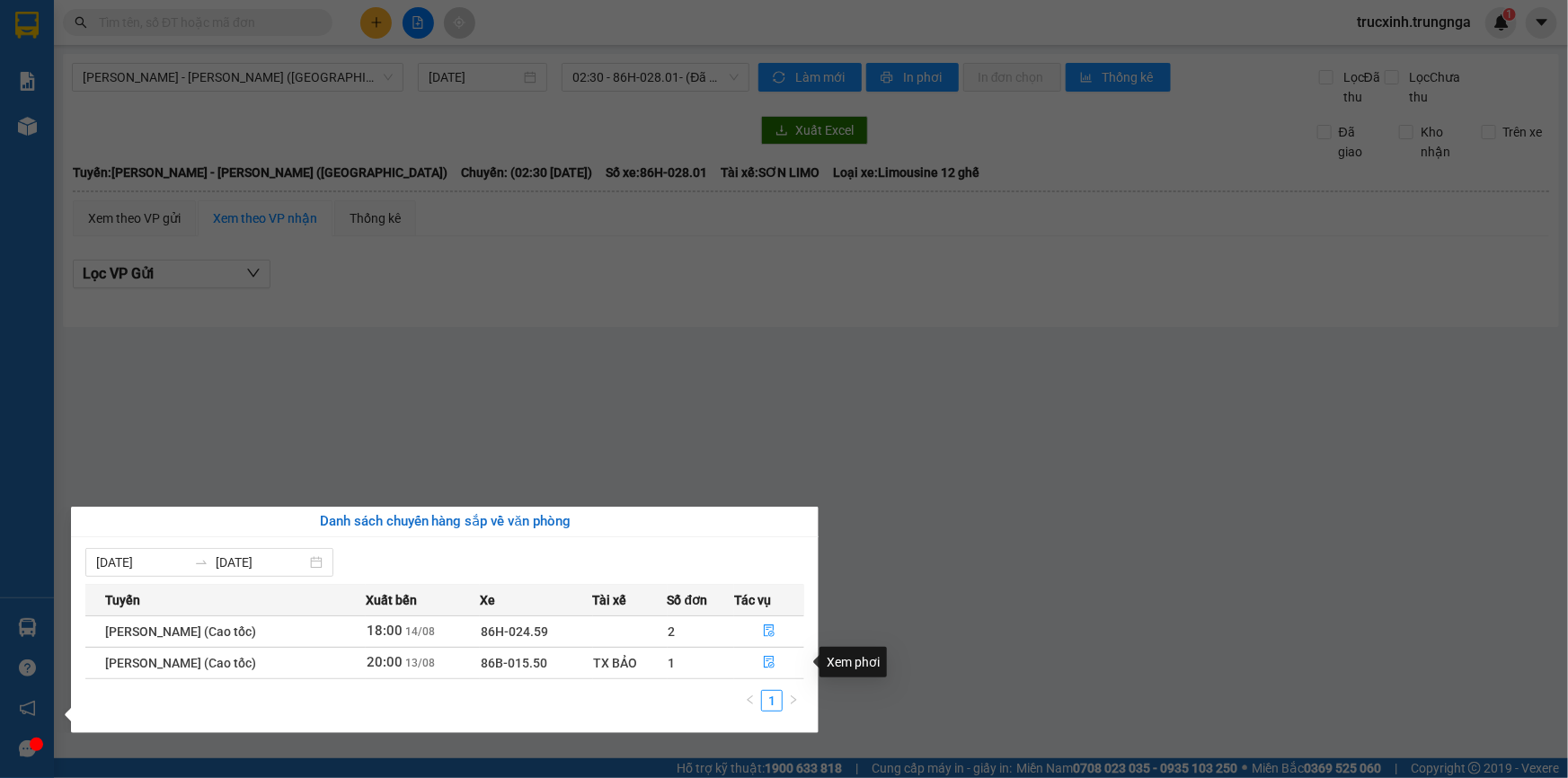
click at [861, 660] on div "Xem phơi" at bounding box center [854, 662] width 68 height 31
click at [772, 663] on icon "file-done" at bounding box center [769, 661] width 11 height 13
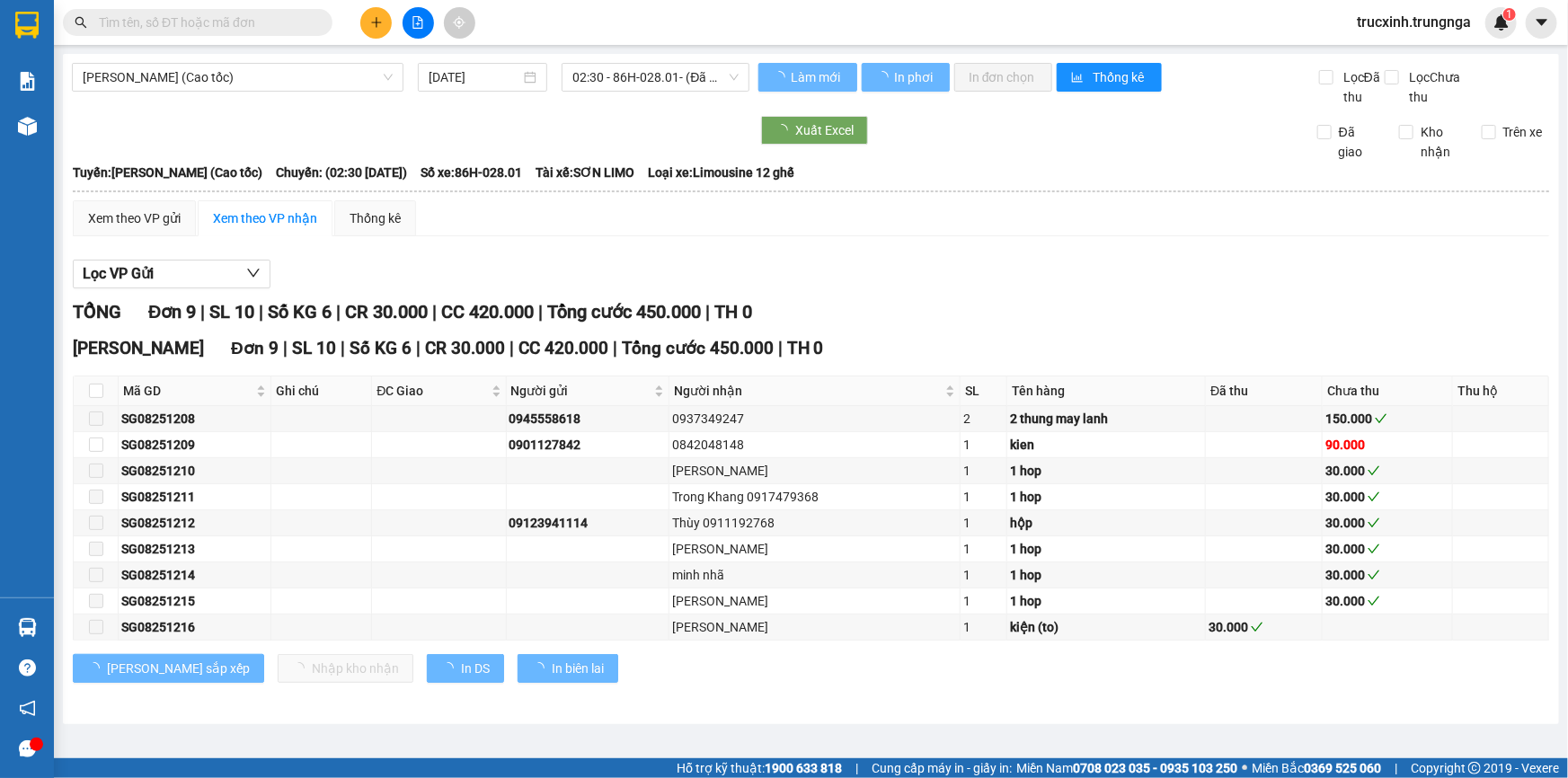
type input "[DATE]"
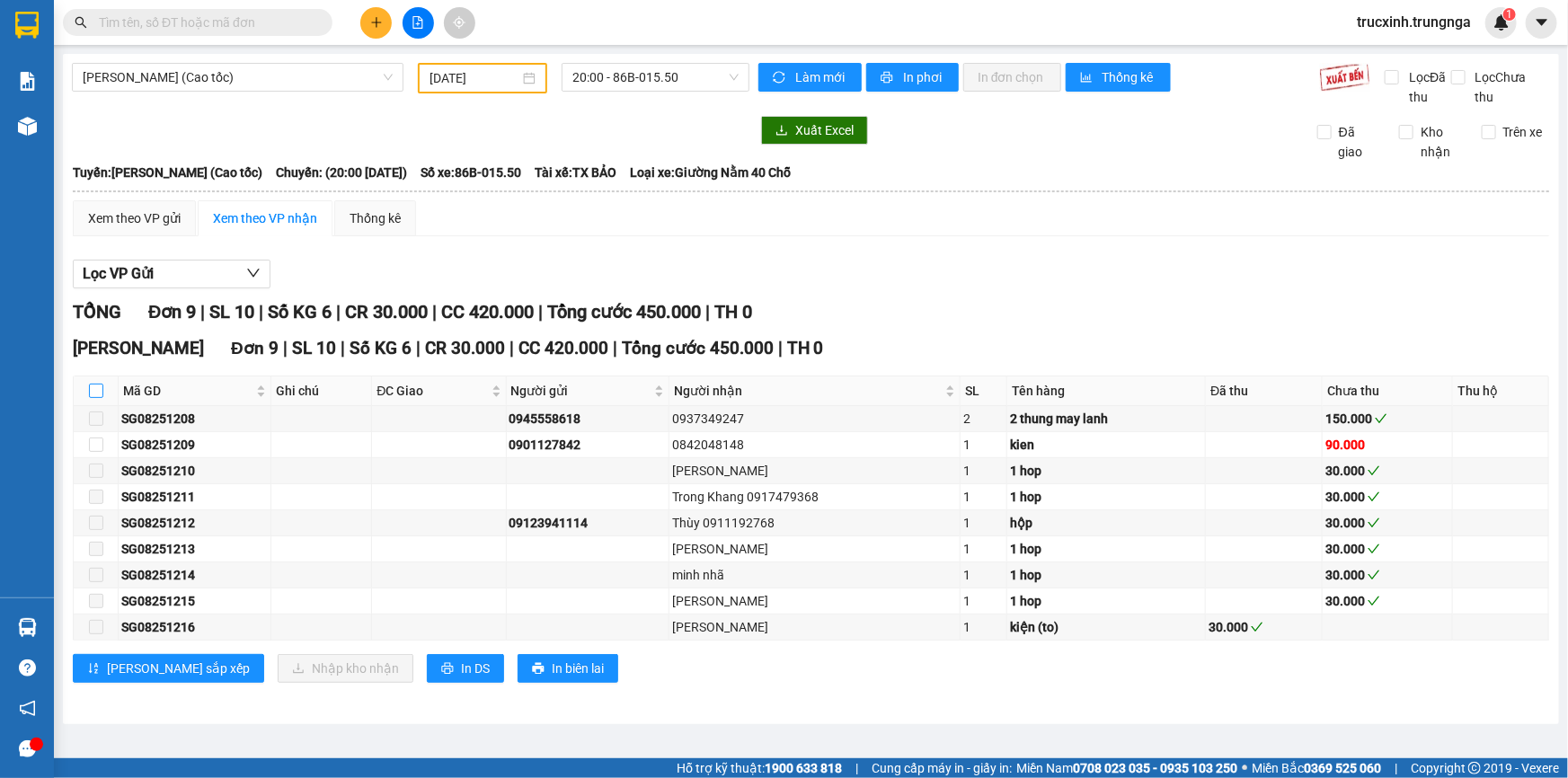
click at [95, 389] on input "checkbox" at bounding box center [96, 390] width 14 height 14
checkbox input "true"
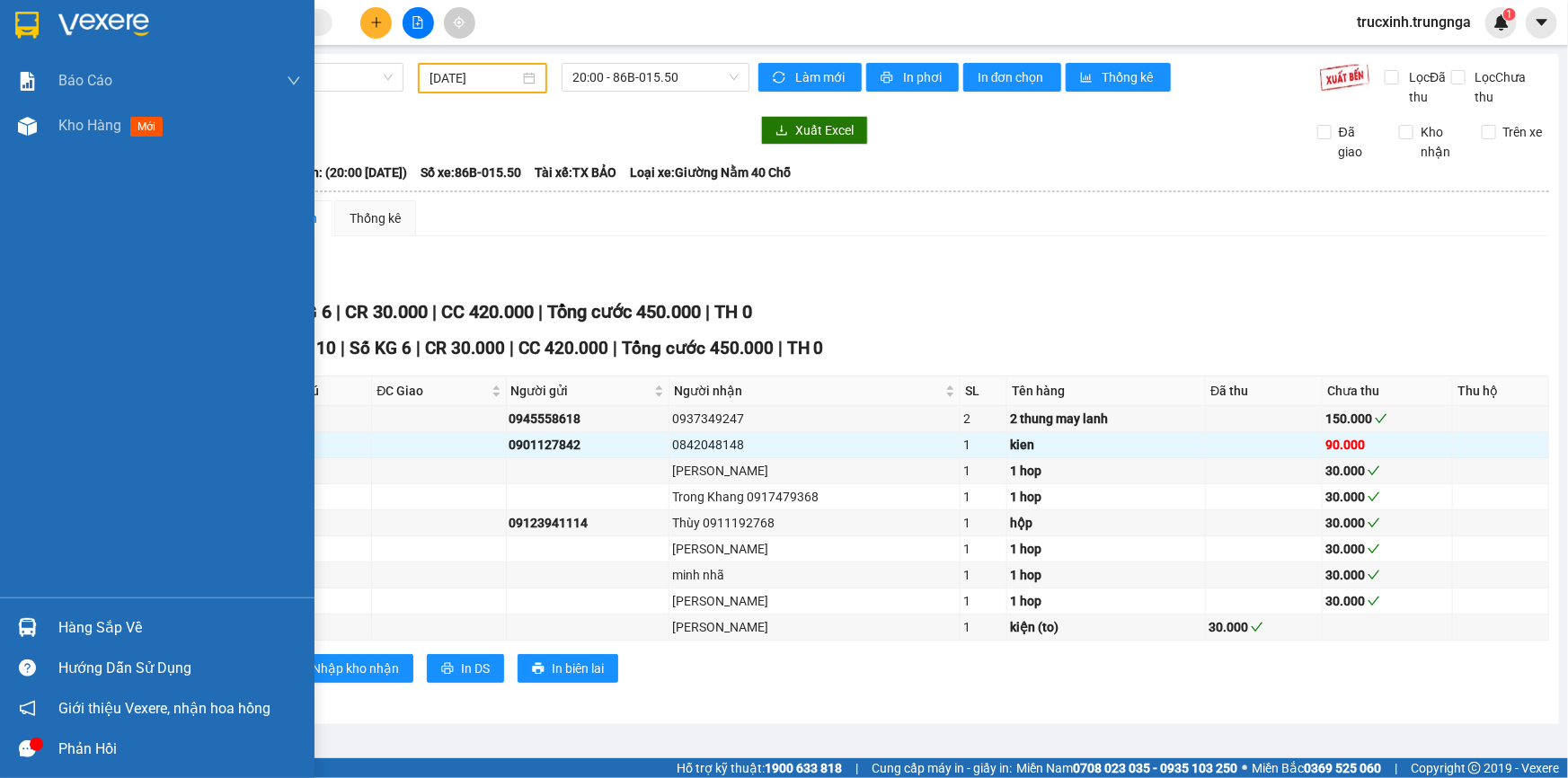
click at [121, 628] on div "Hàng sắp về" at bounding box center [179, 628] width 242 height 27
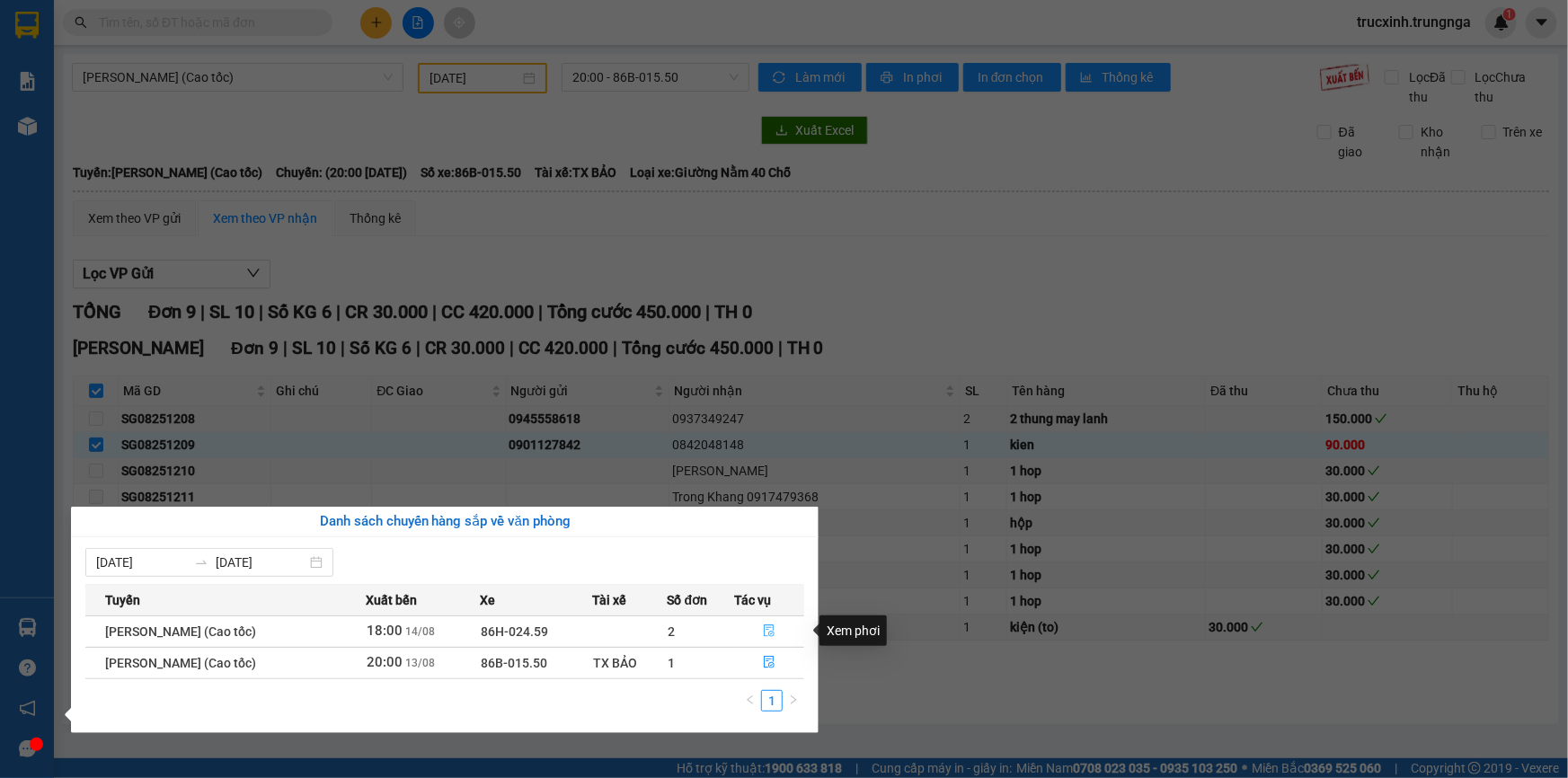
click at [769, 628] on icon "file-done" at bounding box center [769, 630] width 13 height 13
checkbox input "false"
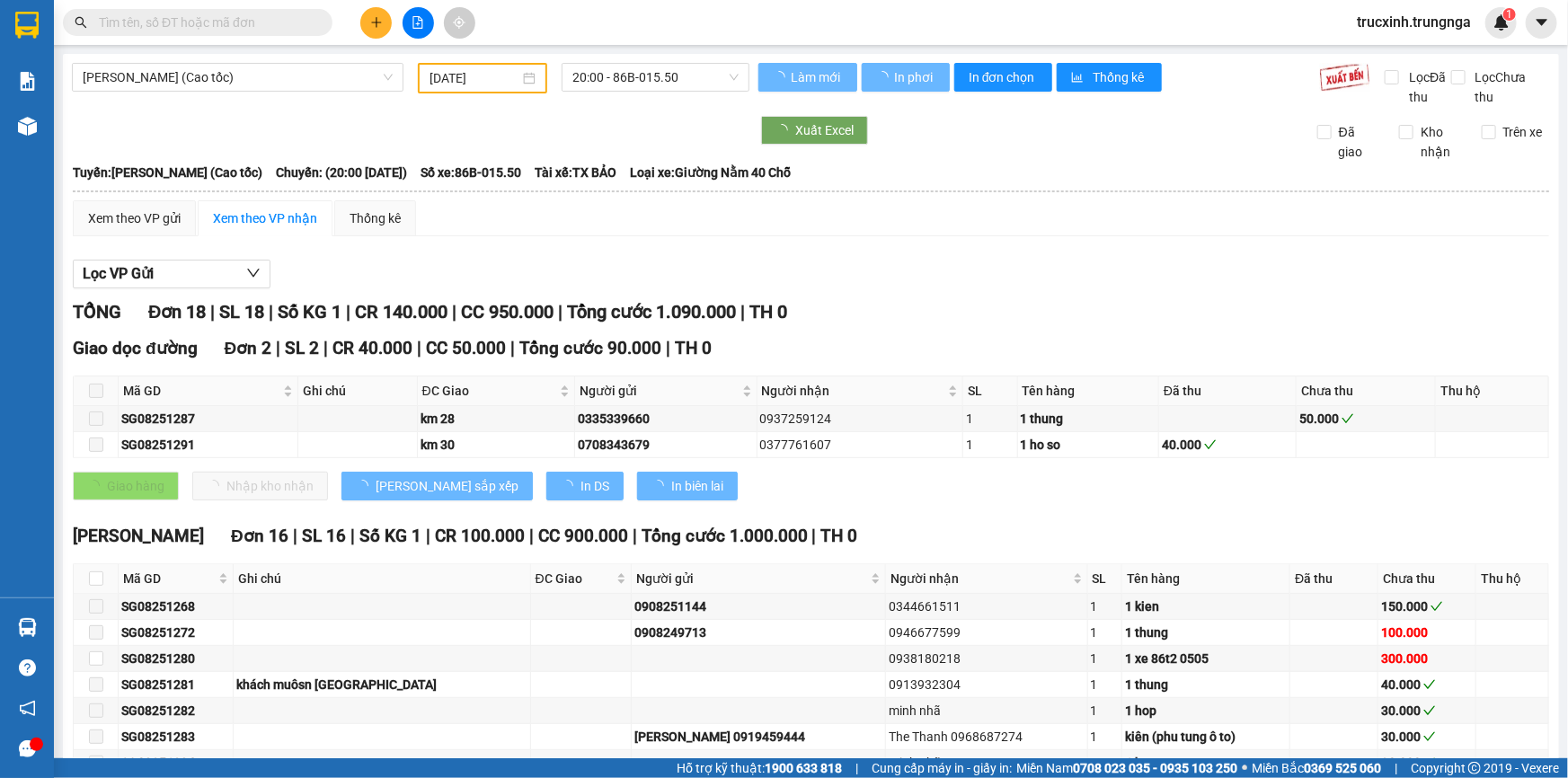
type input "[DATE]"
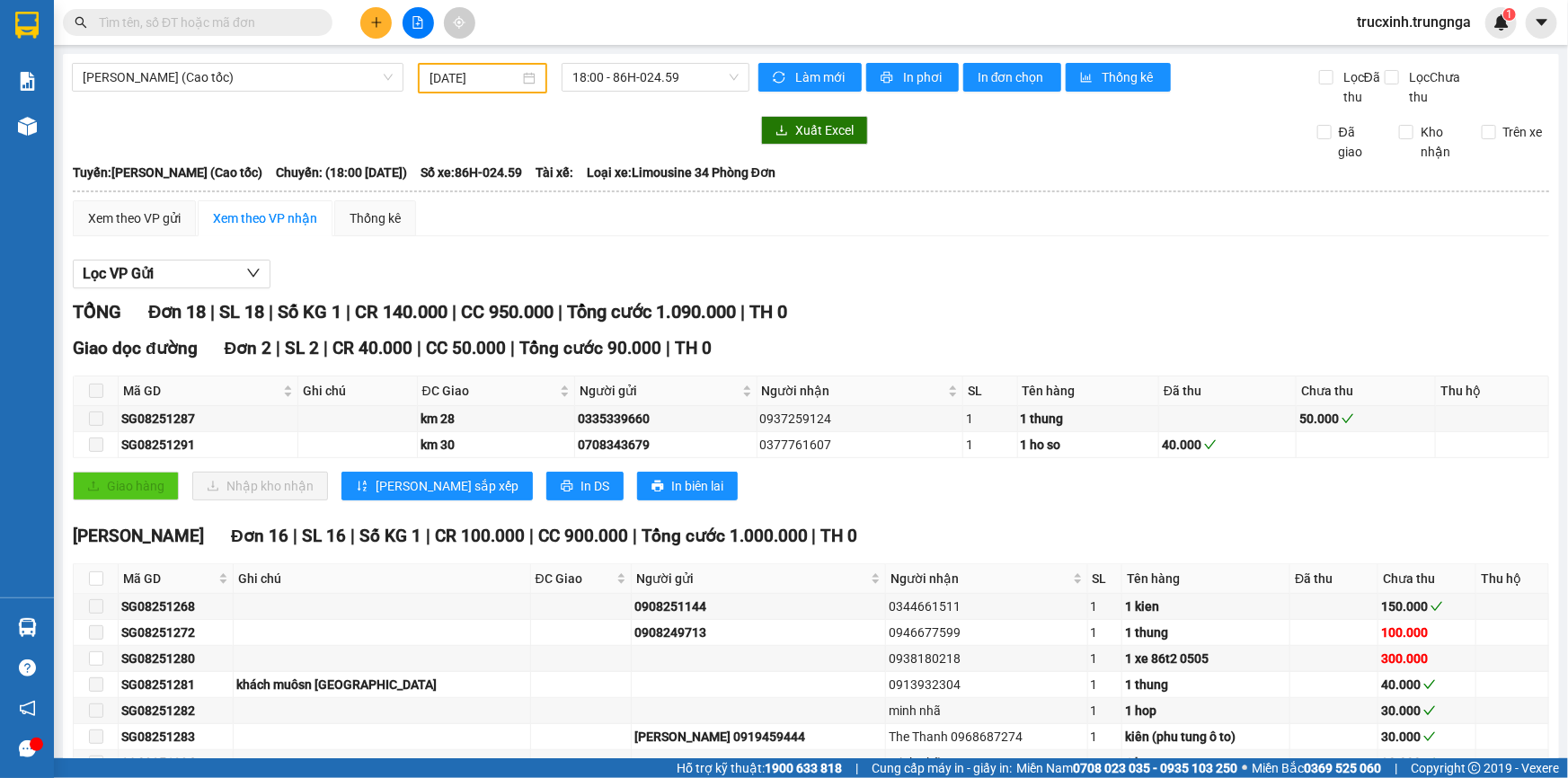
scroll to position [326, 0]
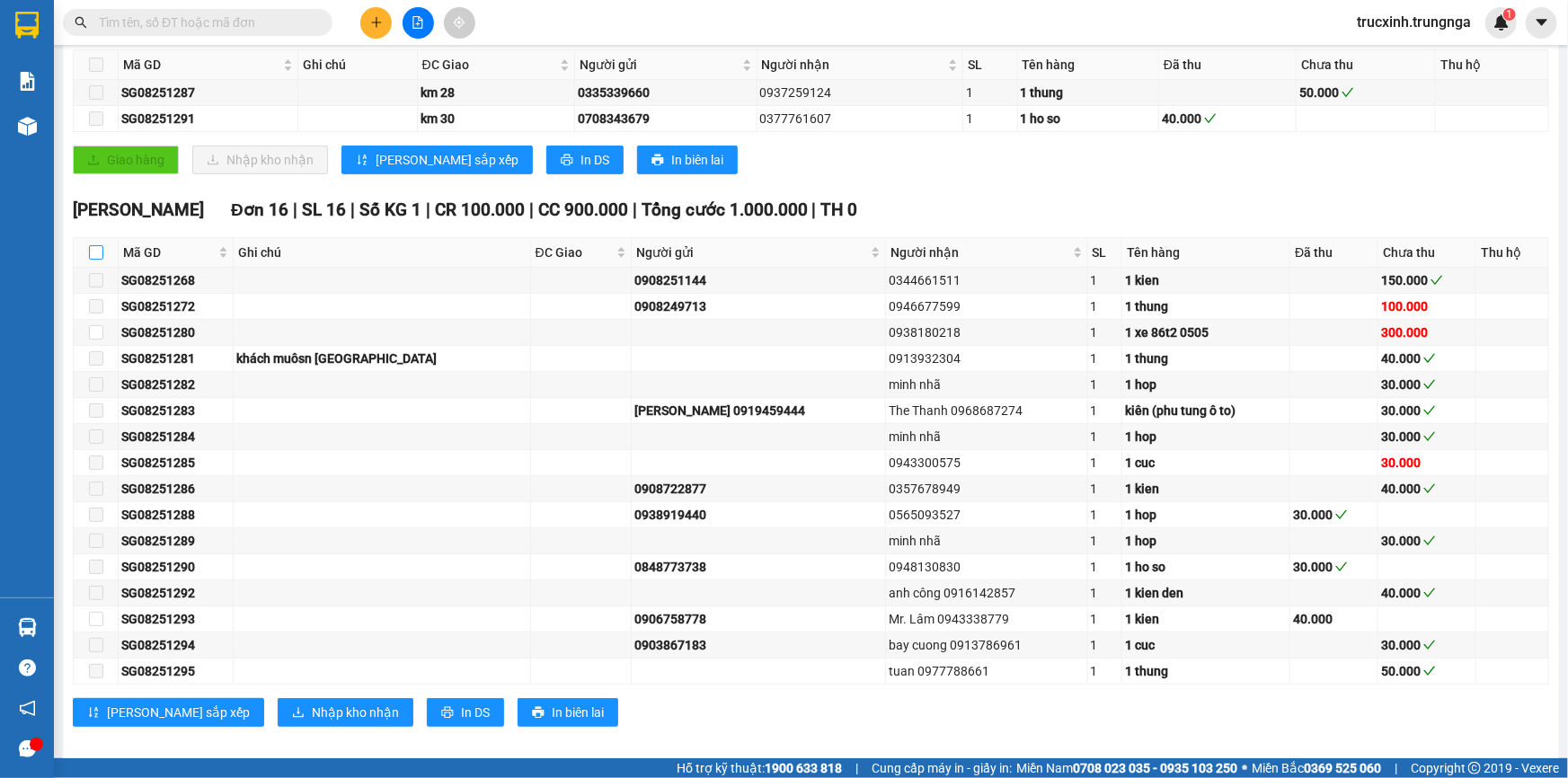
click at [90, 245] on input "checkbox" at bounding box center [96, 252] width 14 height 14
checkbox input "true"
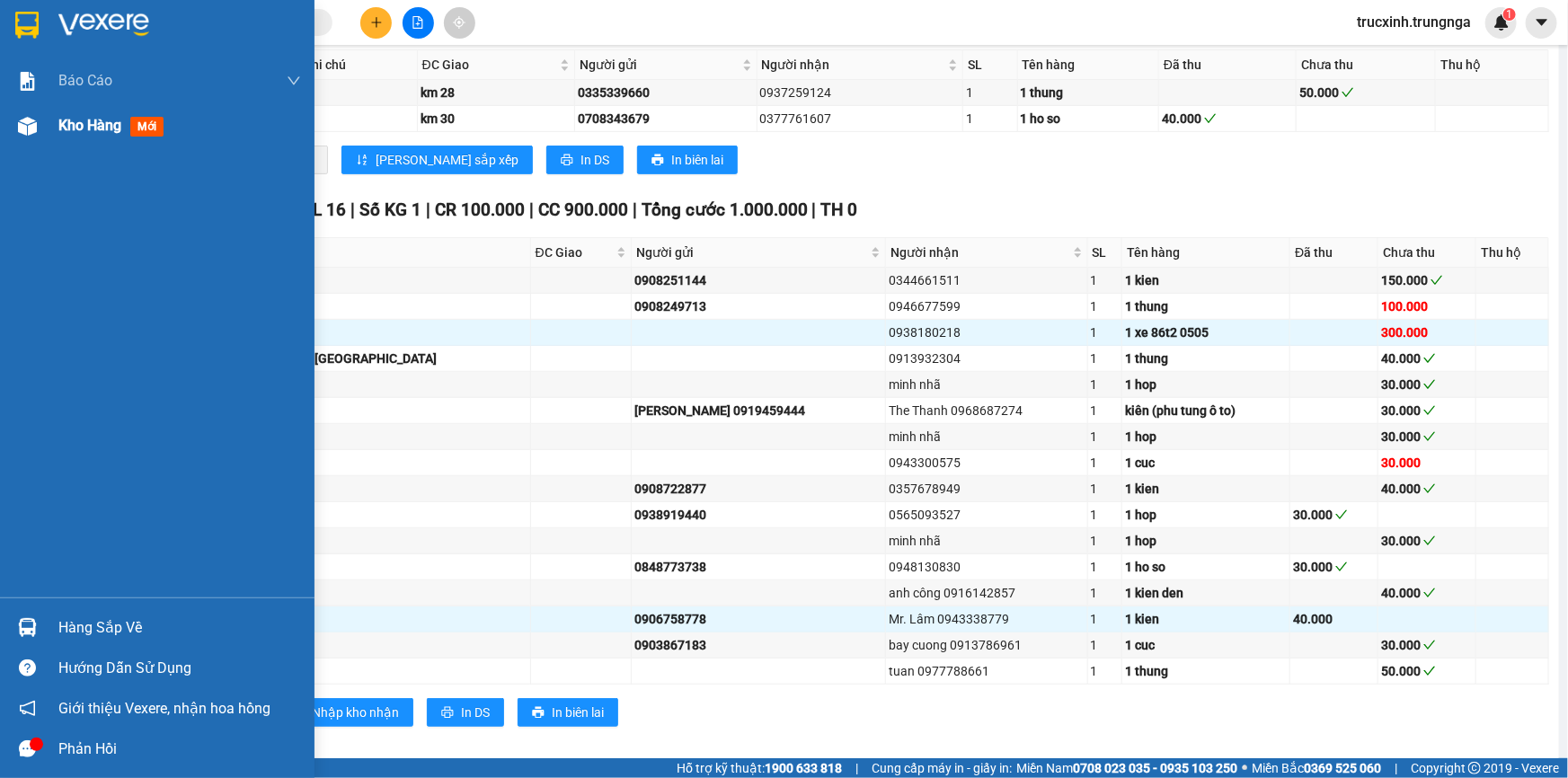
click at [87, 125] on span "Kho hàng" at bounding box center [89, 125] width 63 height 17
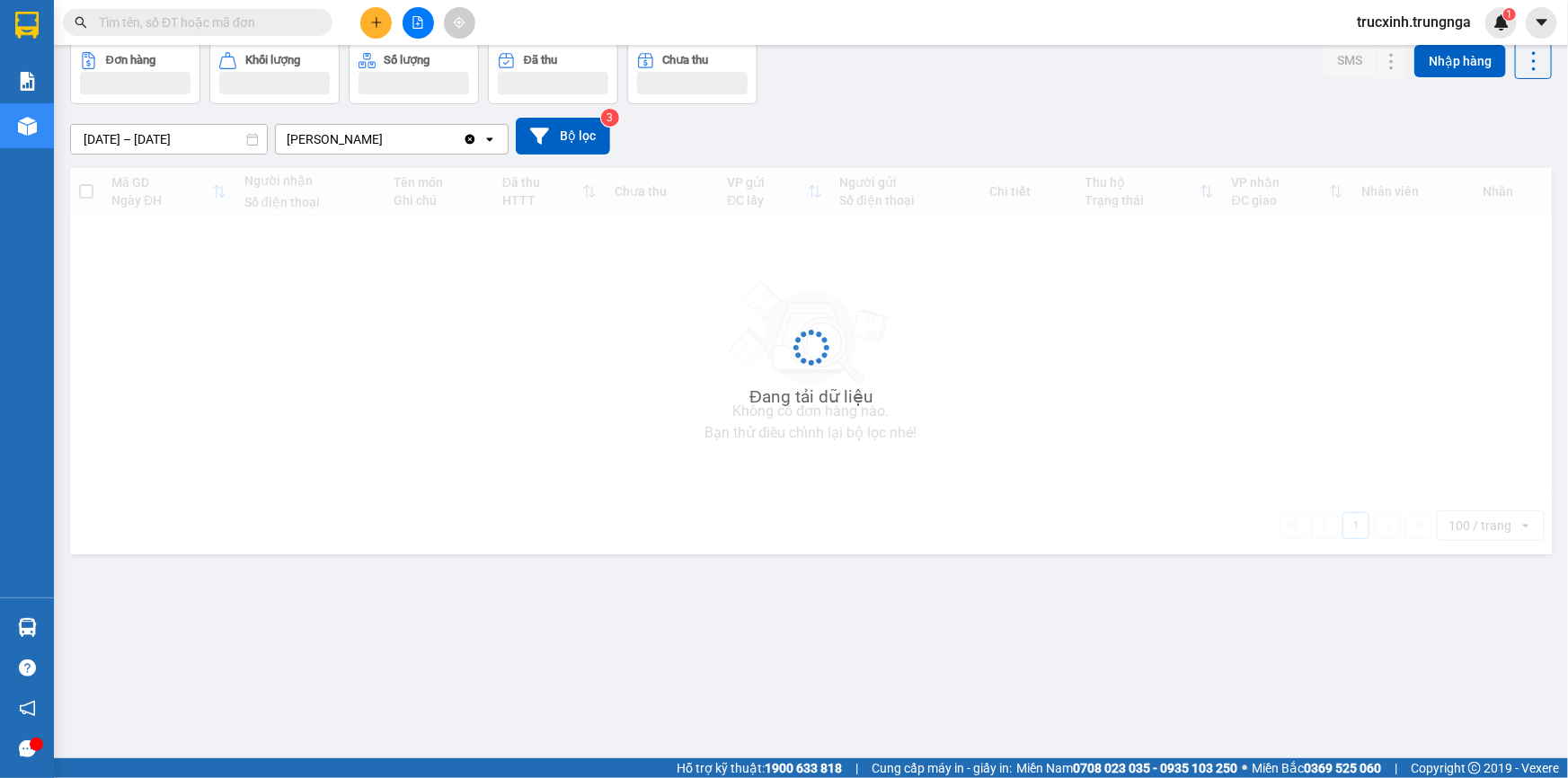
scroll to position [82, 0]
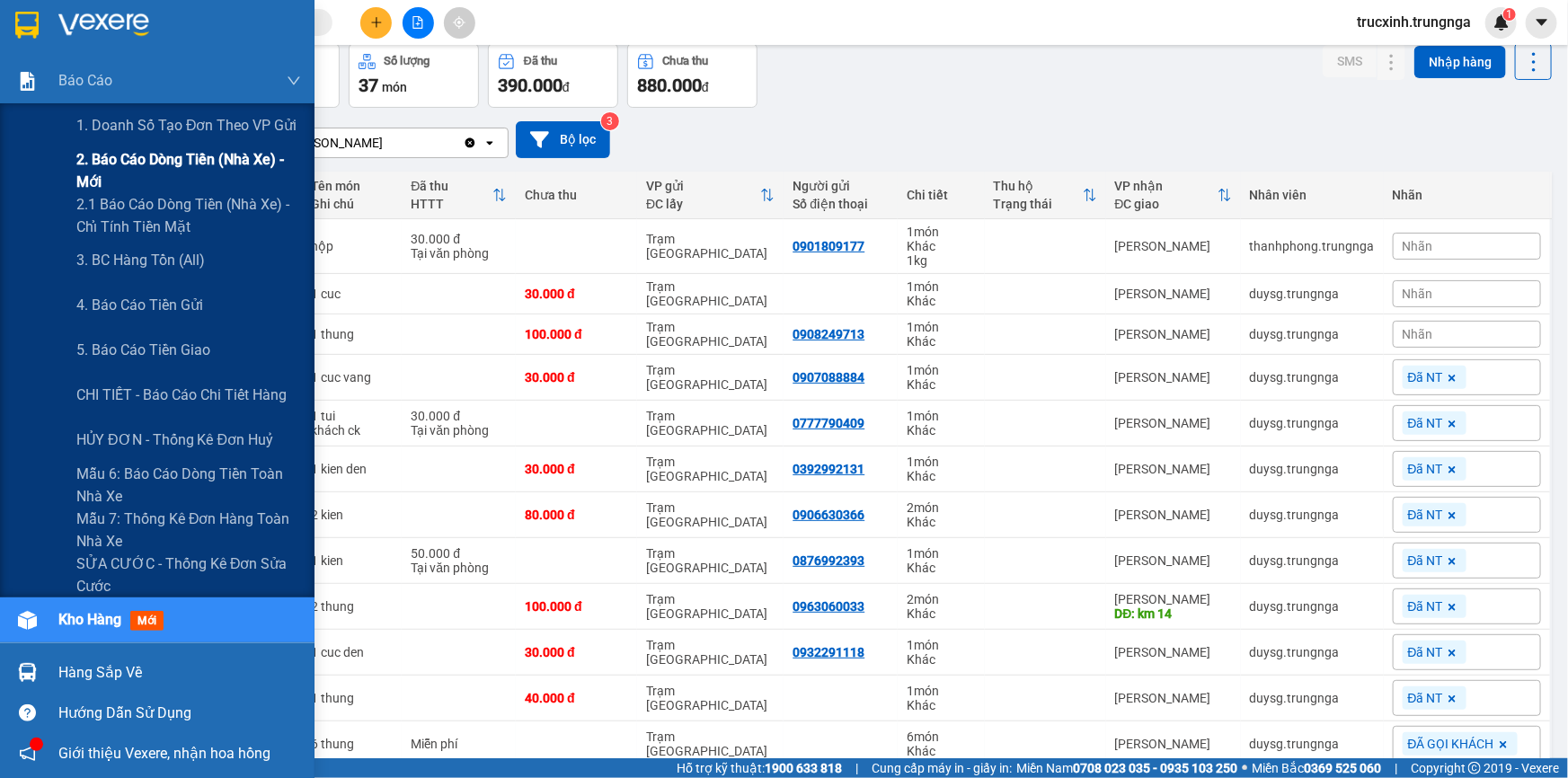
drag, startPoint x: 157, startPoint y: 155, endPoint x: 198, endPoint y: 155, distance: 41.0
click at [159, 155] on span "2. Báo cáo dòng tiền (nhà xe) - mới" at bounding box center [188, 171] width 225 height 45
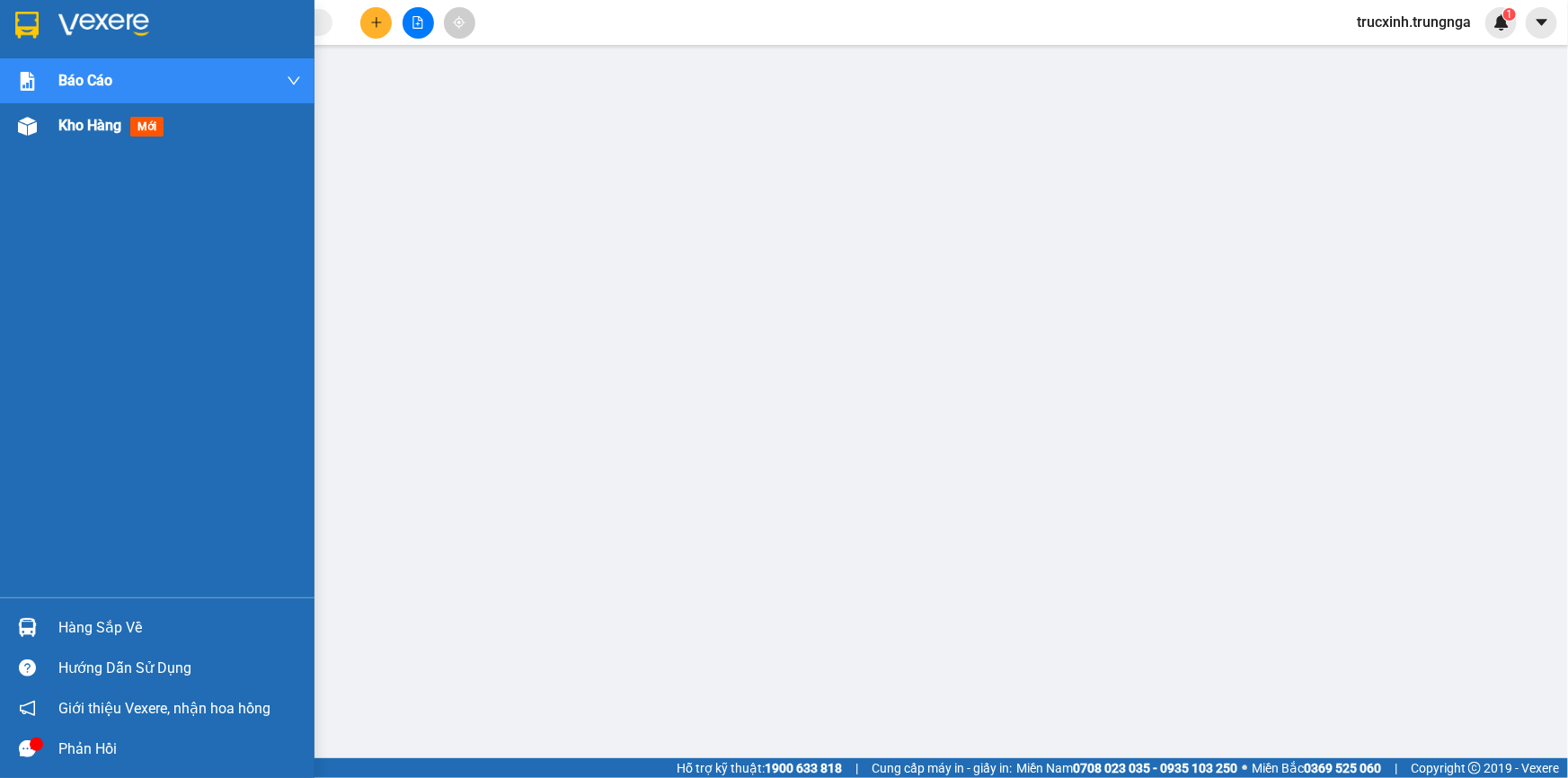
click at [51, 125] on div "Kho hàng mới" at bounding box center [157, 125] width 315 height 45
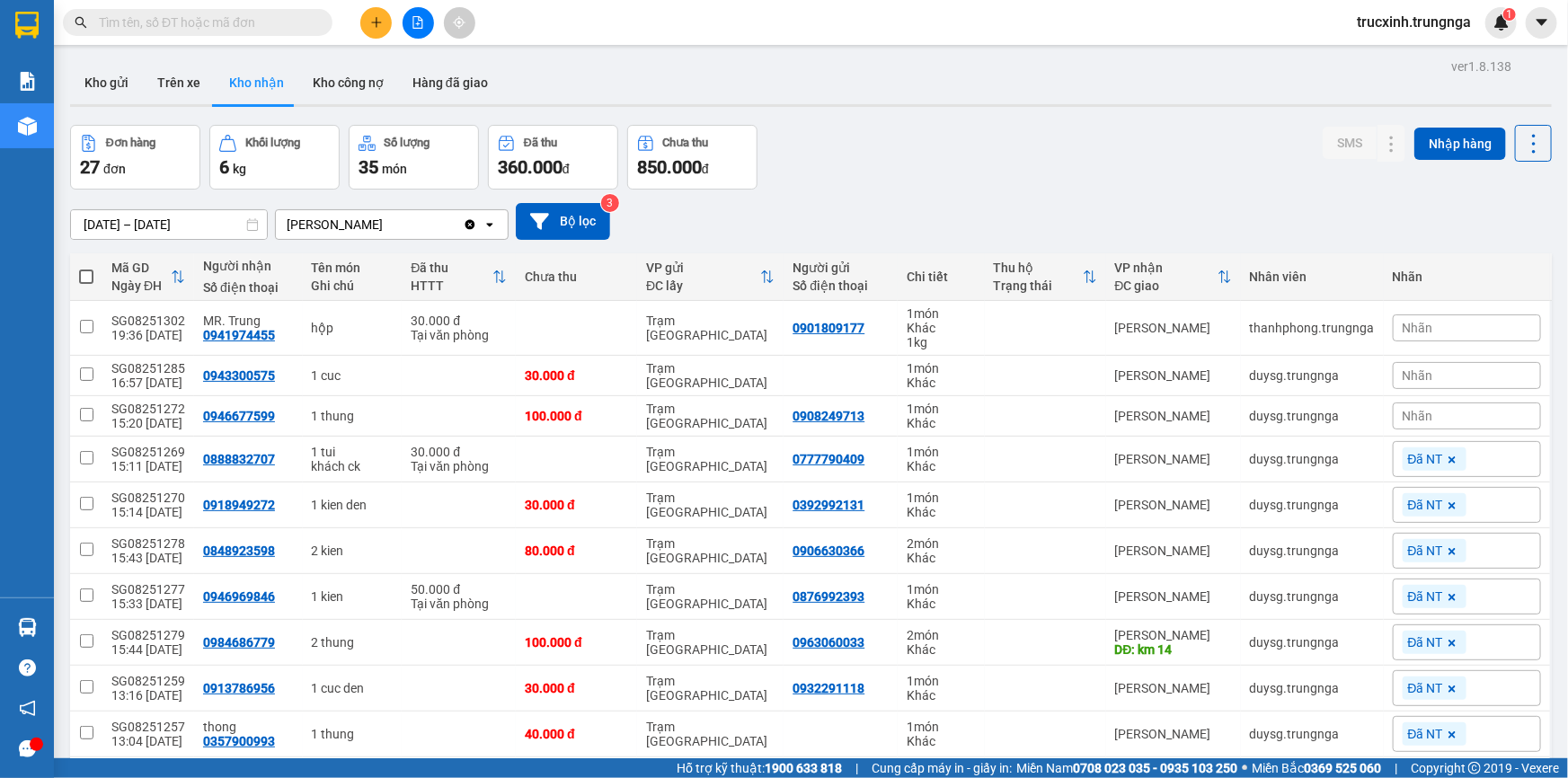
drag, startPoint x: 354, startPoint y: 78, endPoint x: 375, endPoint y: 107, distance: 35.8
click at [356, 80] on button "Kho công nợ" at bounding box center [348, 82] width 99 height 43
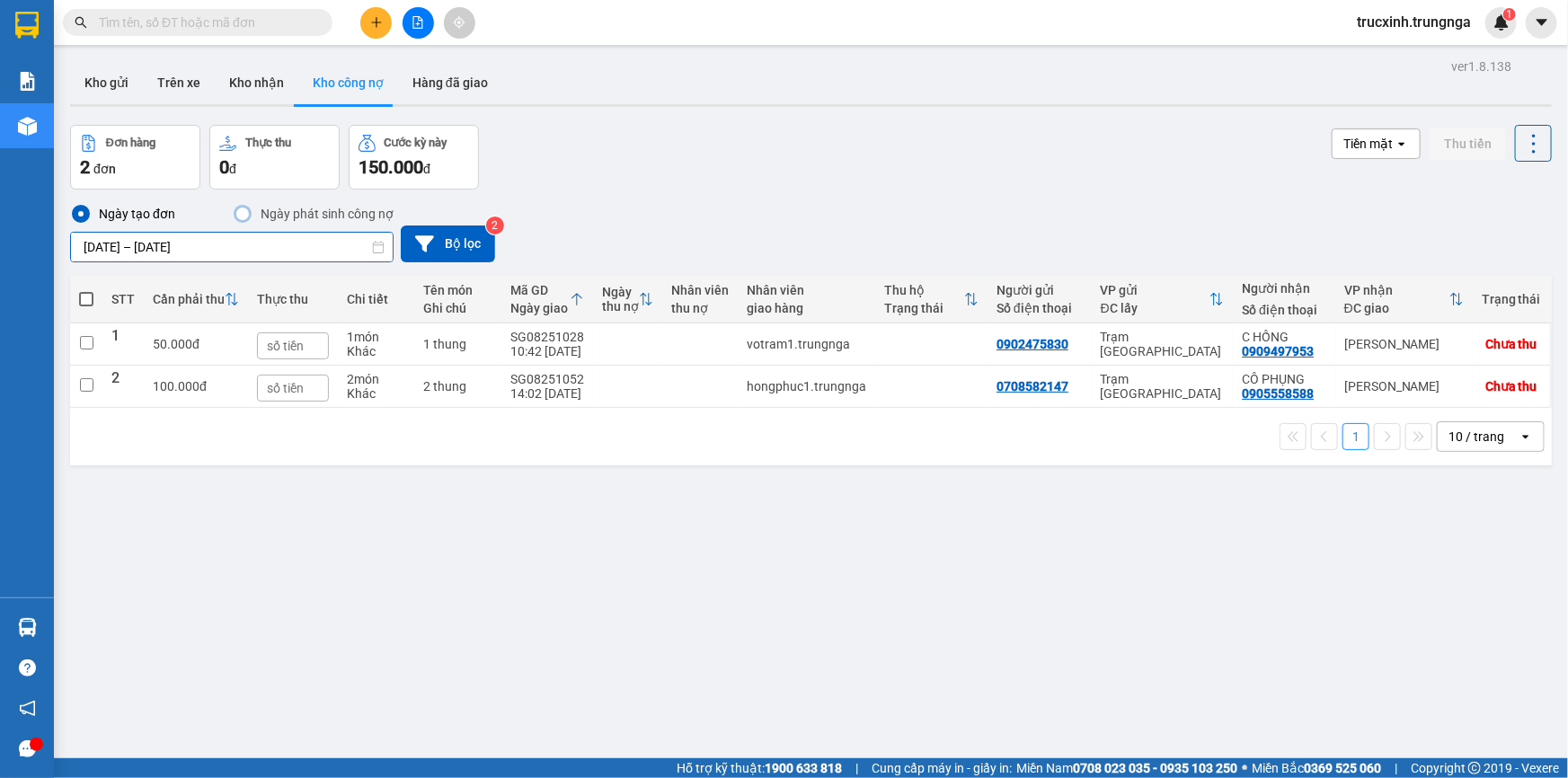
click at [201, 251] on input "[DATE] – [DATE]" at bounding box center [232, 247] width 322 height 29
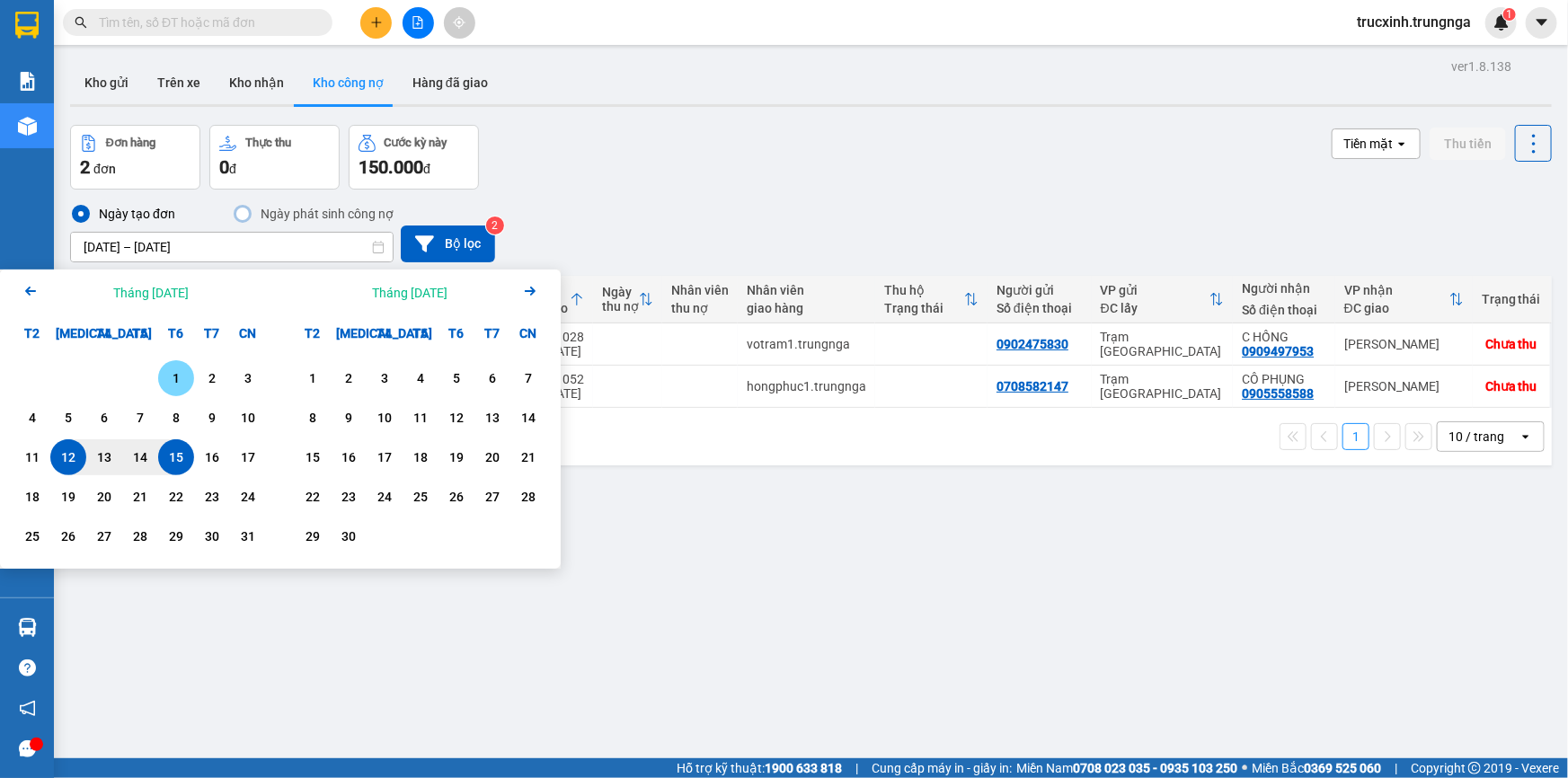
click at [180, 371] on div "1" at bounding box center [176, 378] width 25 height 21
click at [240, 250] on input "[DATE] – / /" at bounding box center [232, 247] width 322 height 29
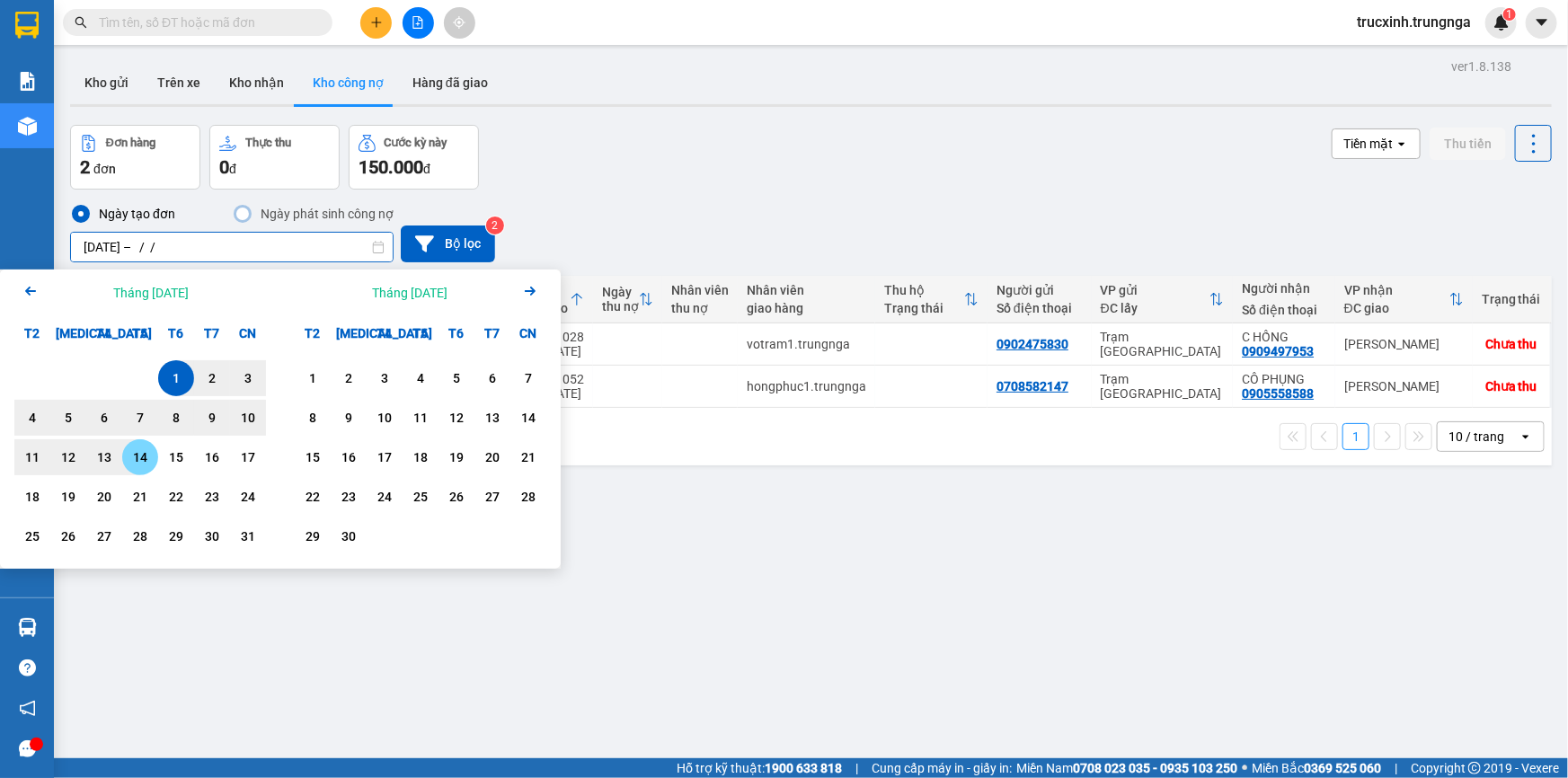
click at [158, 458] on div "15" at bounding box center [176, 457] width 36 height 36
type input "[DATE] – [DATE]"
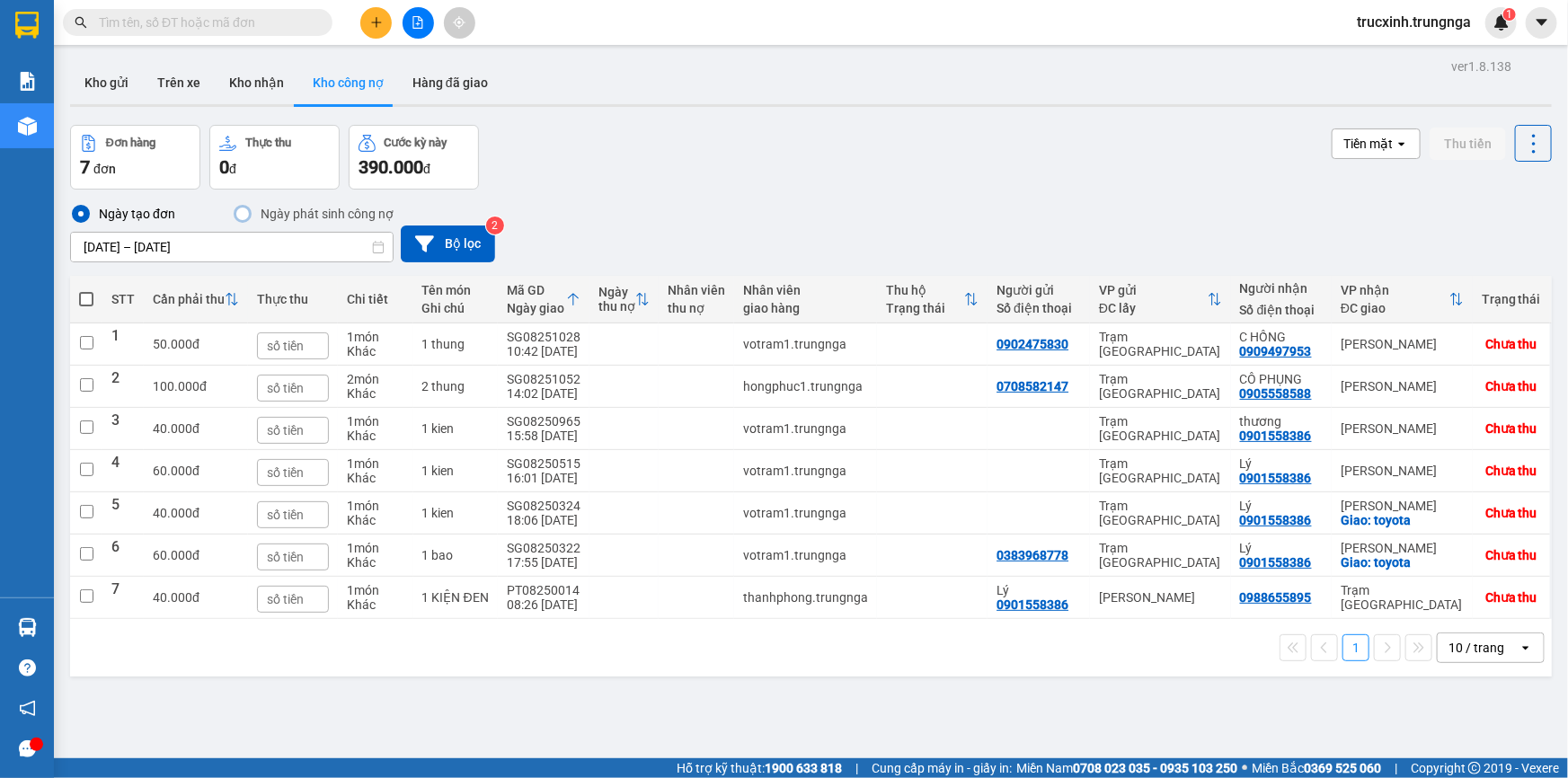
click at [1519, 641] on icon "open" at bounding box center [1526, 648] width 14 height 14
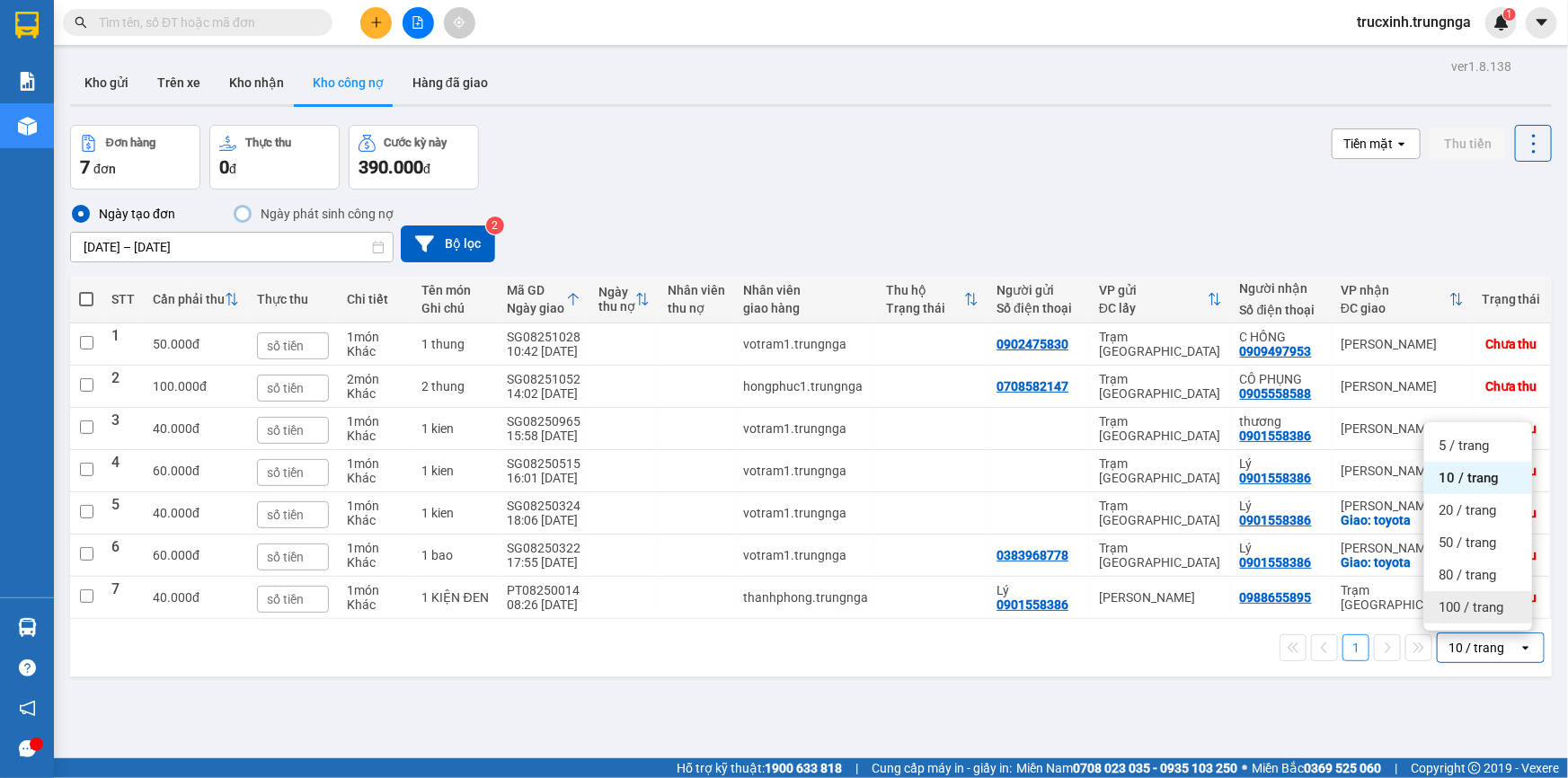
click at [1449, 610] on span "100 / trang" at bounding box center [1470, 607] width 65 height 18
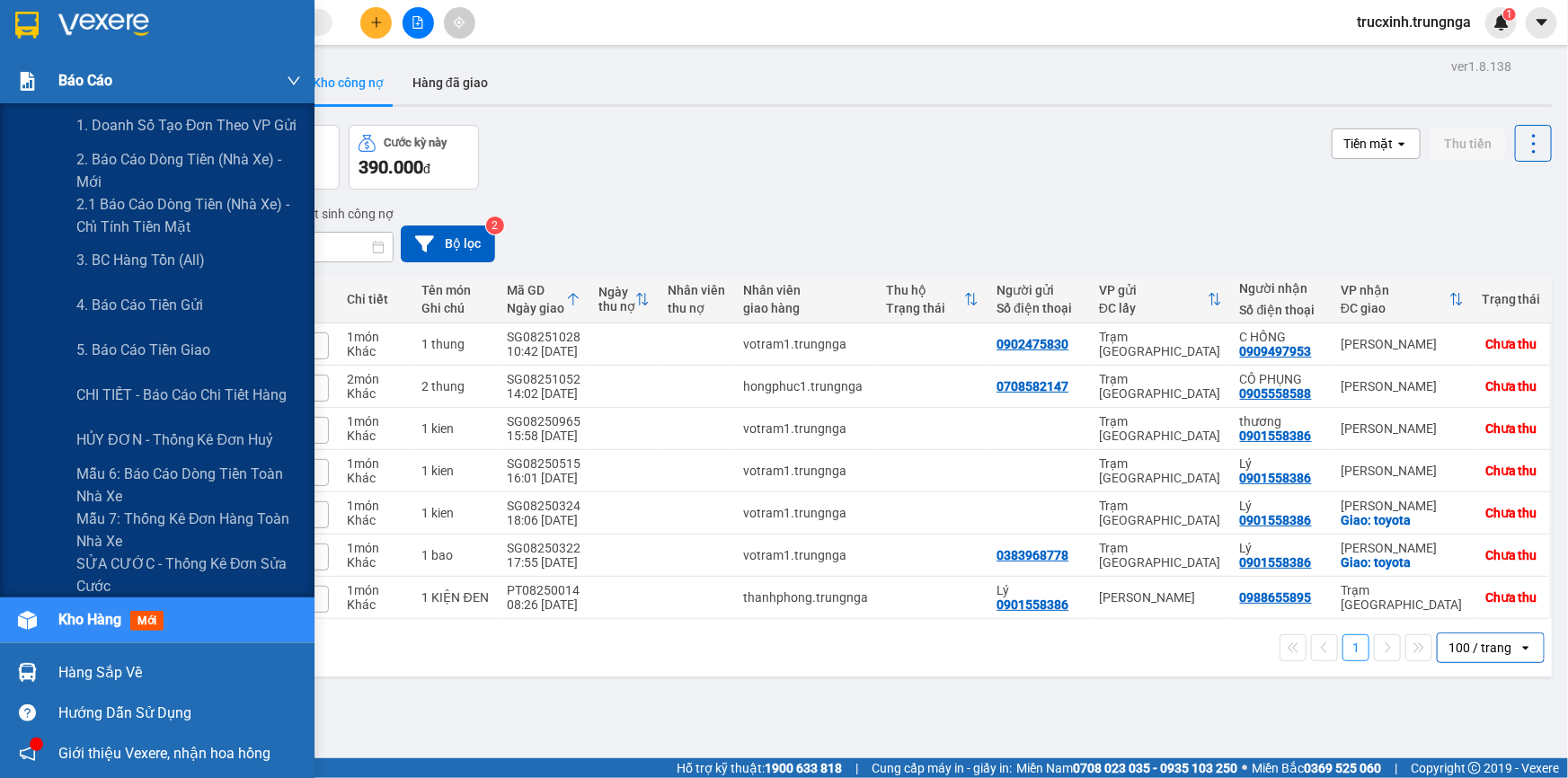
click at [70, 83] on span "Báo cáo" at bounding box center [85, 80] width 54 height 22
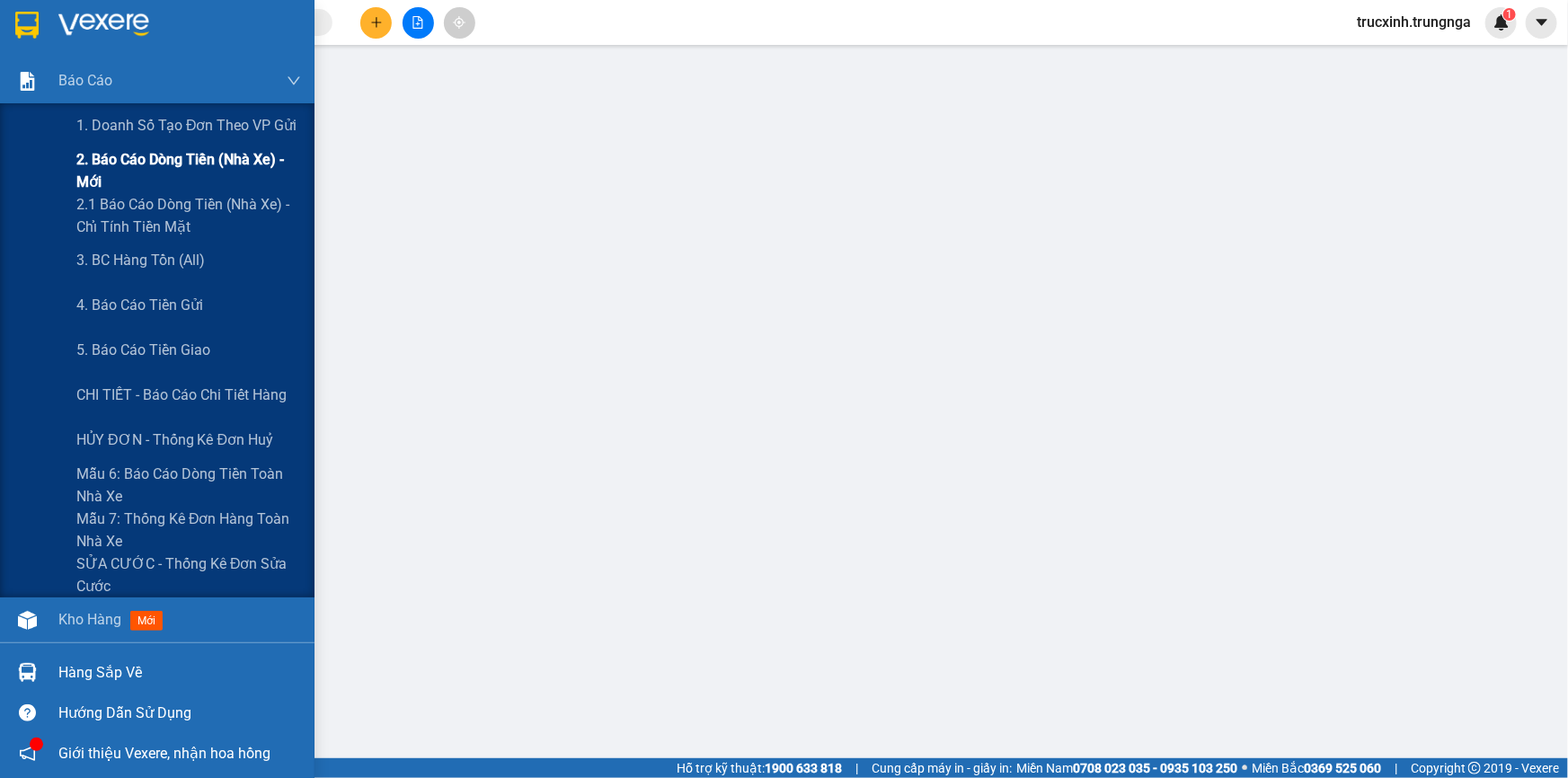
click at [139, 162] on span "2. Báo cáo dòng tiền (nhà xe) - mới" at bounding box center [188, 171] width 225 height 45
